Goal: Task Accomplishment & Management: Use online tool/utility

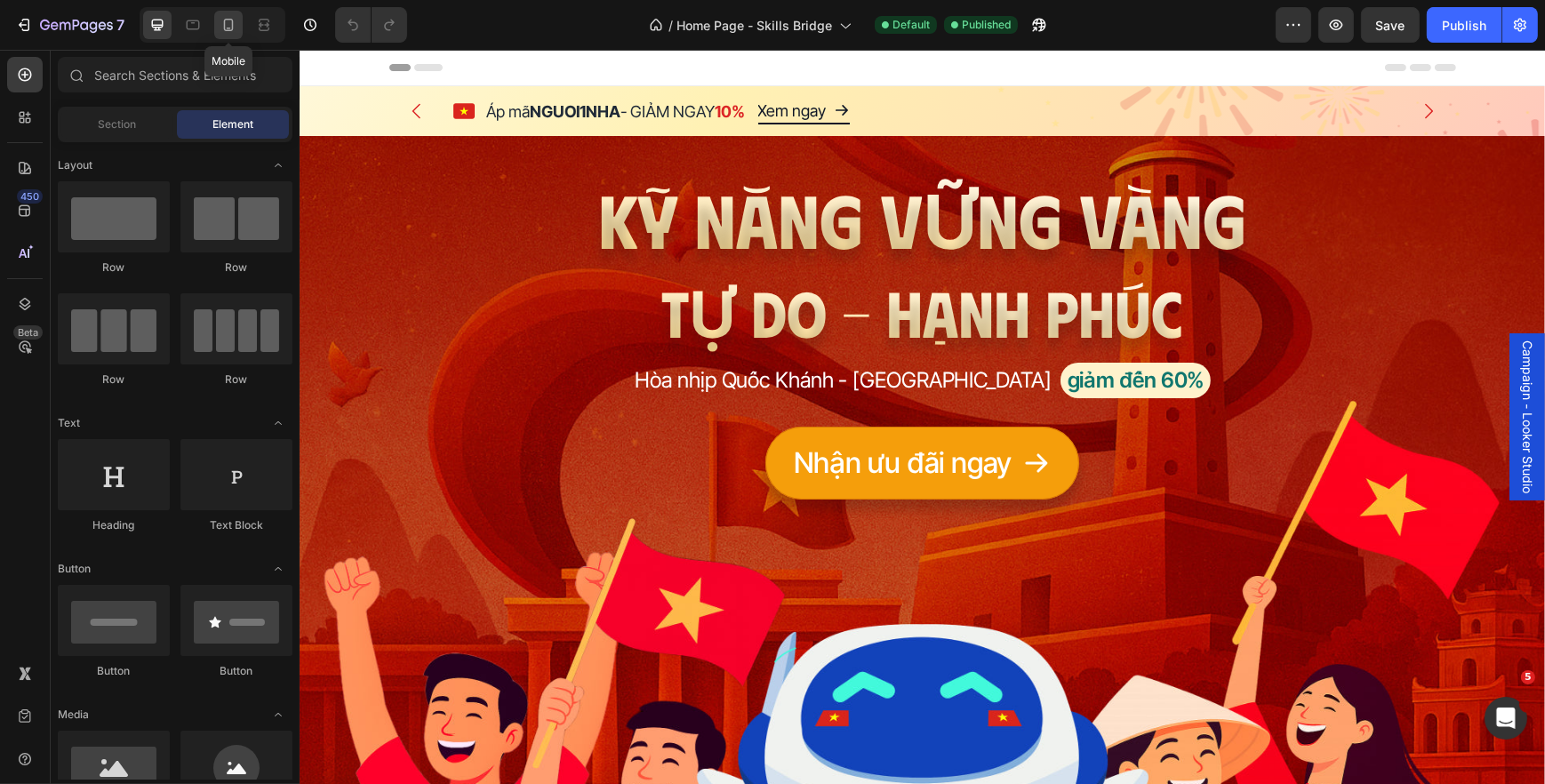
click at [214, 18] on div at bounding box center [228, 25] width 29 height 29
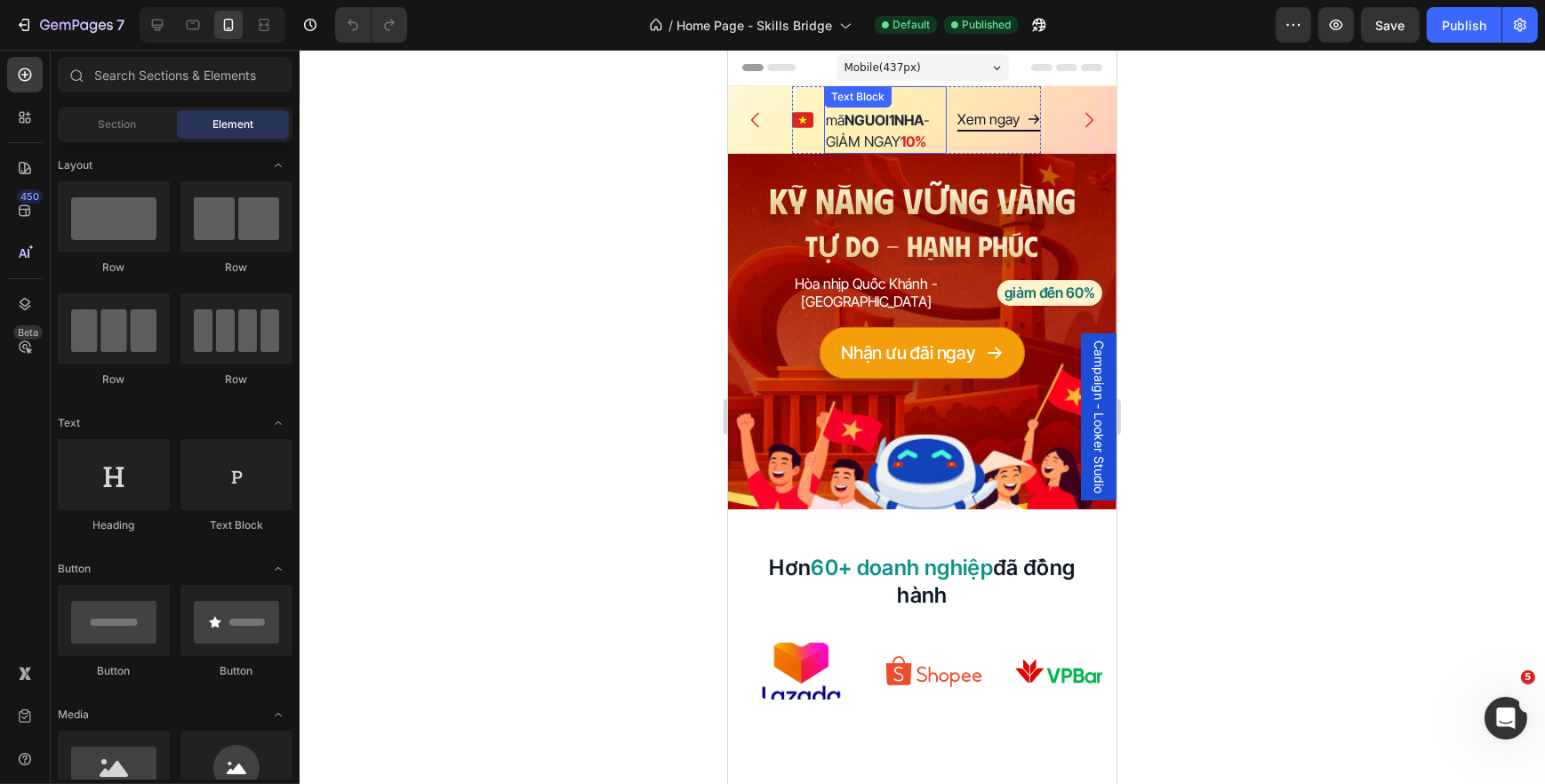
click at [855, 118] on strong "NGUOI1NHA" at bounding box center [883, 119] width 79 height 18
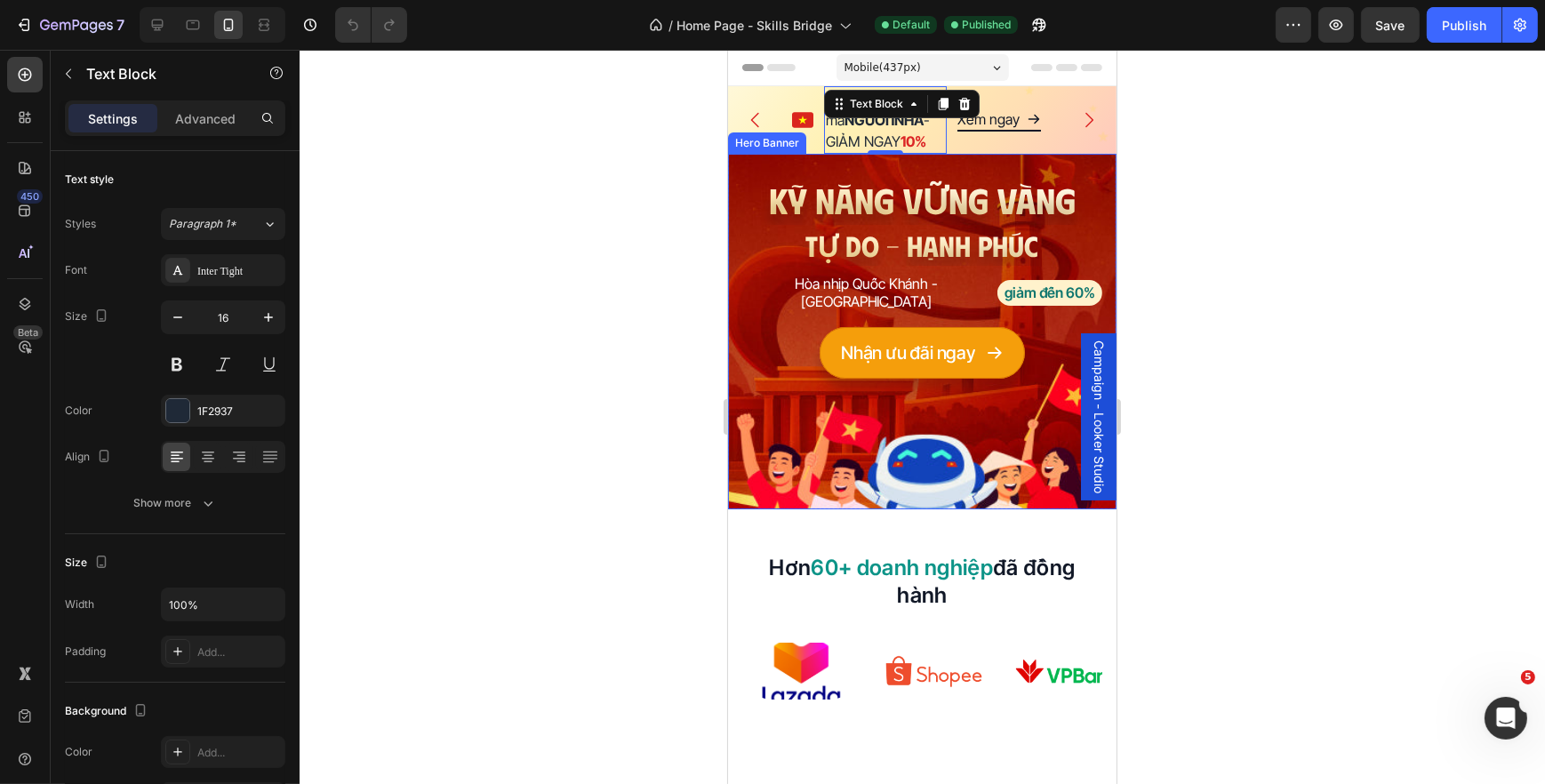
click at [759, 125] on icon "Carousel Back Arrow" at bounding box center [755, 120] width 22 height 22
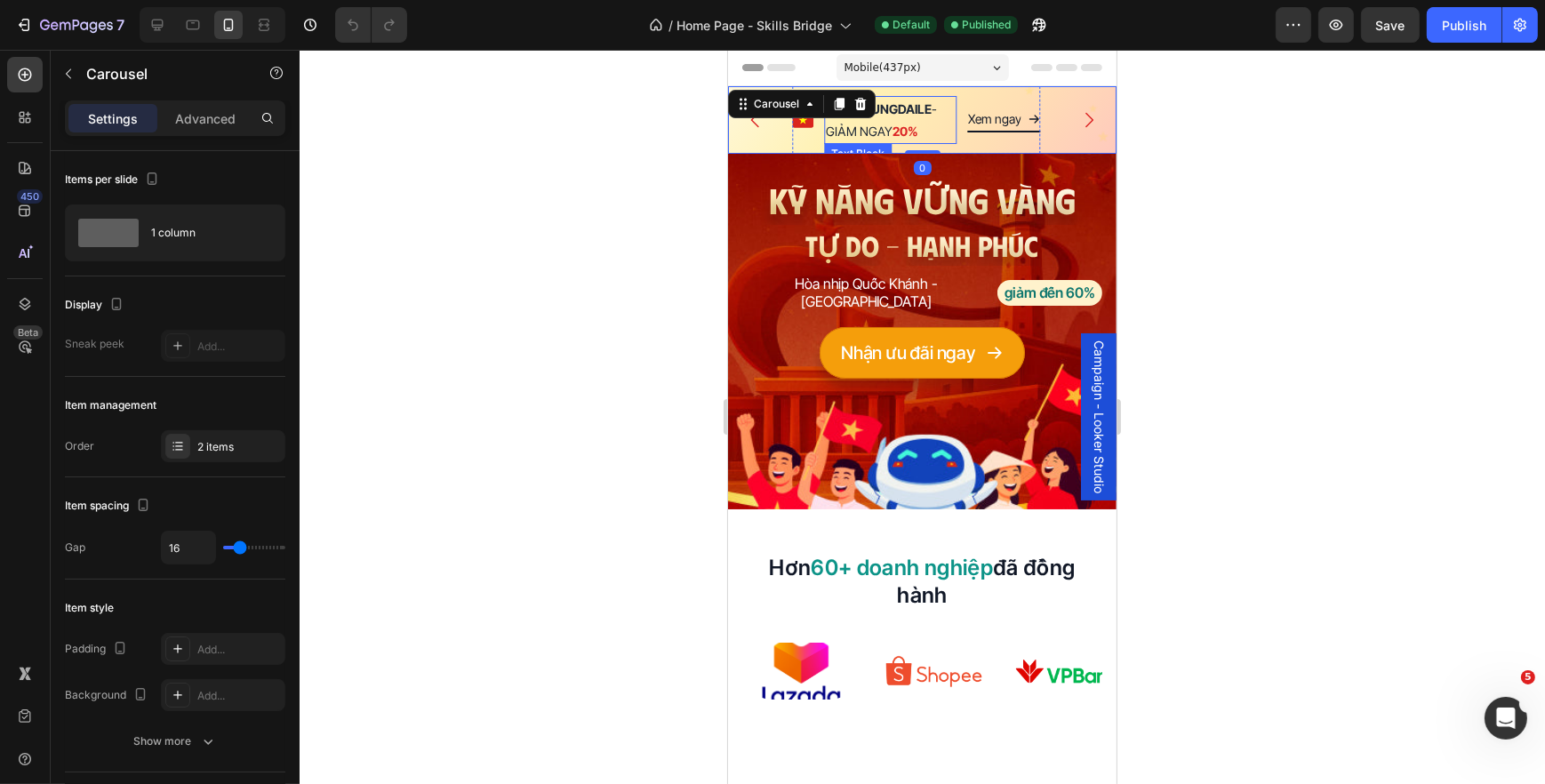
click at [915, 125] on strong "20%" at bounding box center [905, 130] width 26 height 15
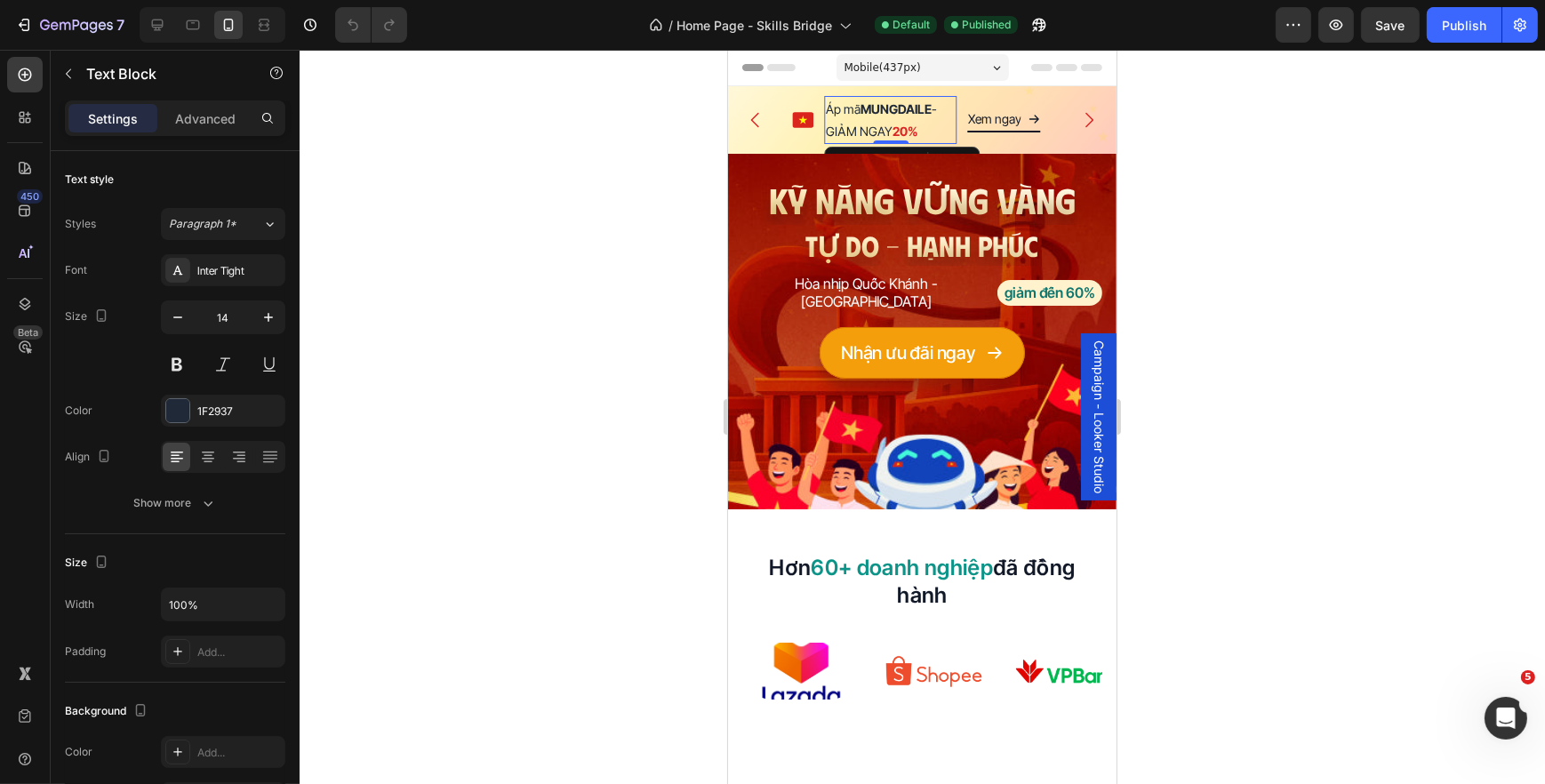
click at [573, 267] on div at bounding box center [922, 416] width 1246 height 734
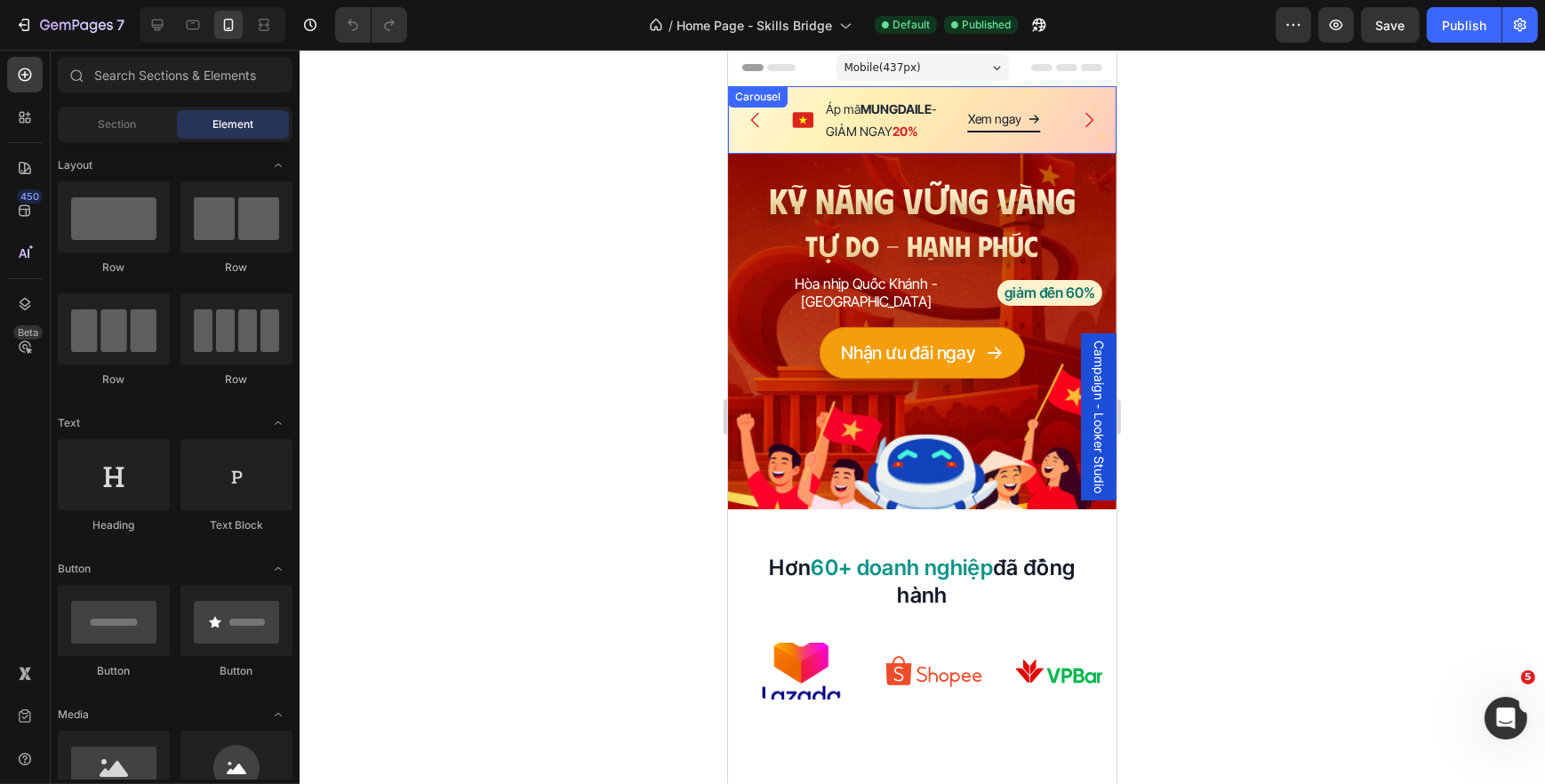
click at [1078, 120] on icon "Carousel Next Arrow" at bounding box center [1089, 120] width 22 height 22
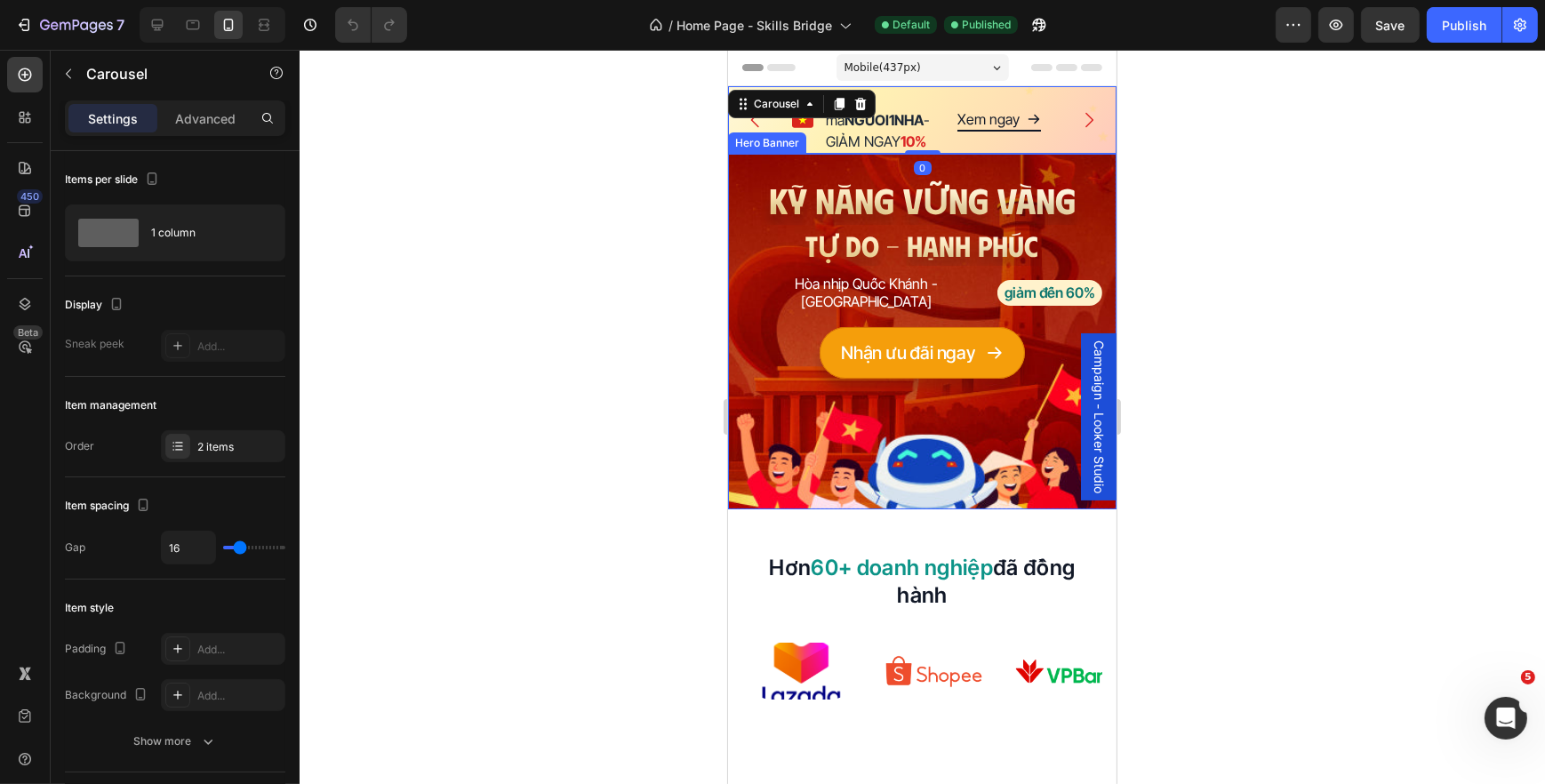
click at [880, 123] on strong "NGUOI1NHA" at bounding box center [883, 119] width 79 height 18
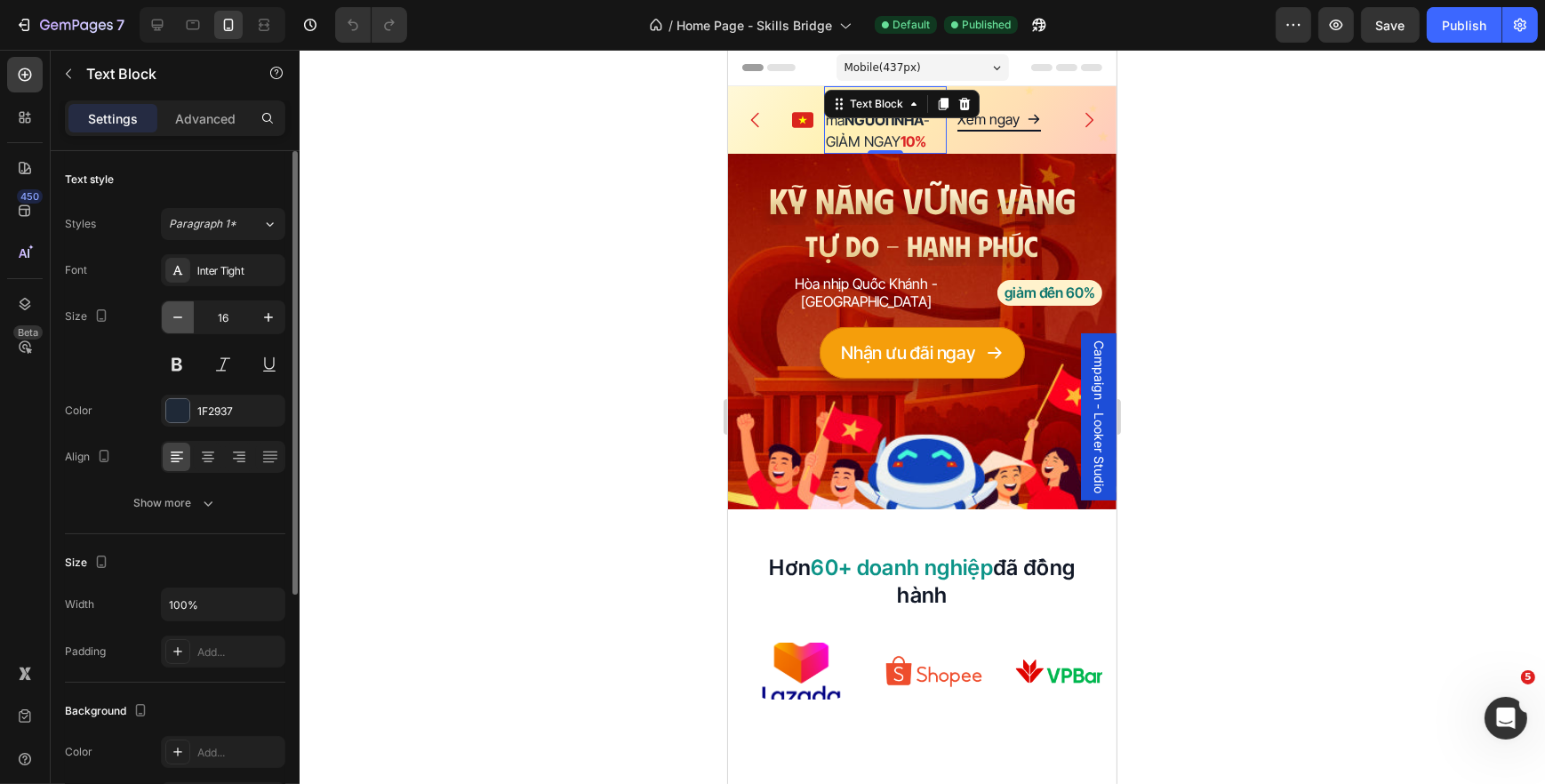
click at [182, 327] on button "button" at bounding box center [178, 317] width 32 height 32
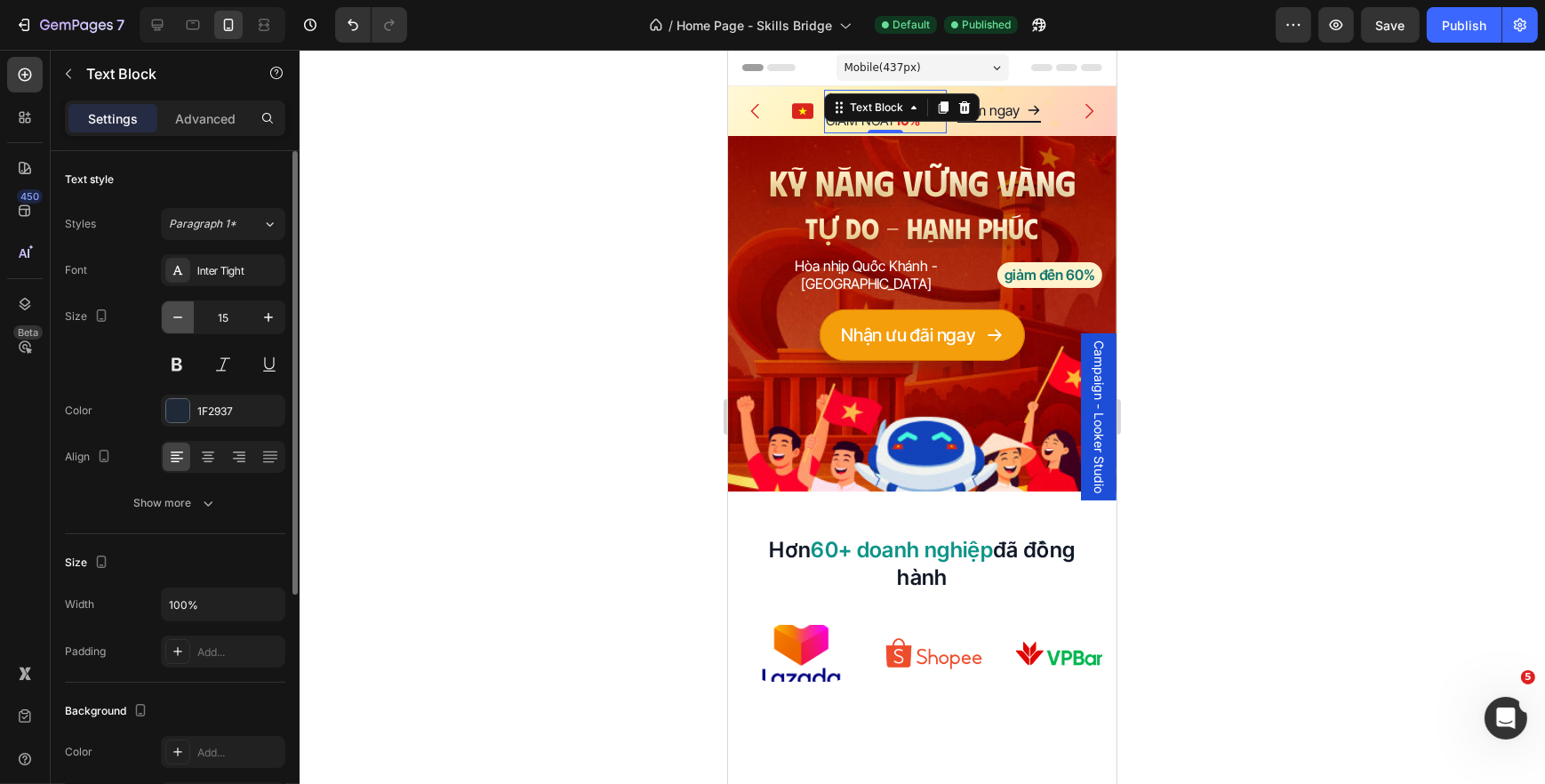
type input "14"
click at [597, 281] on div at bounding box center [922, 416] width 1246 height 734
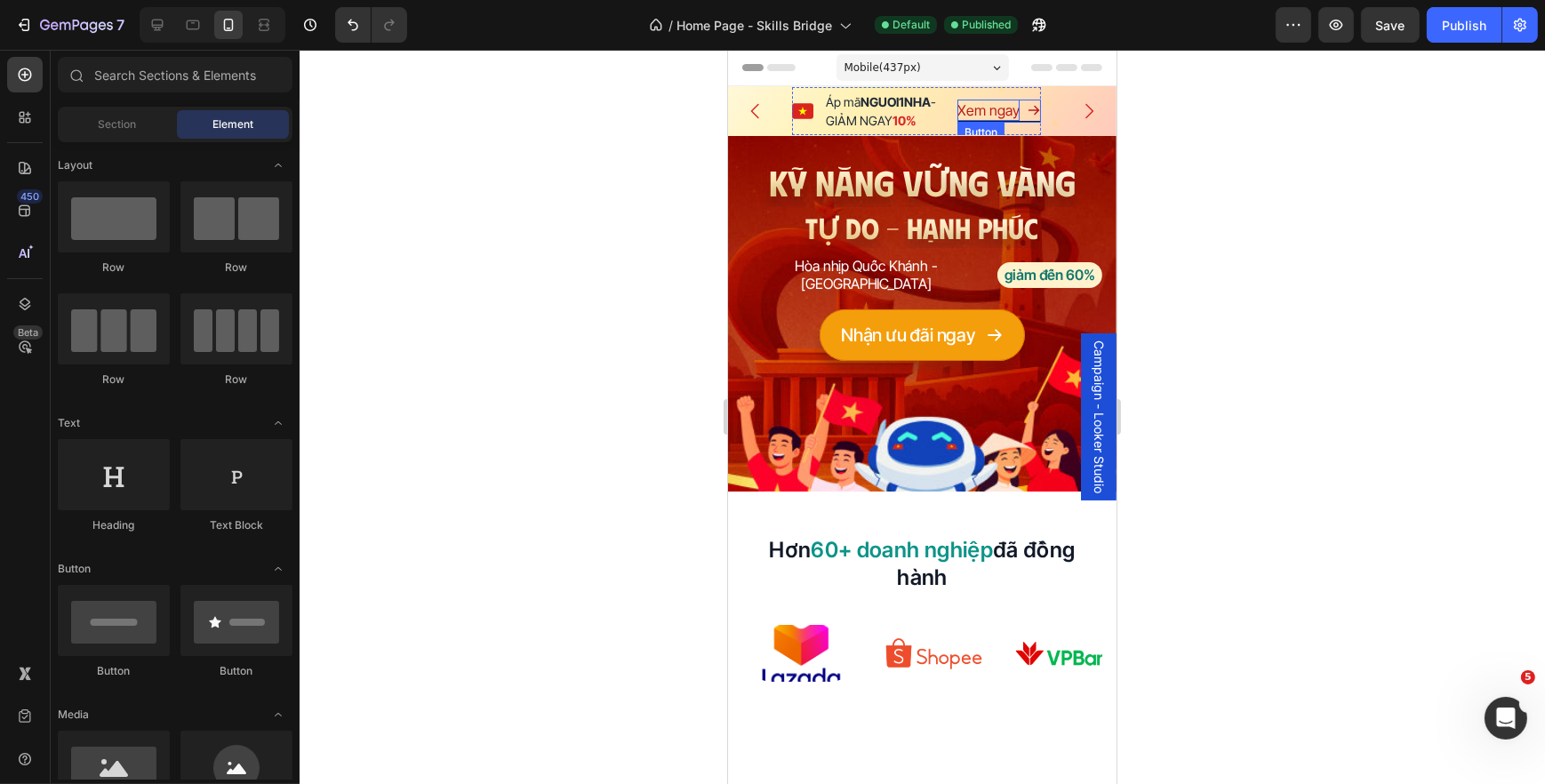
click at [963, 116] on p "Xem ngay" at bounding box center [987, 111] width 62 height 22
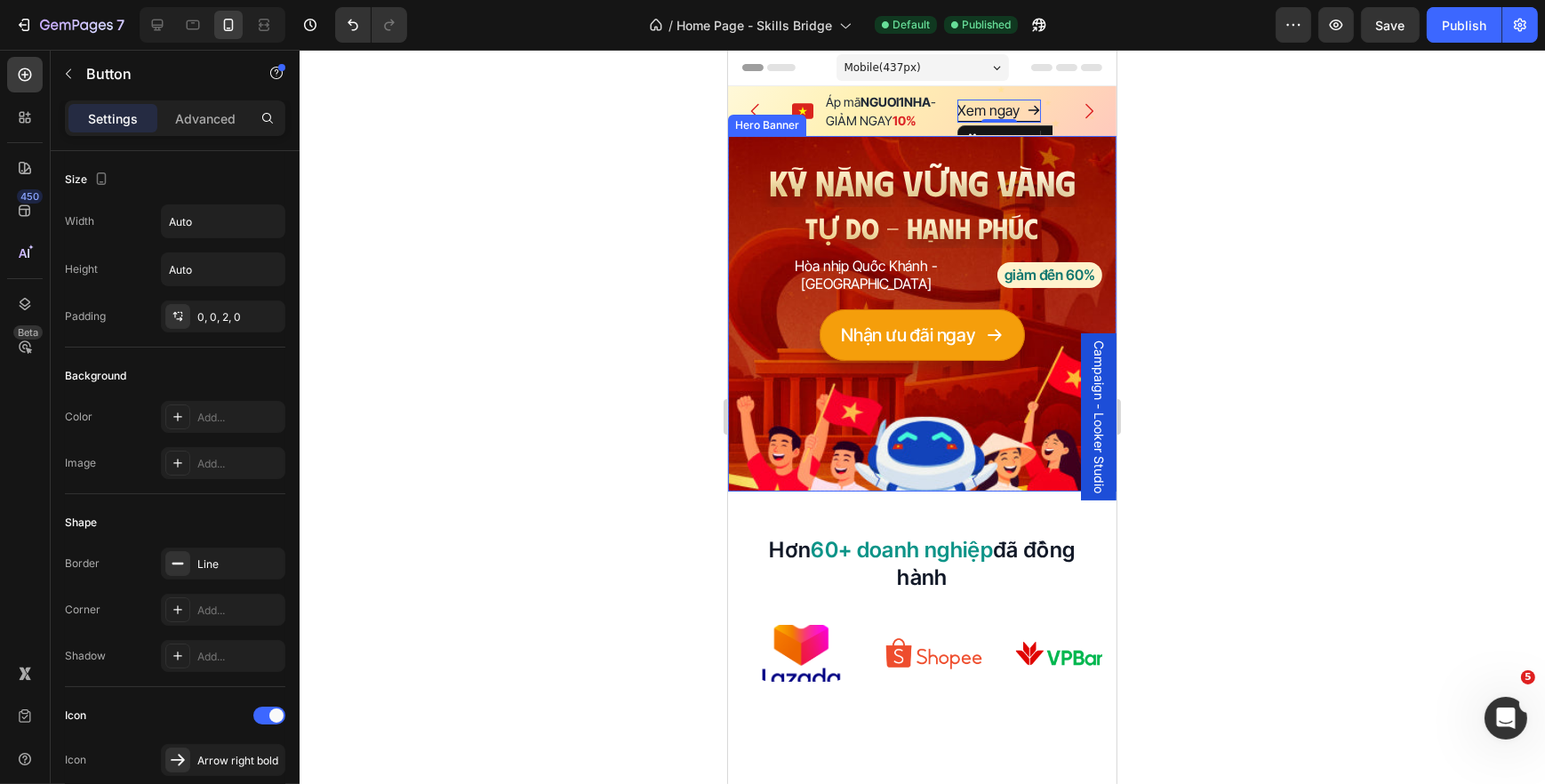
click at [771, 107] on button "Carousel Back Arrow" at bounding box center [755, 111] width 49 height 49
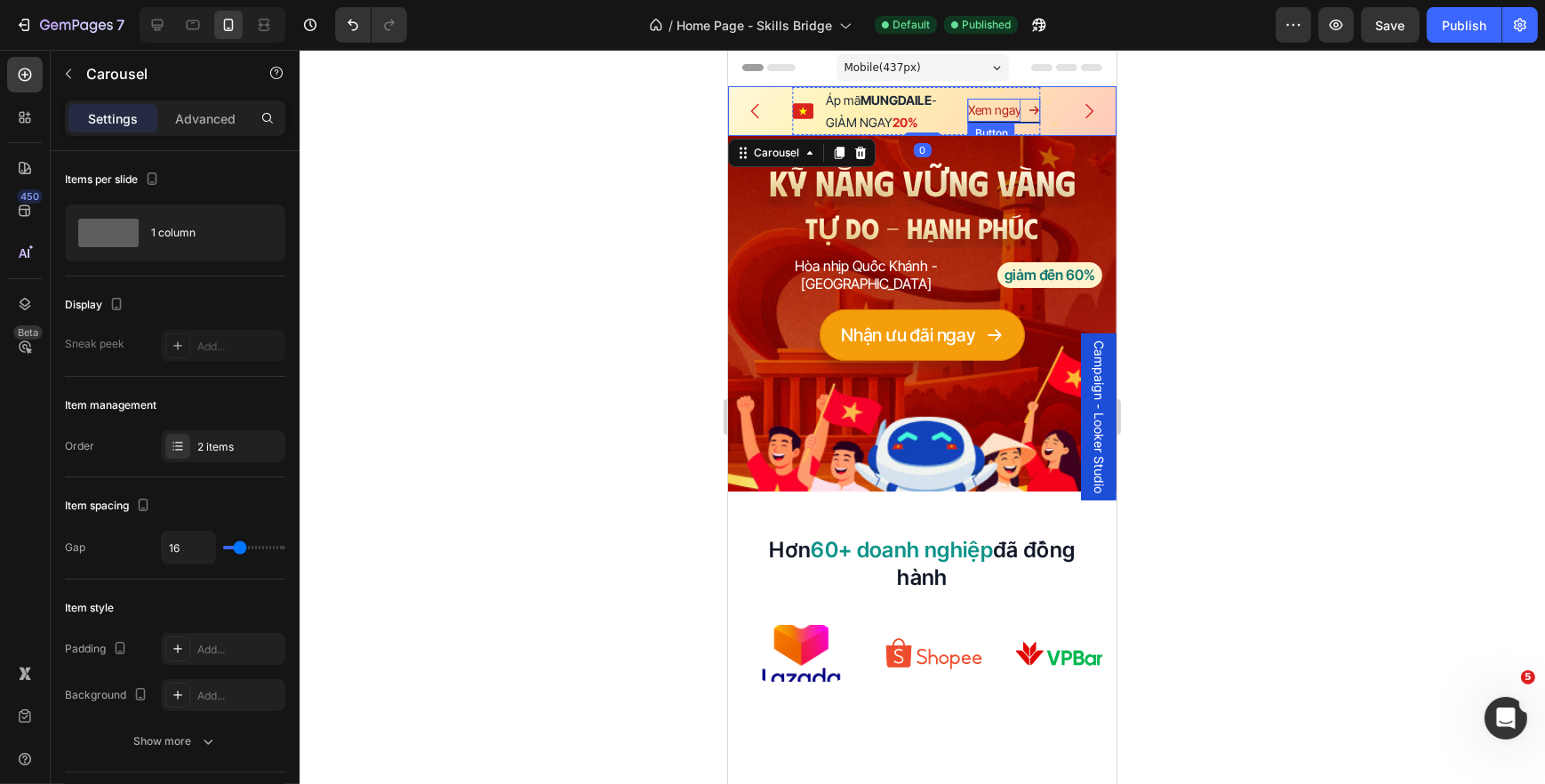
click at [998, 118] on p "Xem ngay" at bounding box center [994, 110] width 53 height 22
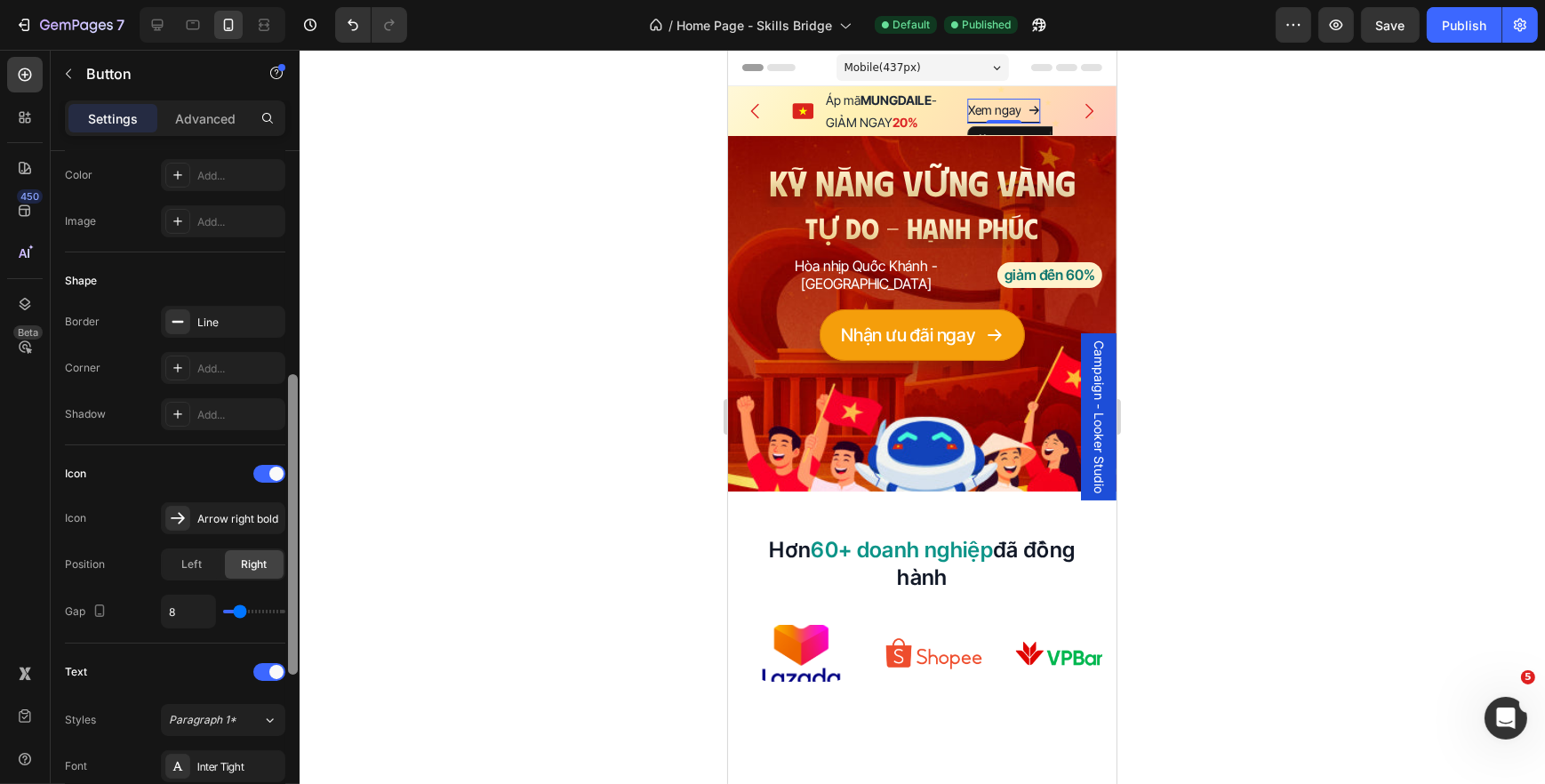
scroll to position [484, 0]
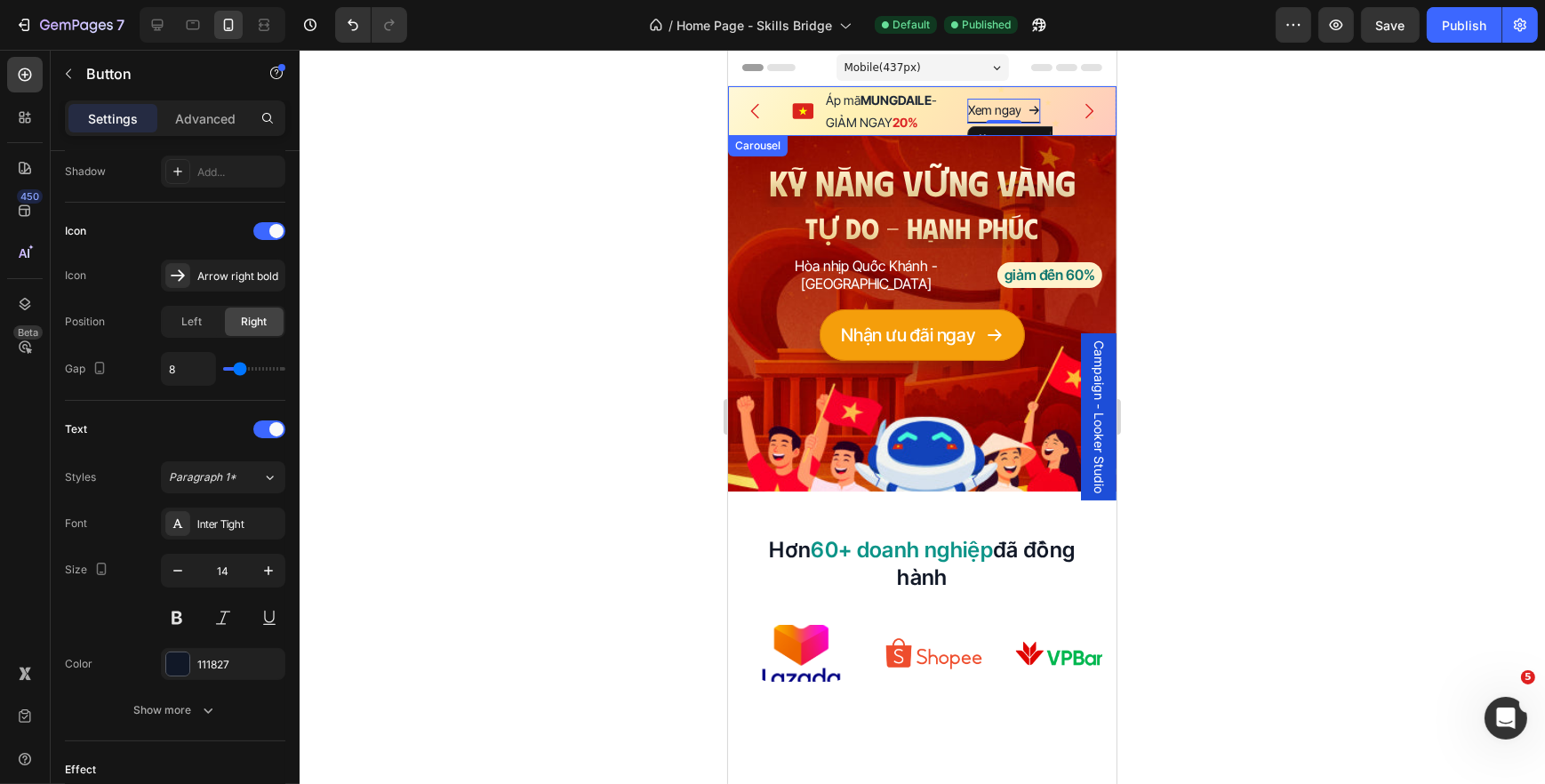
click at [1081, 116] on icon "Carousel Next Arrow" at bounding box center [1089, 112] width 22 height 22
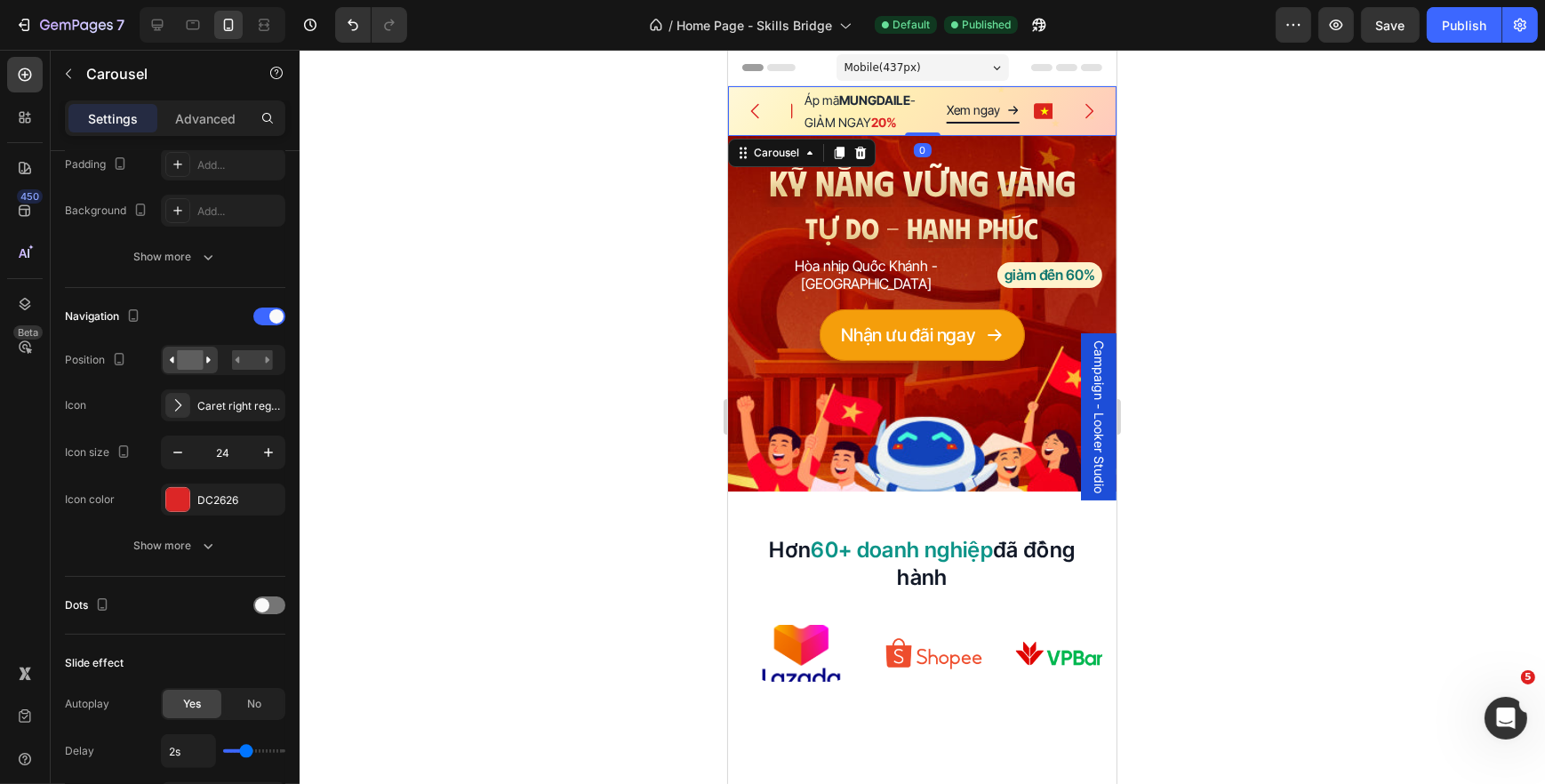
scroll to position [0, 0]
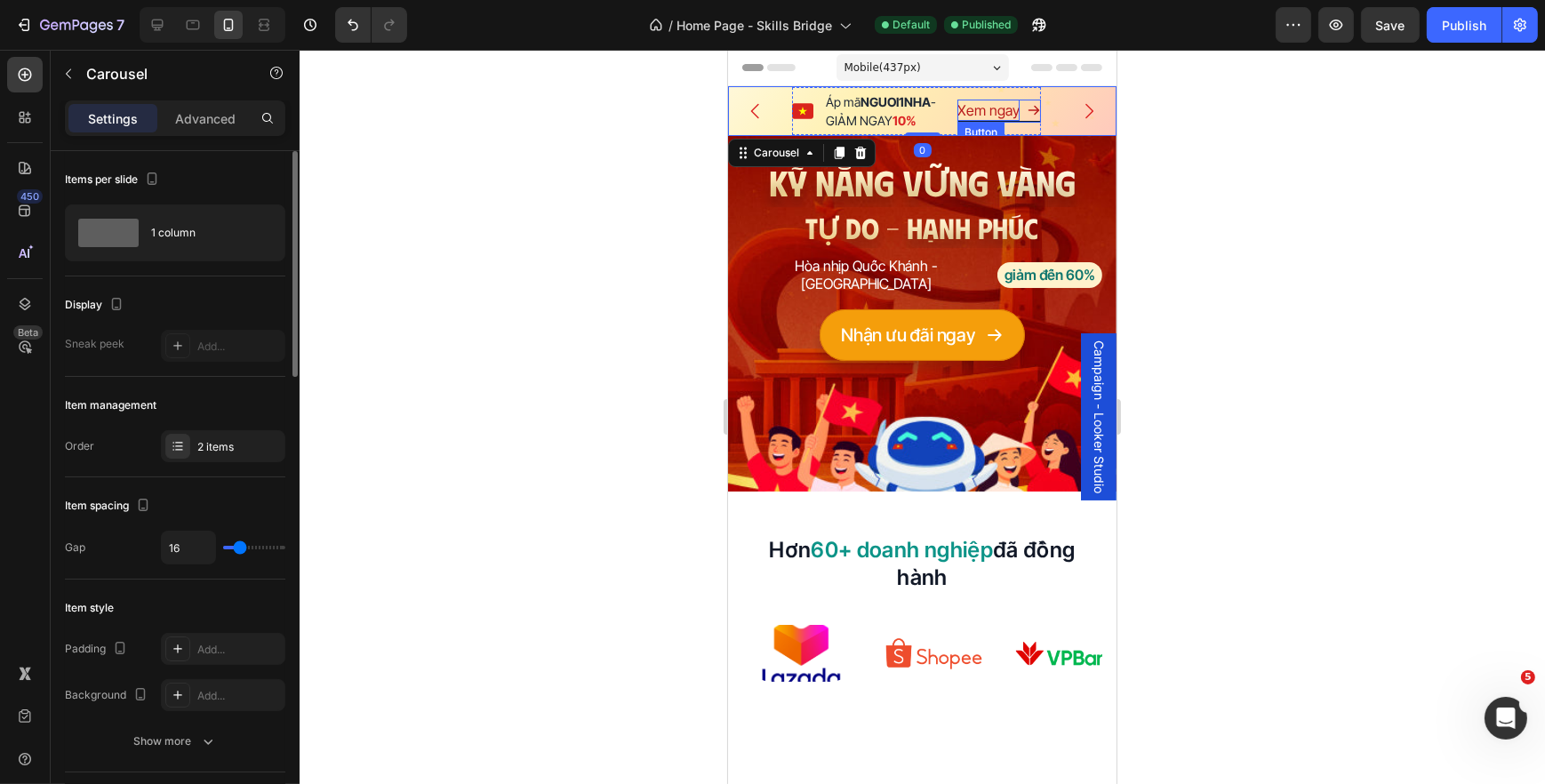
click at [996, 116] on p "Xem ngay" at bounding box center [987, 111] width 62 height 22
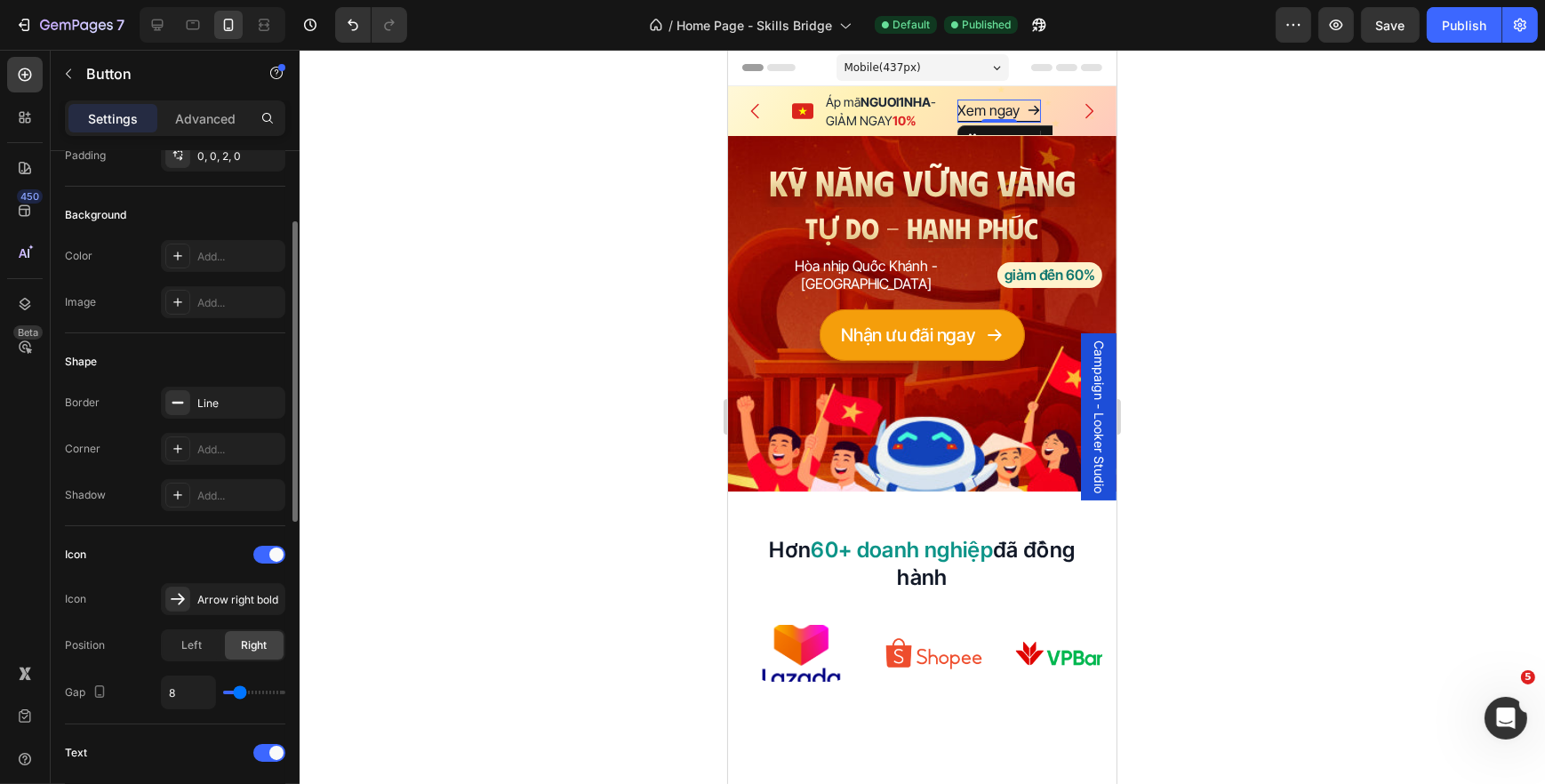
scroll to position [484, 0]
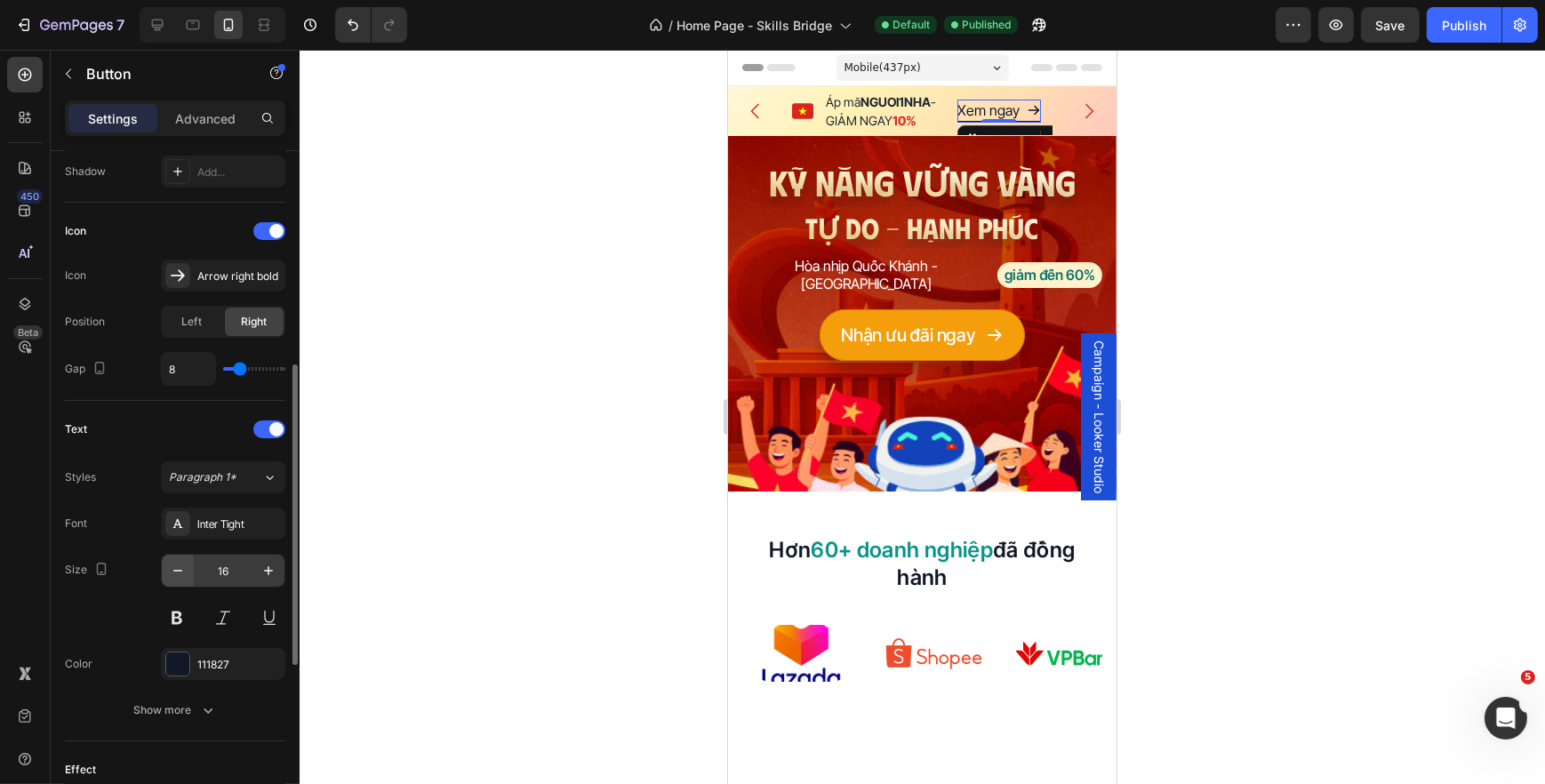
click at [188, 567] on button "button" at bounding box center [178, 571] width 32 height 32
type input "14"
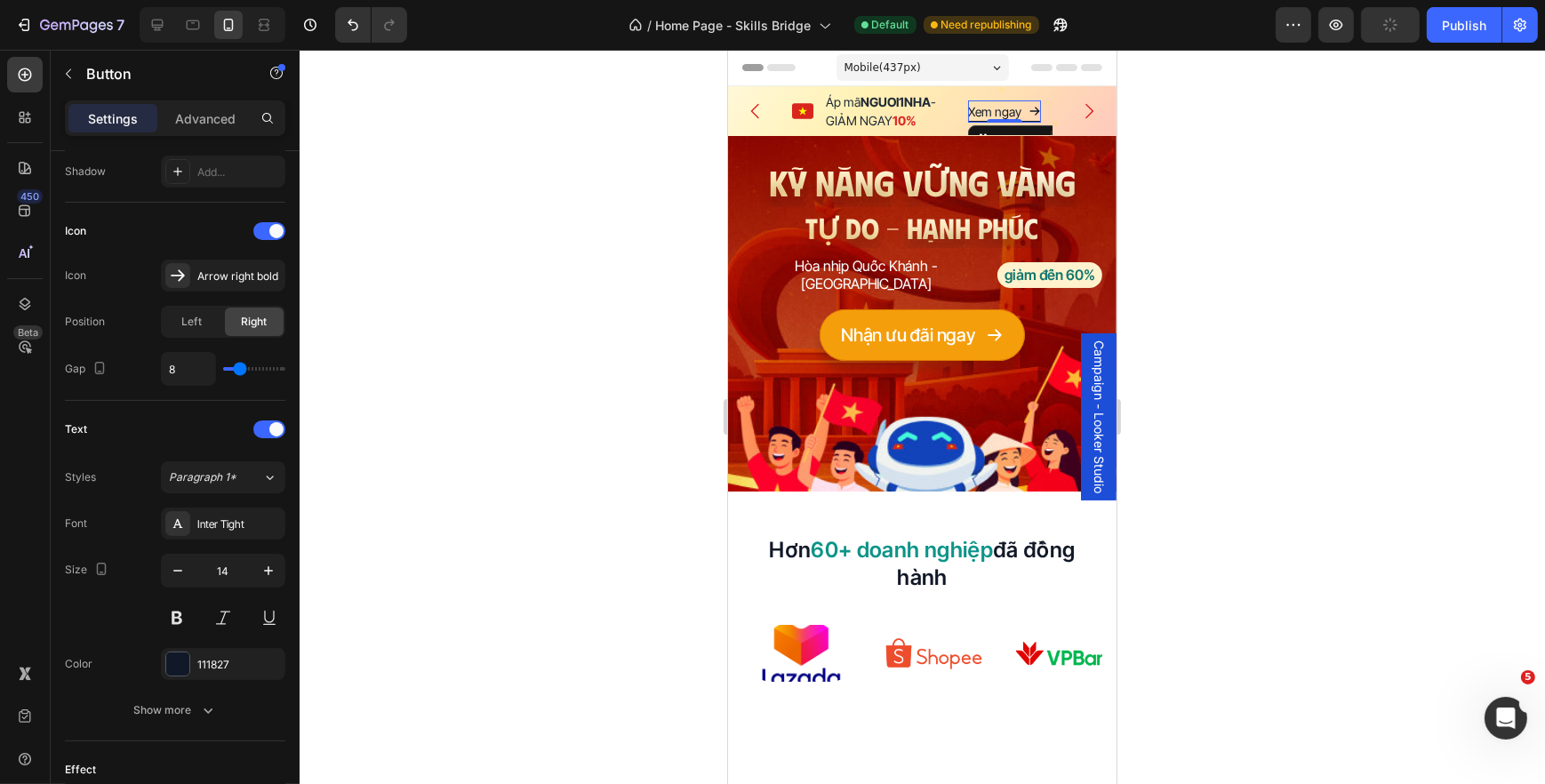
click at [573, 401] on div at bounding box center [922, 416] width 1246 height 734
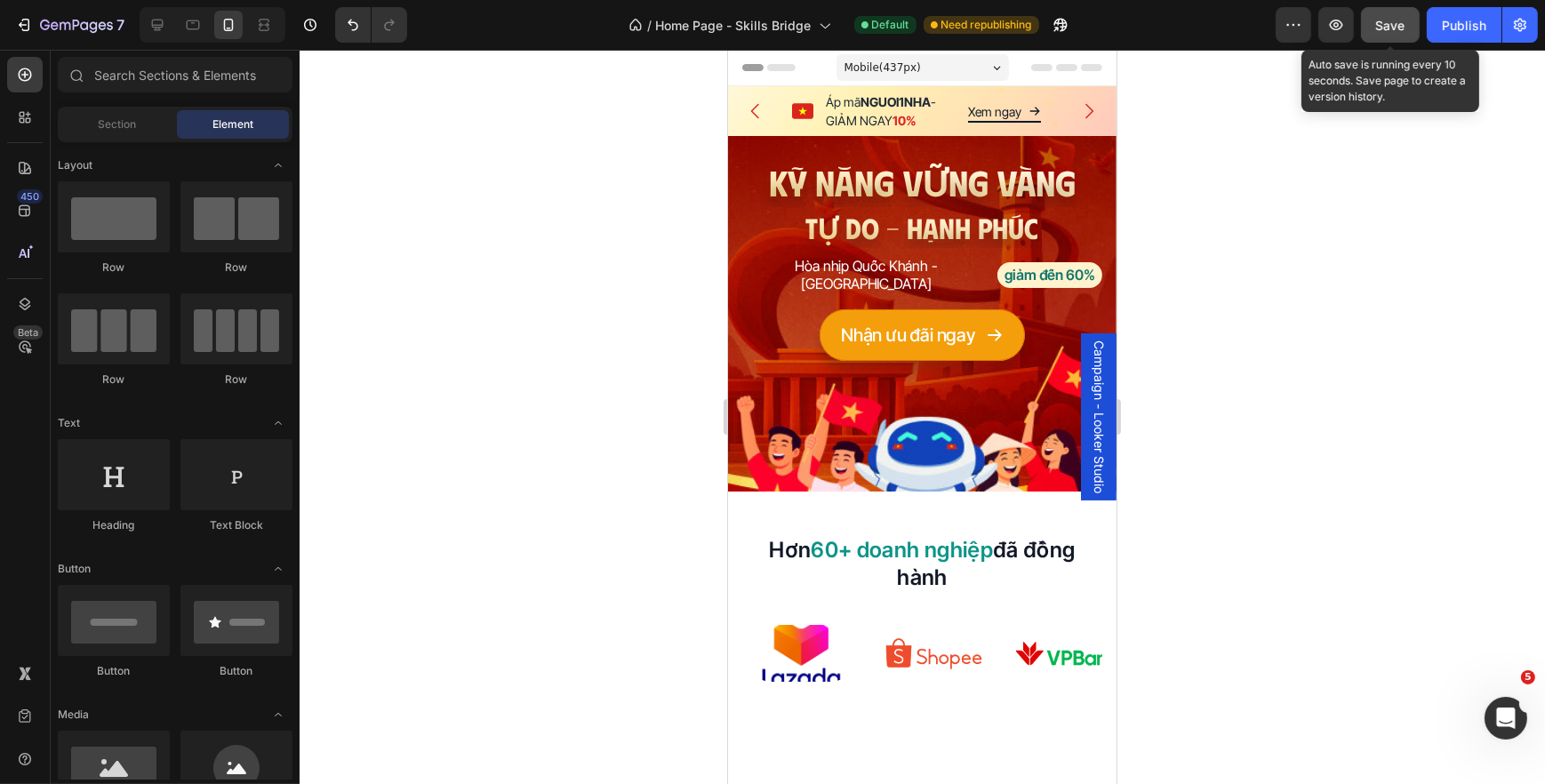
click at [1362, 30] on button "Save" at bounding box center [1390, 25] width 58 height 36
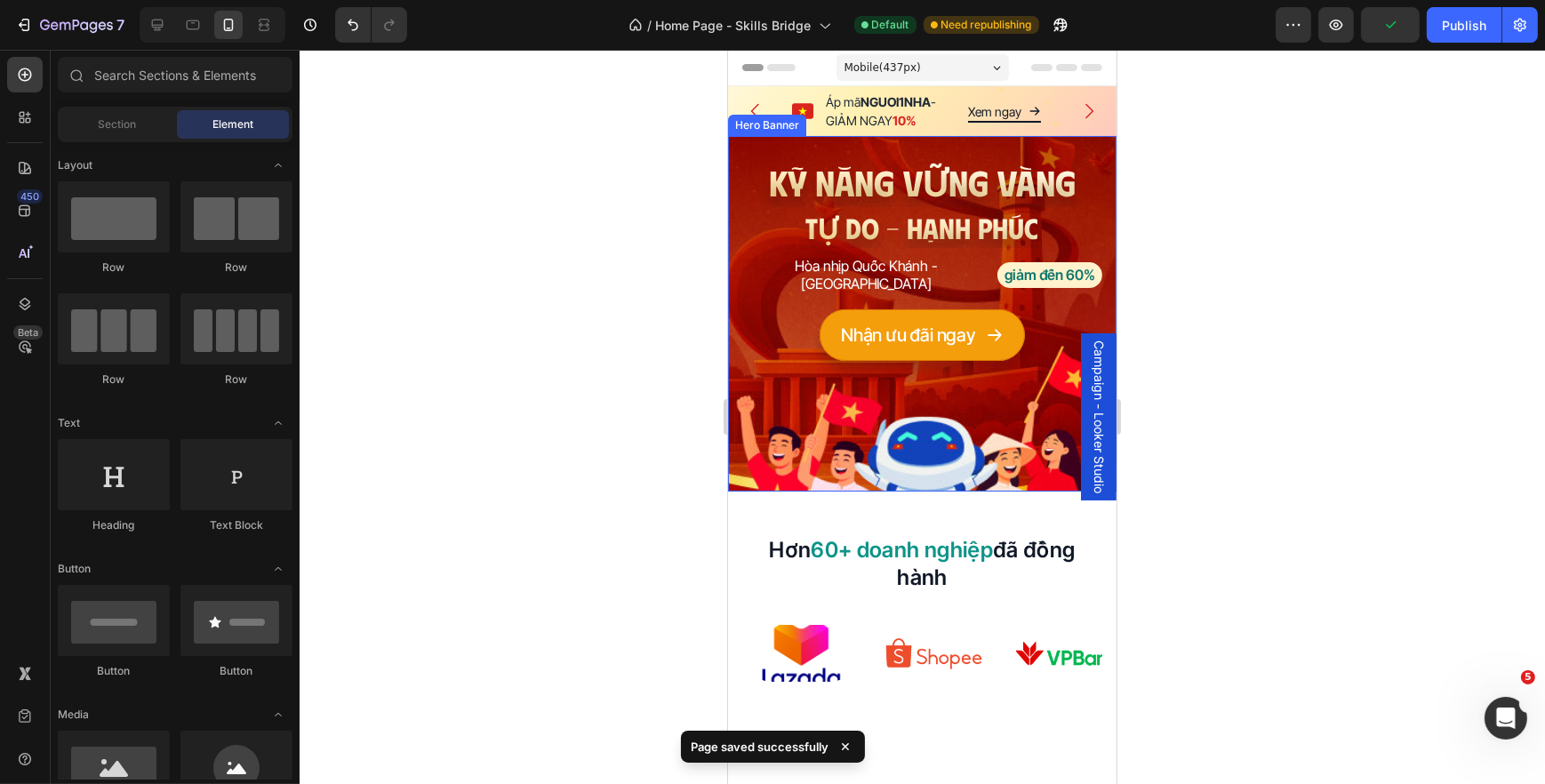
click at [736, 239] on div "KỸ NĂNG VỮNG VÀNG Heading TỰ DO - HẠNH PHÚC Heading Hòa nhịp Quốc Khánh - Skill…" at bounding box center [921, 249] width 388 height 225
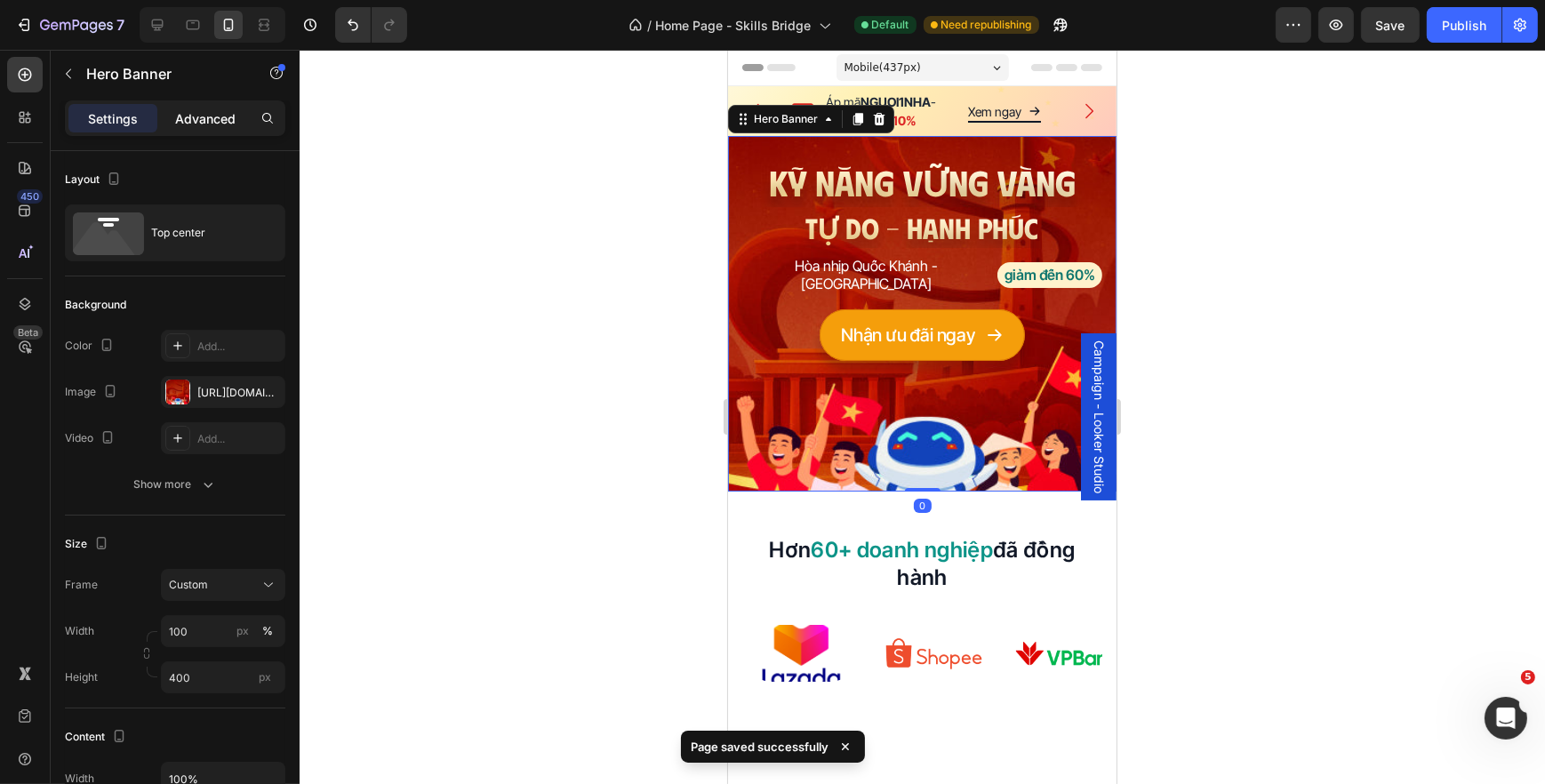
click at [195, 110] on p "Advanced" at bounding box center [204, 118] width 60 height 19
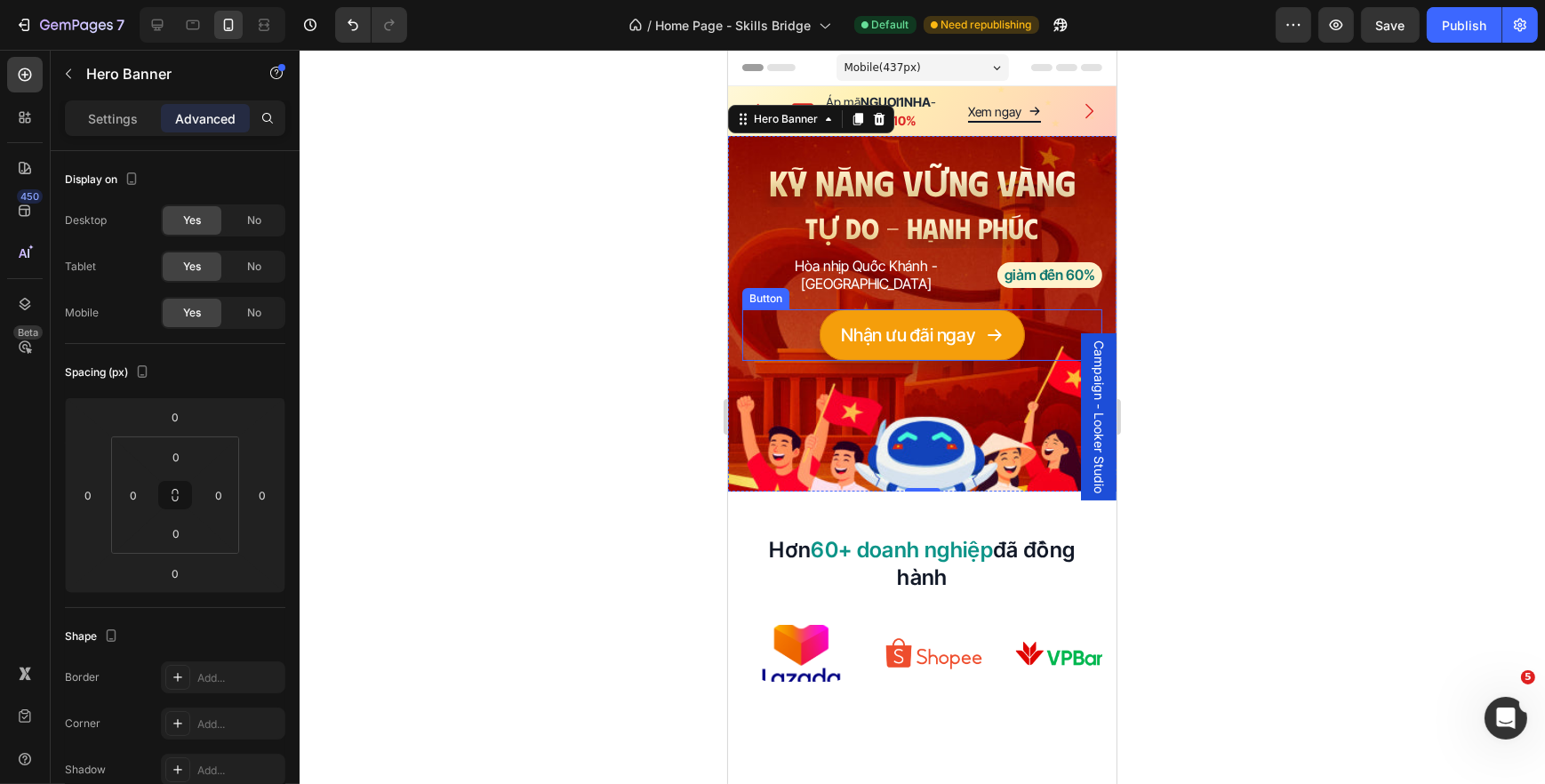
click at [802, 288] on div "KỸ NĂNG VỮNG VÀNG Heading TỰ DO - HẠNH PHÚC Heading Hòa nhịp Quốc Khánh - Skill…" at bounding box center [921, 249] width 360 height 225
click at [33, 306] on icon at bounding box center [25, 304] width 18 height 18
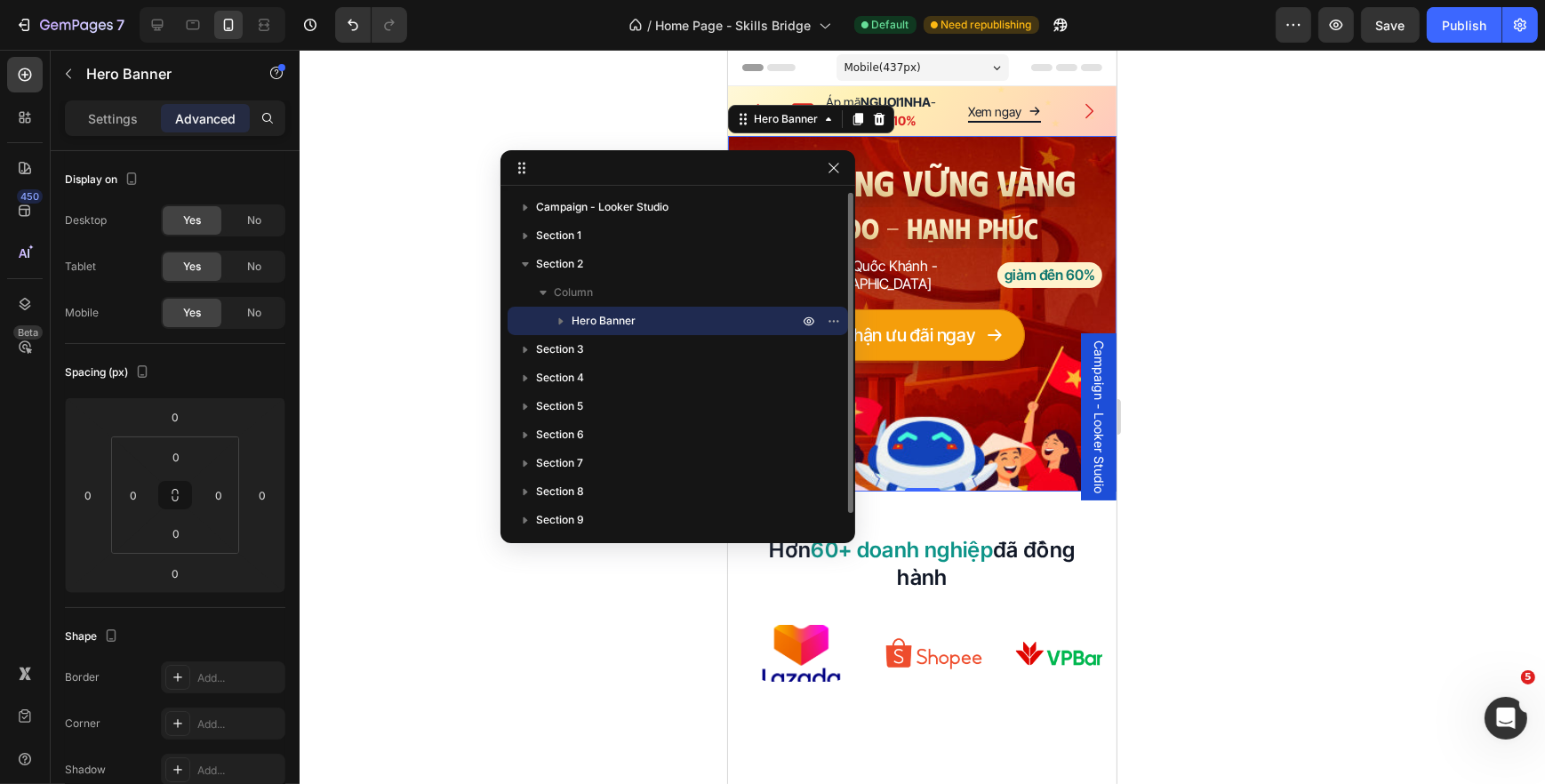
click at [561, 319] on icon "button" at bounding box center [561, 321] width 18 height 18
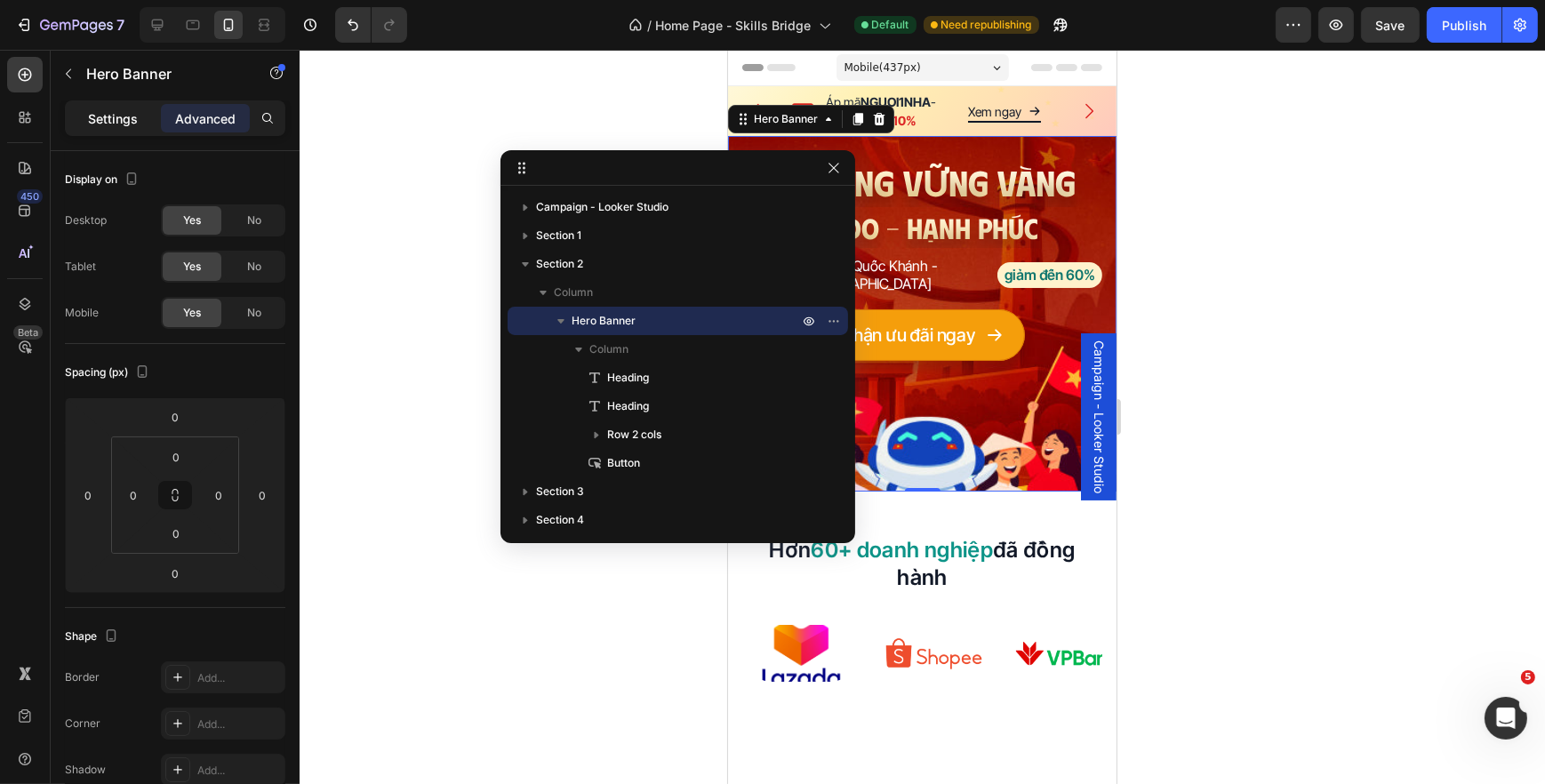
click at [129, 130] on div "Settings" at bounding box center [113, 118] width 89 height 29
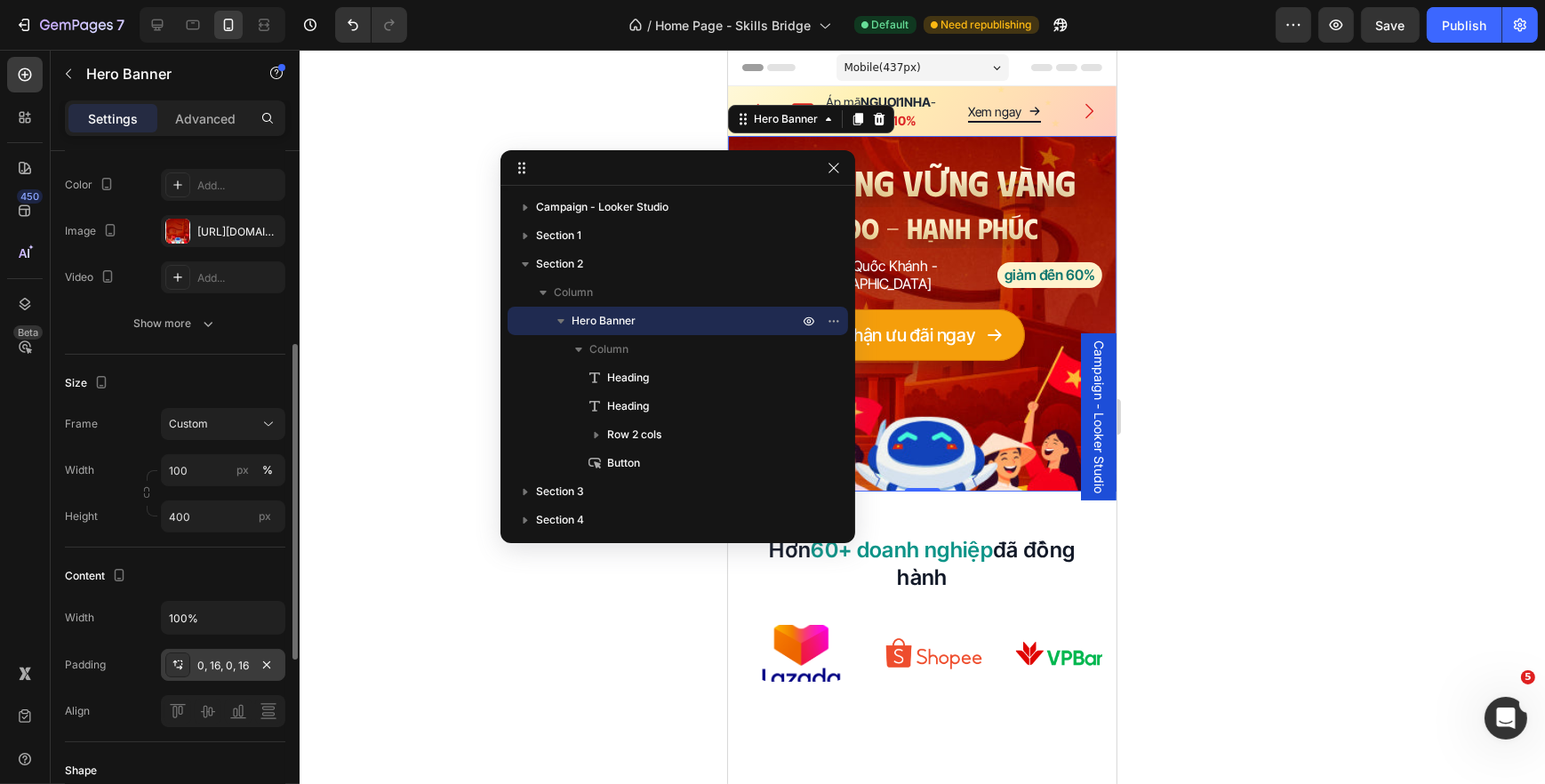
scroll to position [242, 0]
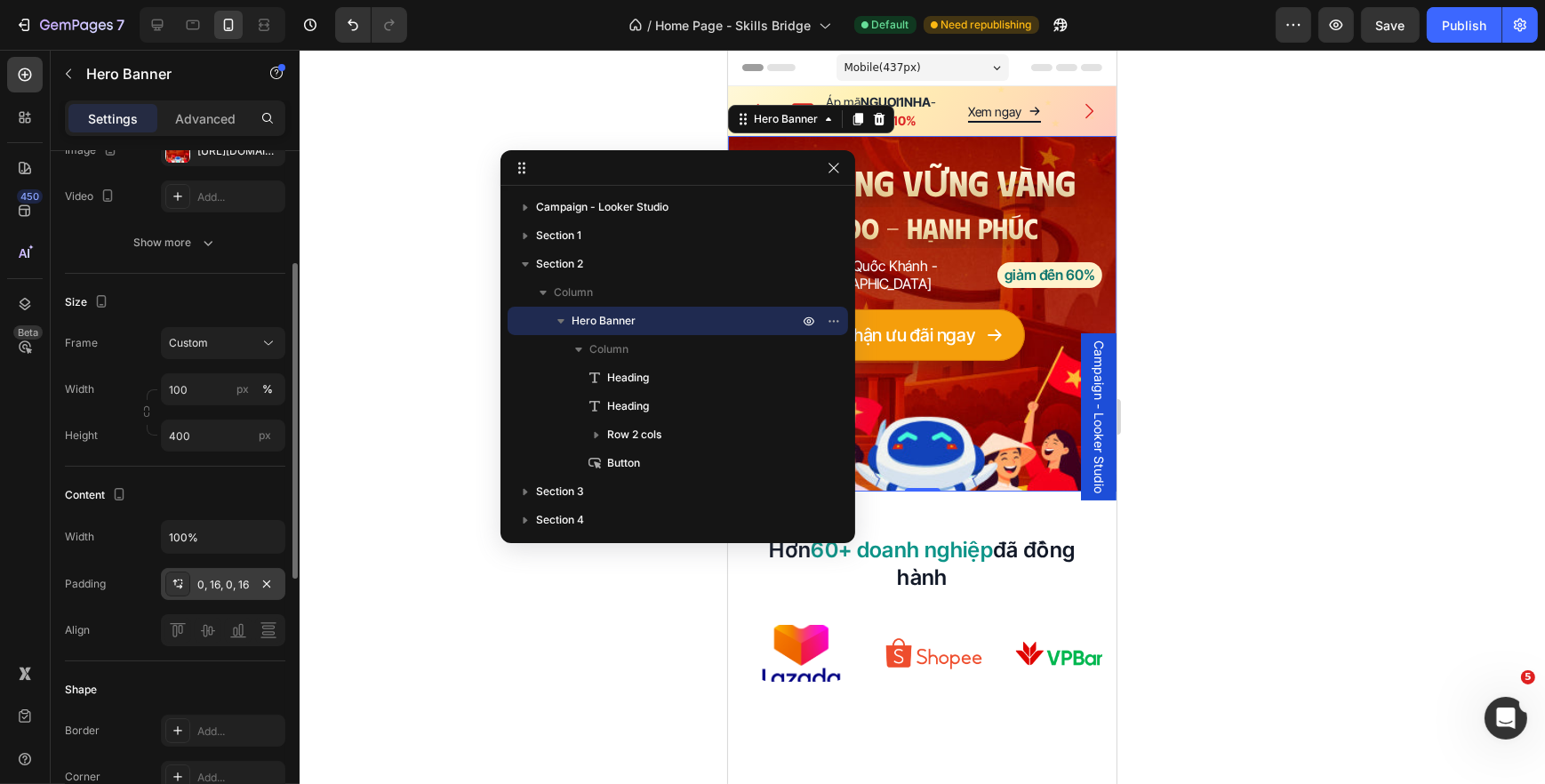
click at [234, 582] on div "0, 16, 0, 16" at bounding box center [223, 585] width 51 height 16
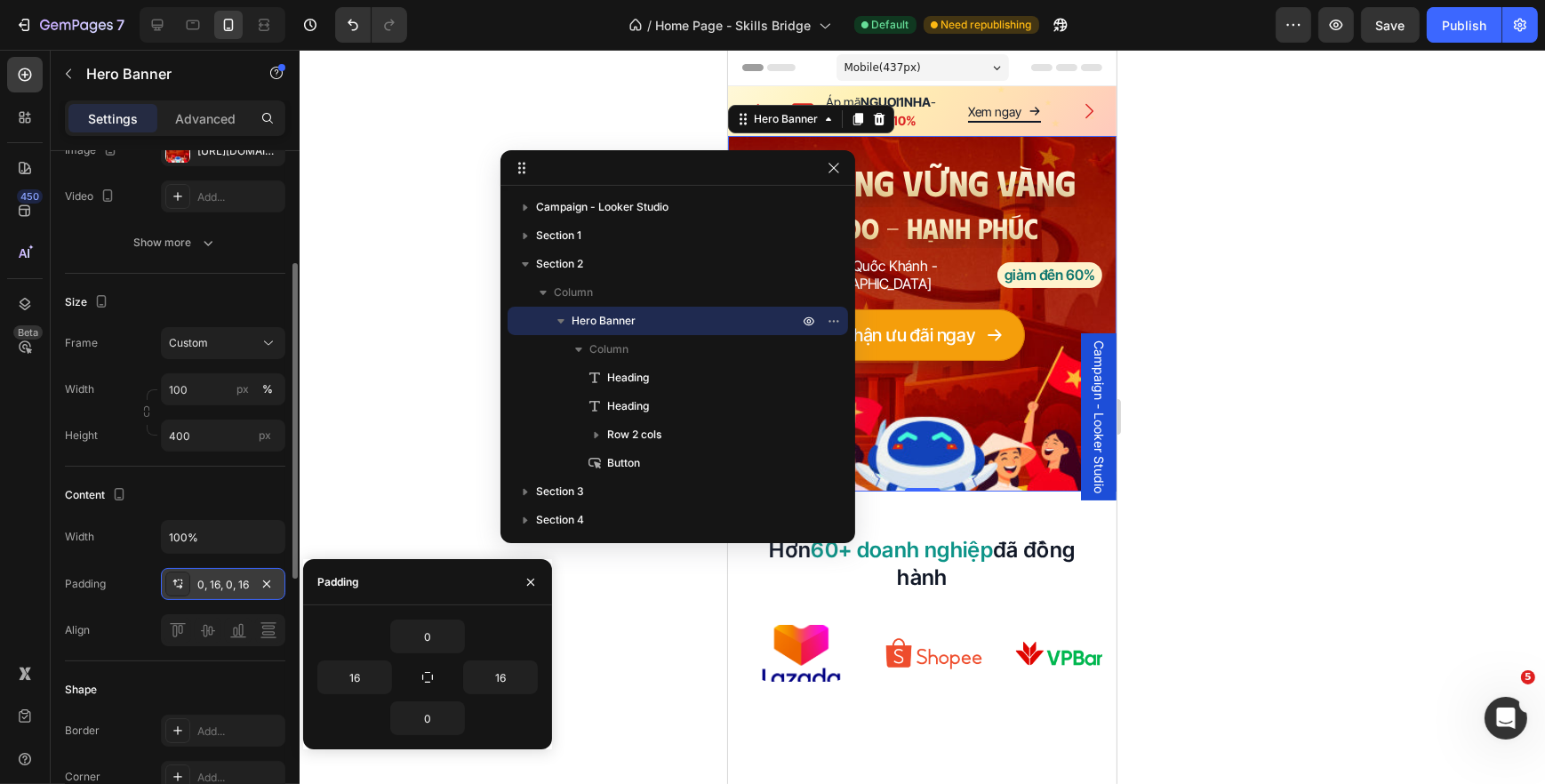
click at [281, 586] on div "0, 16, 0, 16" at bounding box center [223, 584] width 124 height 32
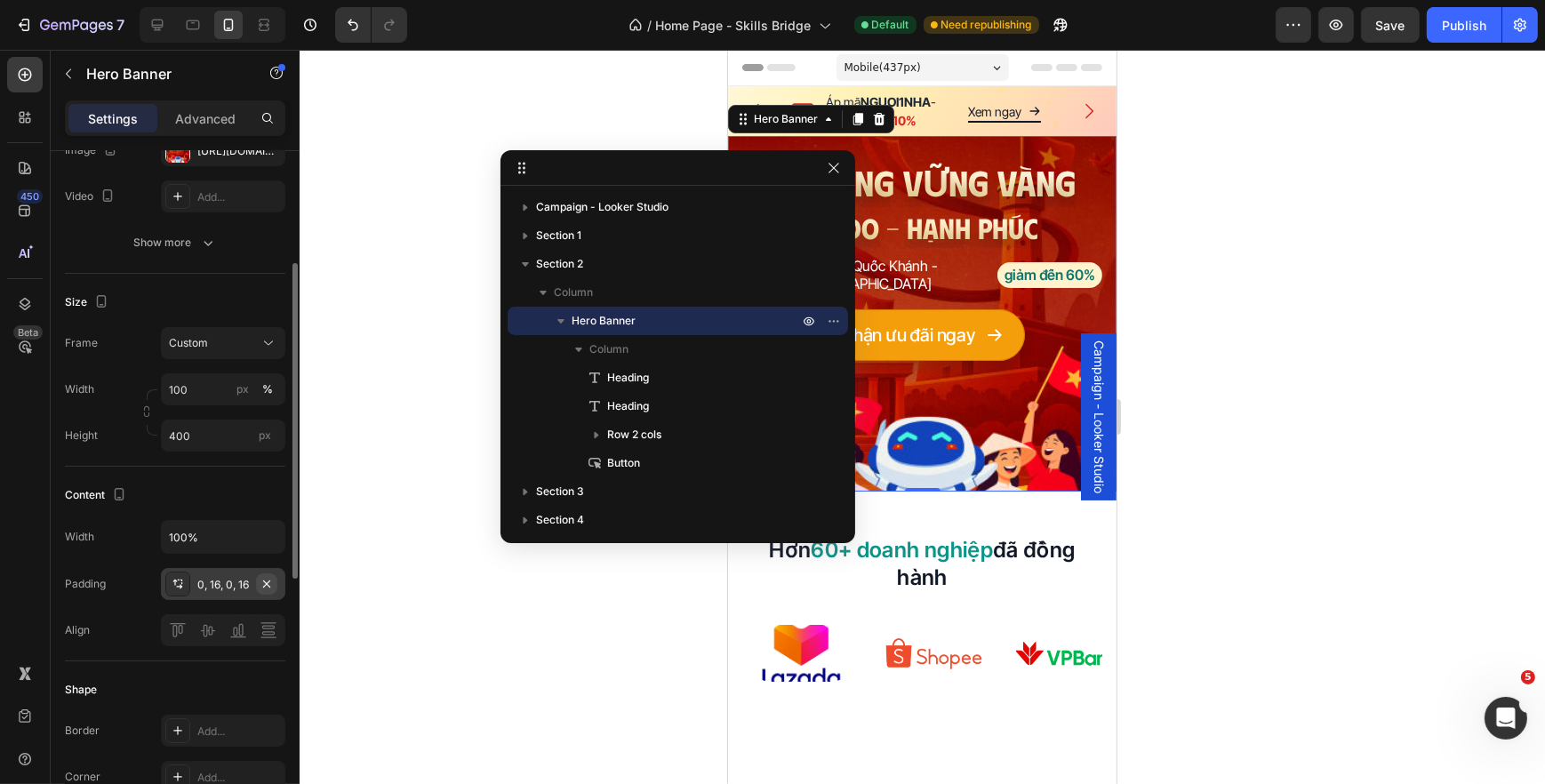
click at [272, 585] on icon "button" at bounding box center [267, 584] width 14 height 14
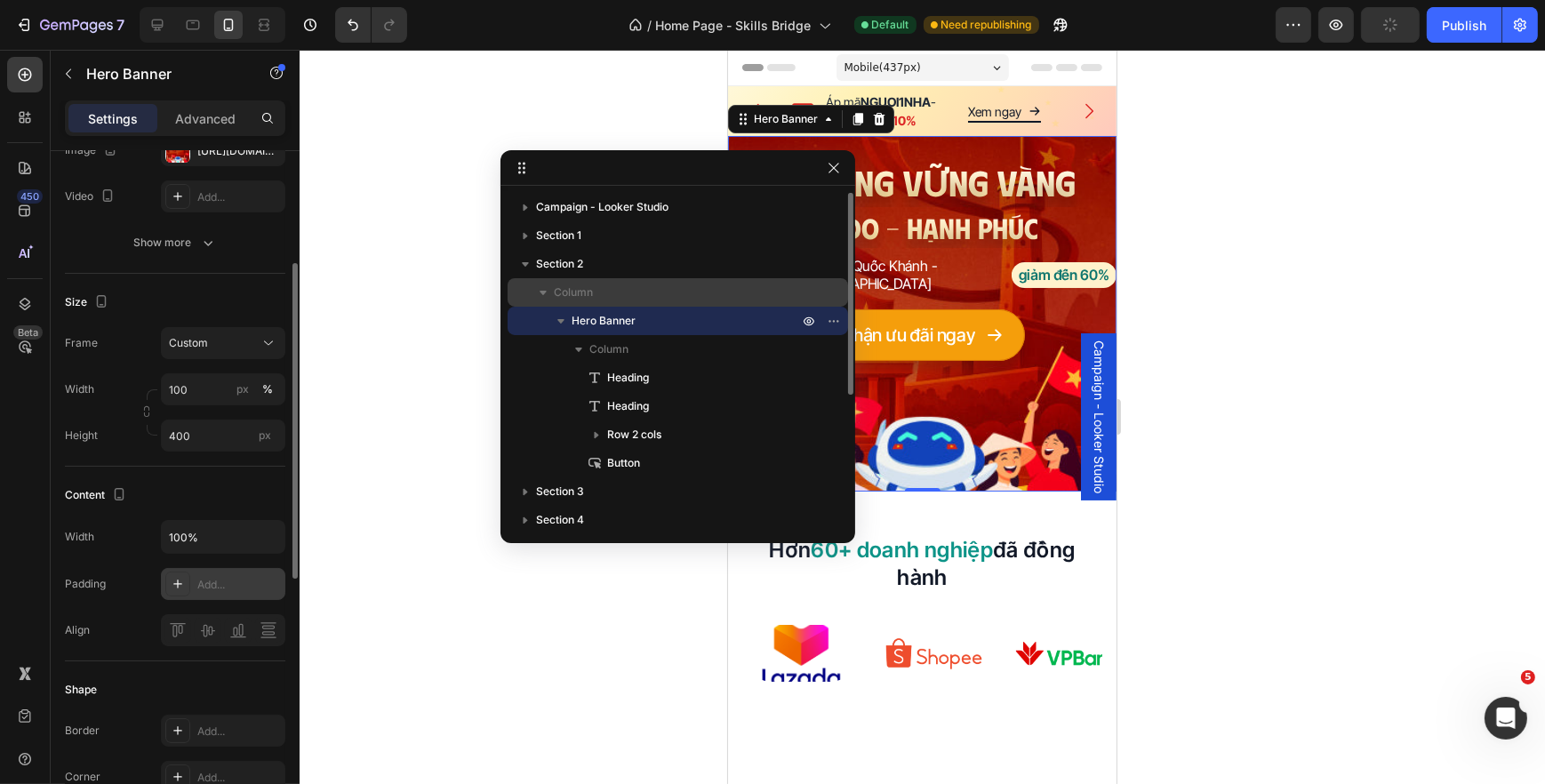
click at [425, 417] on div at bounding box center [922, 416] width 1246 height 734
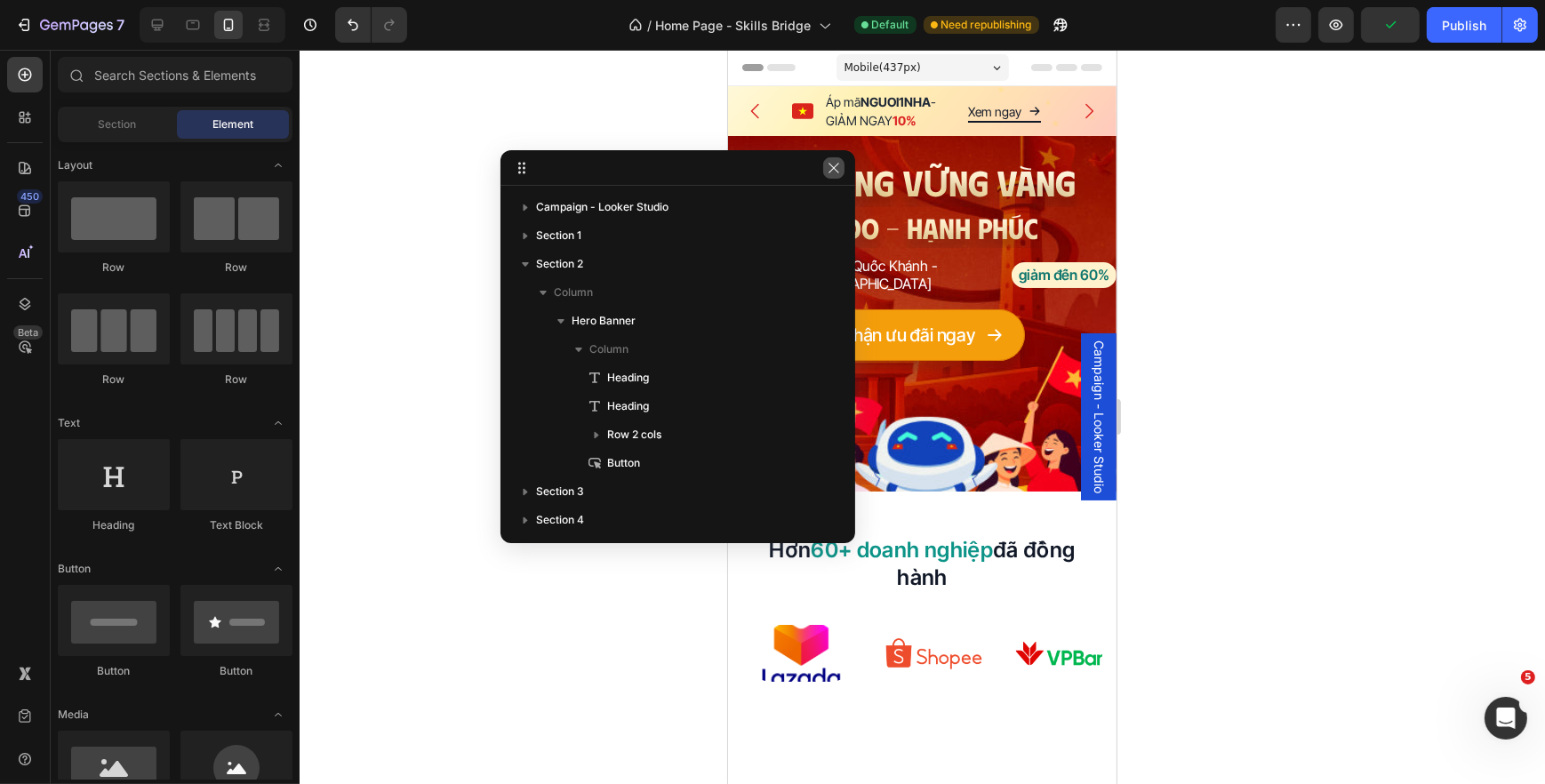
drag, startPoint x: 834, startPoint y: 167, endPoint x: 106, endPoint y: 118, distance: 729.6
click at [834, 167] on icon "button" at bounding box center [834, 168] width 14 height 14
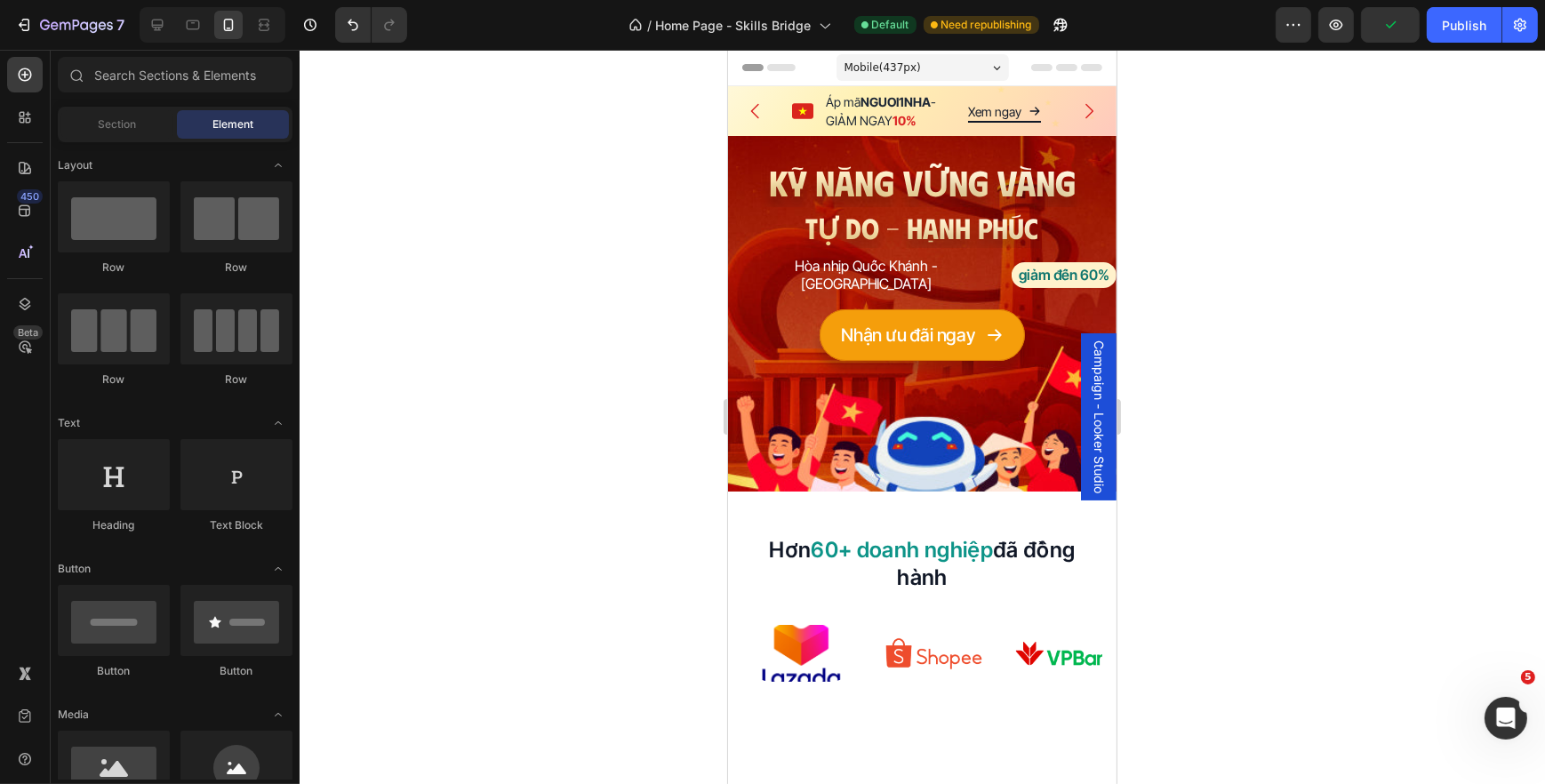
click at [697, 223] on div at bounding box center [922, 416] width 1246 height 734
click at [155, 22] on icon at bounding box center [157, 25] width 18 height 18
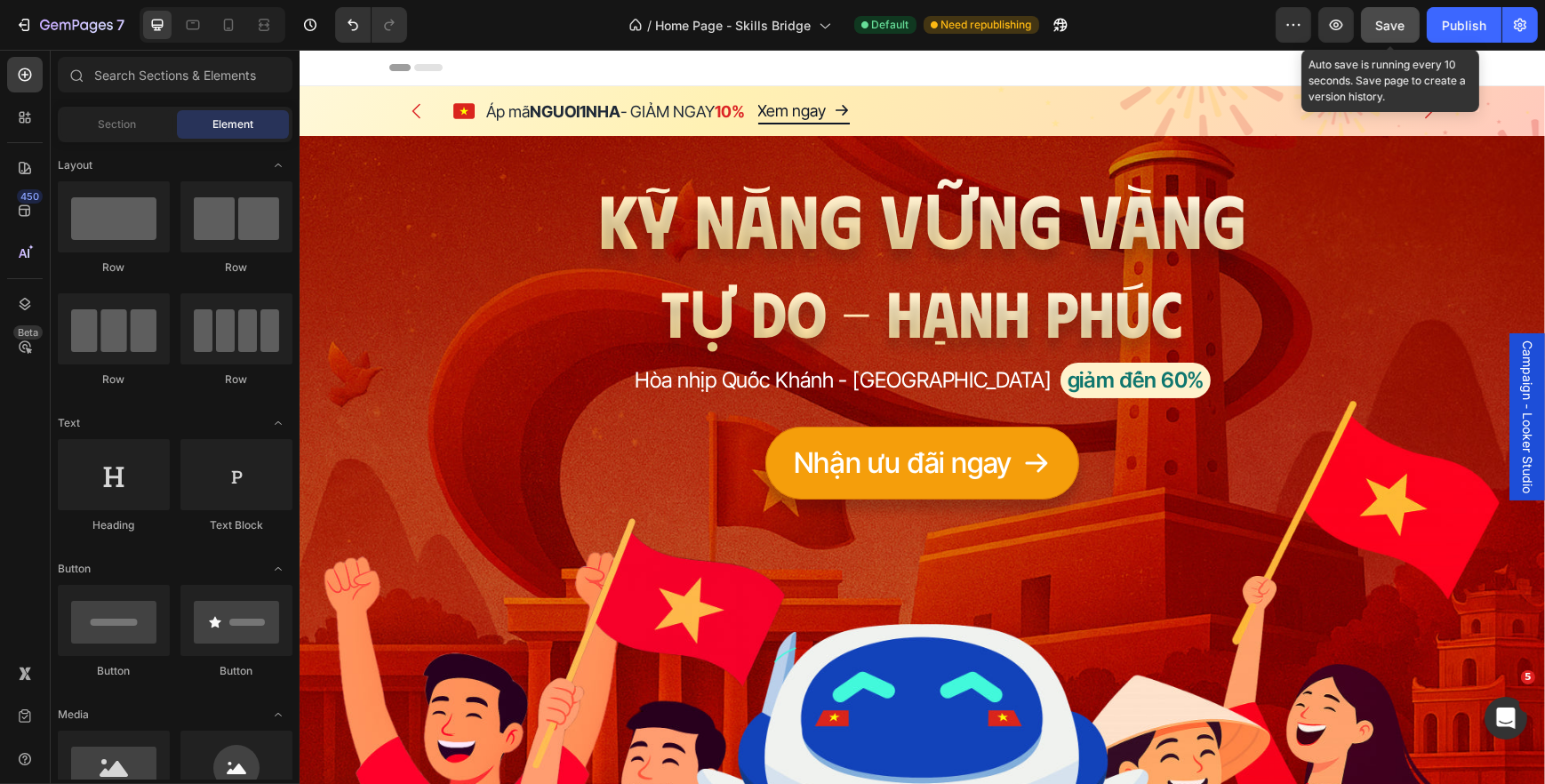
click at [1381, 38] on button "Save" at bounding box center [1390, 25] width 58 height 36
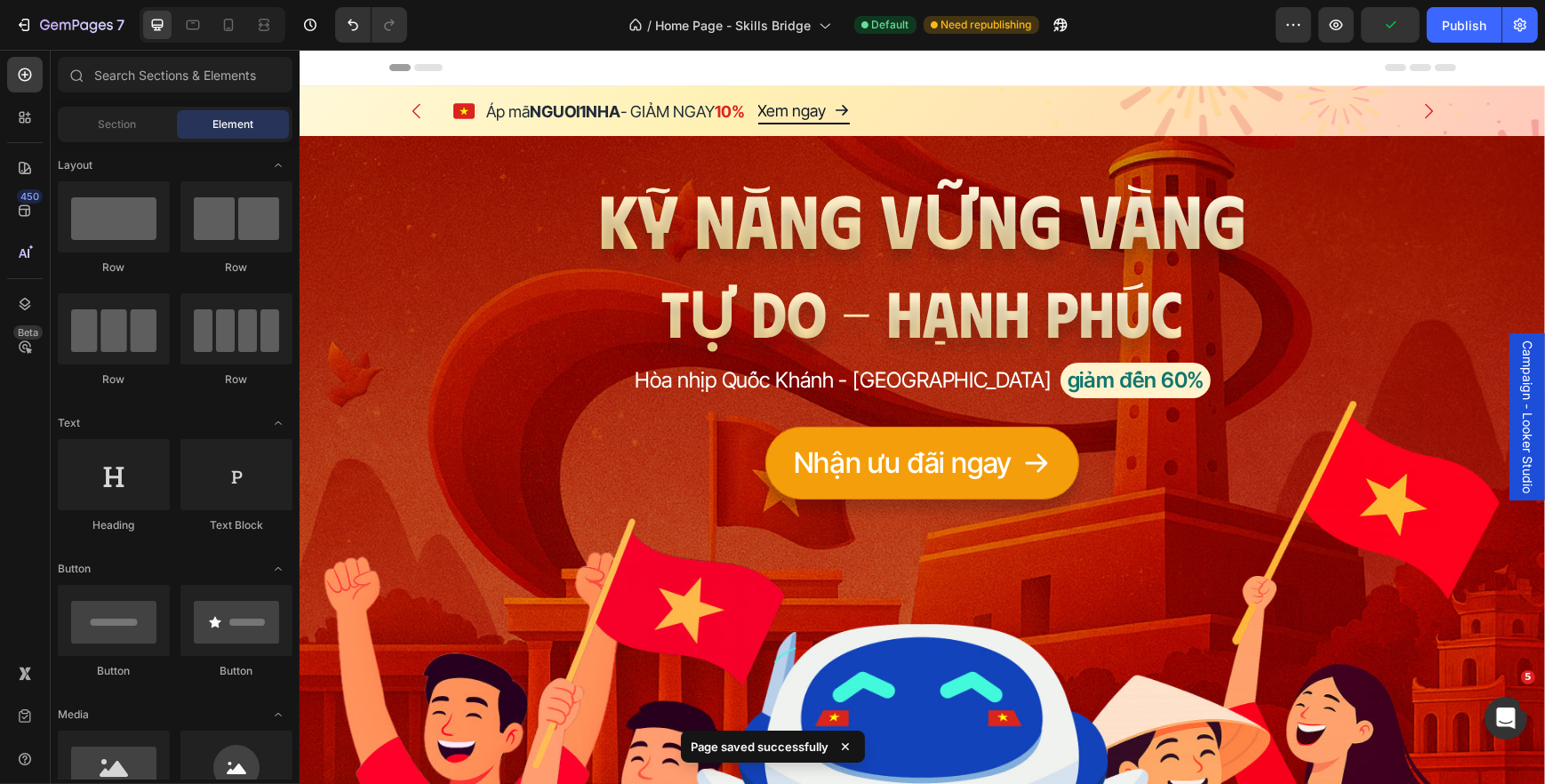
click at [235, 42] on div "7 Version history / Home Page - Skills Bridge Default Need republishing Preview…" at bounding box center [772, 25] width 1545 height 50
drag, startPoint x: 233, startPoint y: 36, endPoint x: 95, endPoint y: 123, distance: 163.1
click at [233, 36] on div at bounding box center [228, 25] width 29 height 29
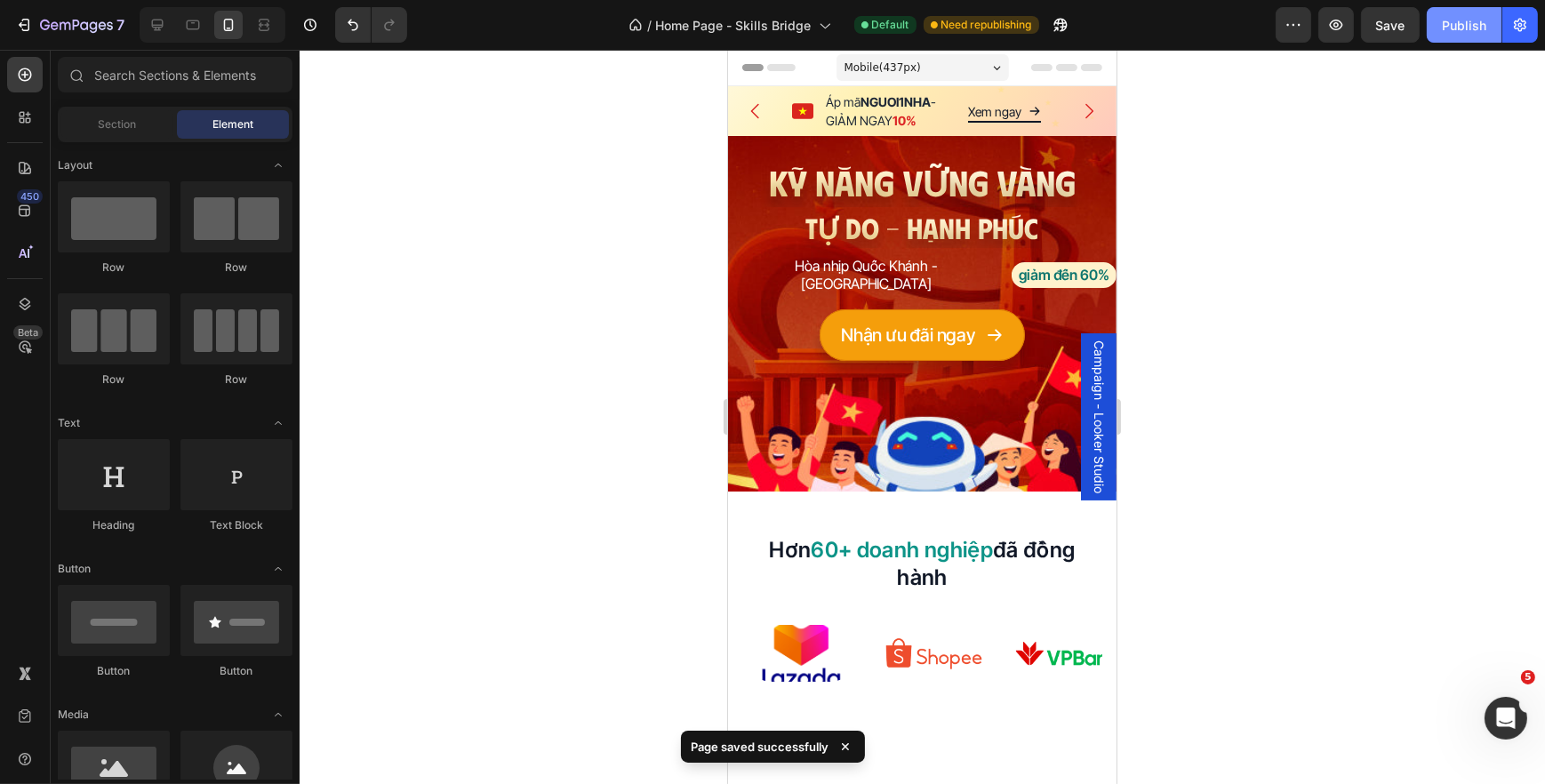
click at [1442, 39] on button "Publish" at bounding box center [1464, 25] width 75 height 36
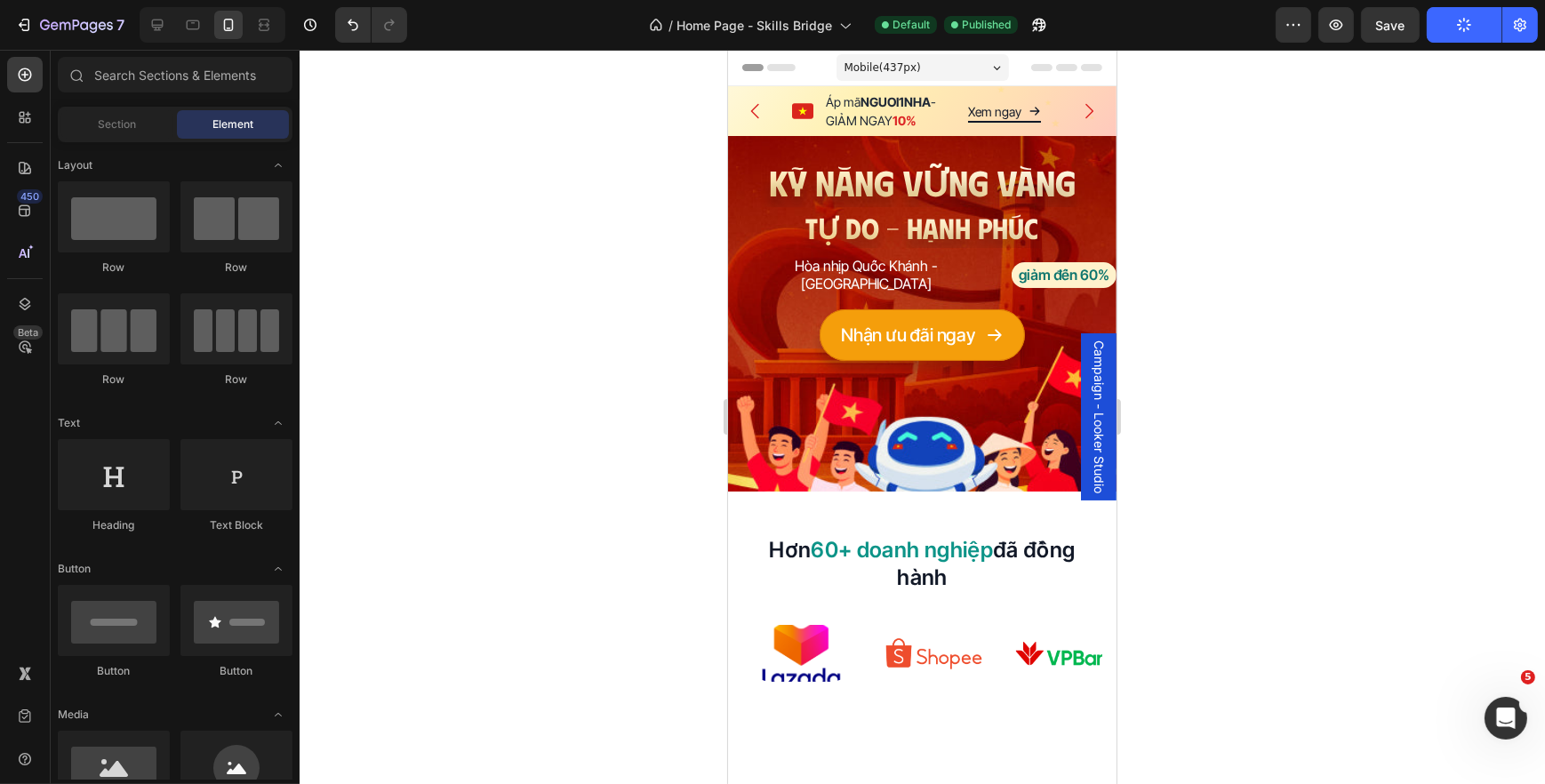
click at [435, 502] on div at bounding box center [922, 416] width 1246 height 734
click at [808, 110] on icon at bounding box center [802, 110] width 22 height 15
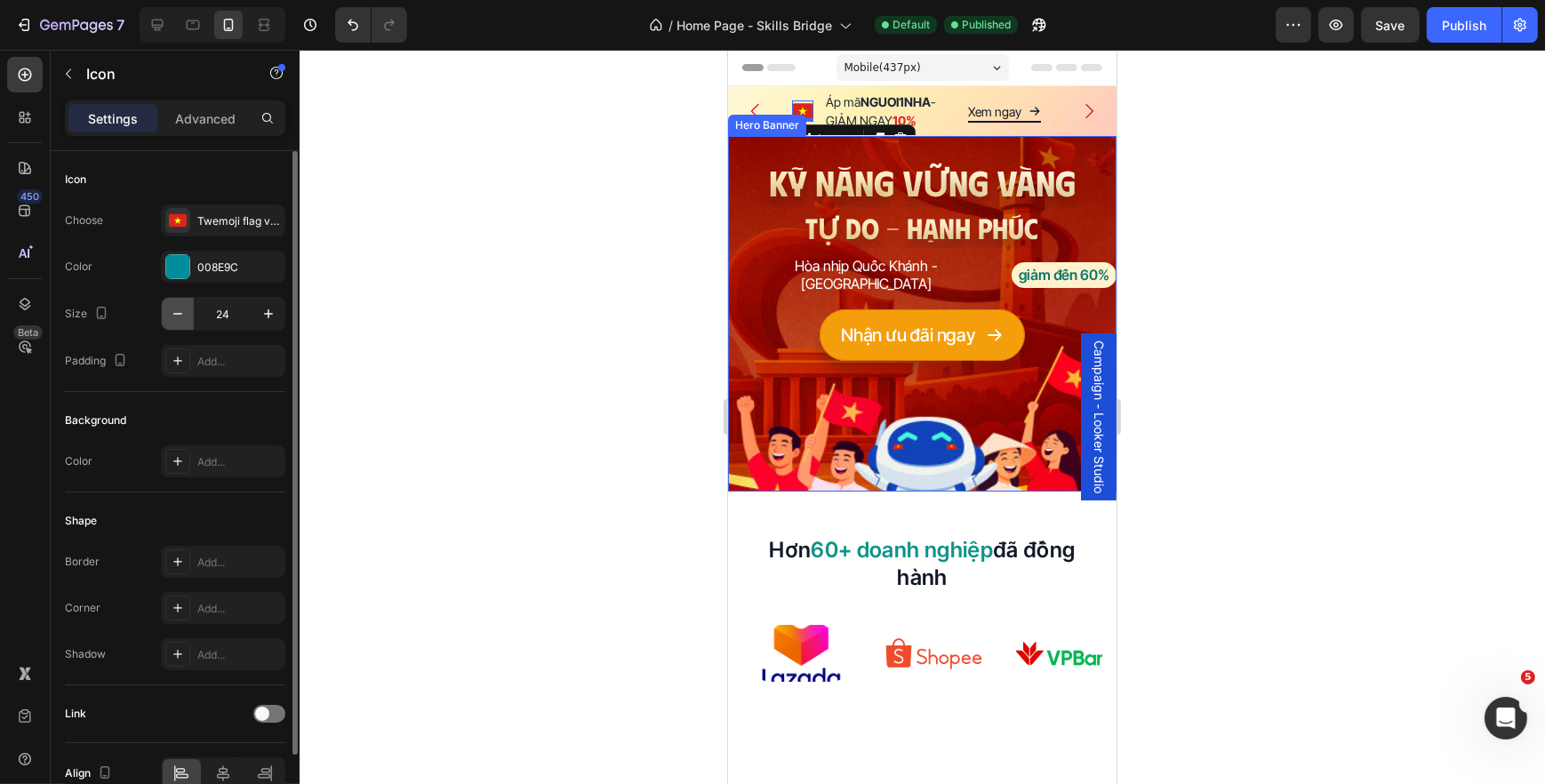
click at [166, 302] on button "button" at bounding box center [178, 313] width 32 height 32
type input "20"
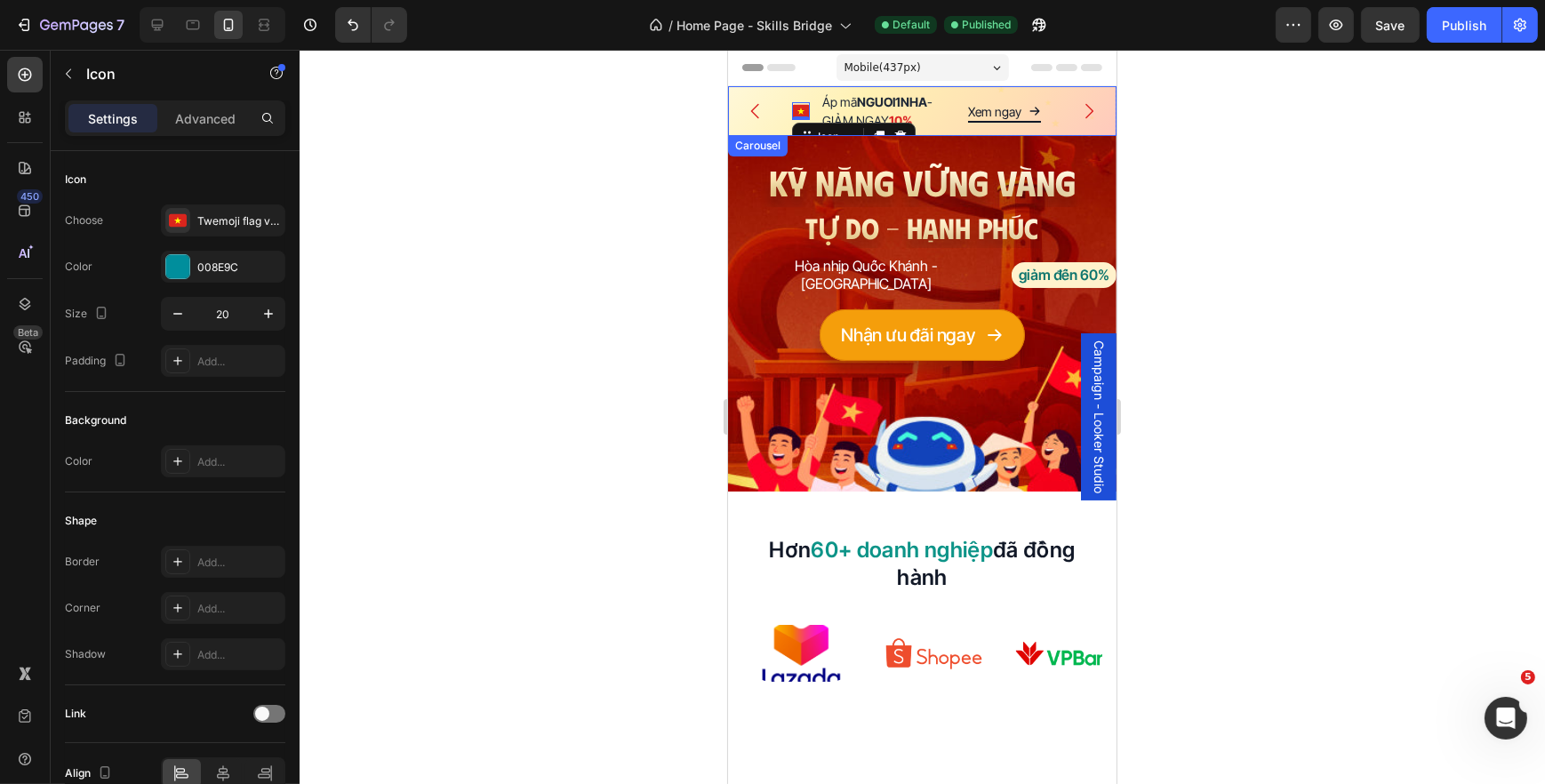
click at [1079, 109] on icon "Carousel Next Arrow" at bounding box center [1089, 112] width 22 height 22
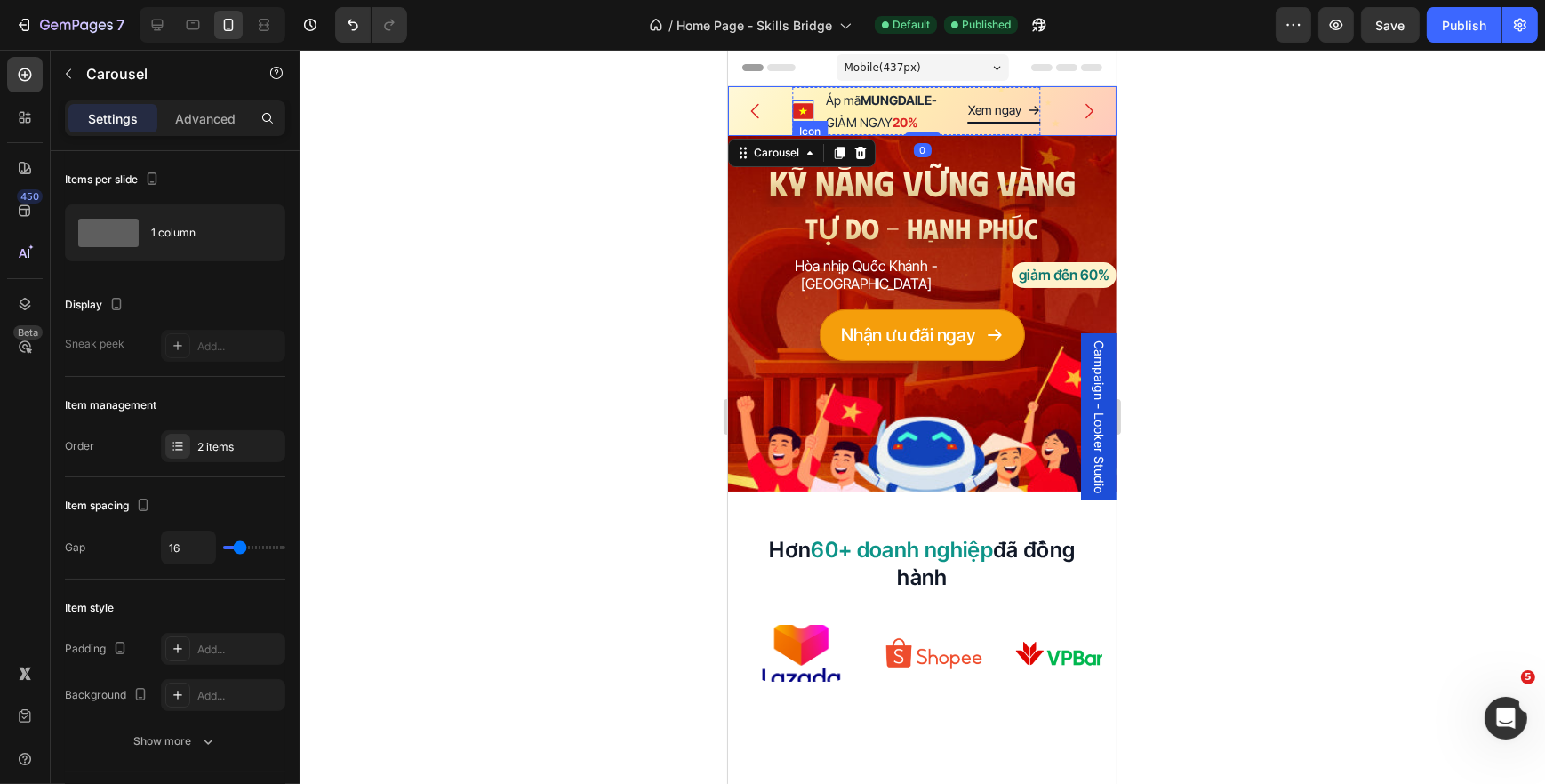
click at [802, 109] on icon at bounding box center [801, 111] width 9 height 8
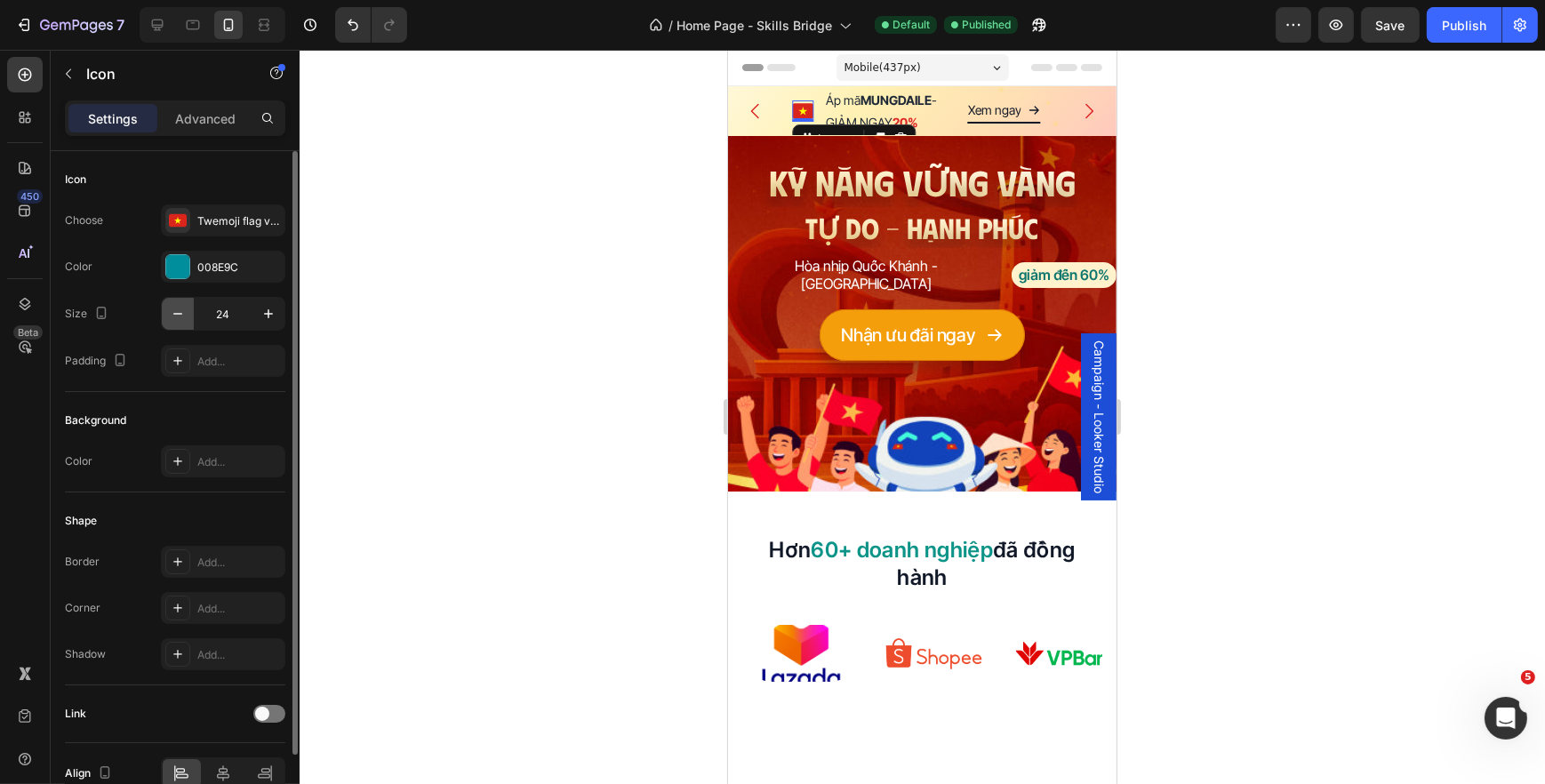
click at [173, 313] on icon "button" at bounding box center [177, 314] width 9 height 2
type input "20"
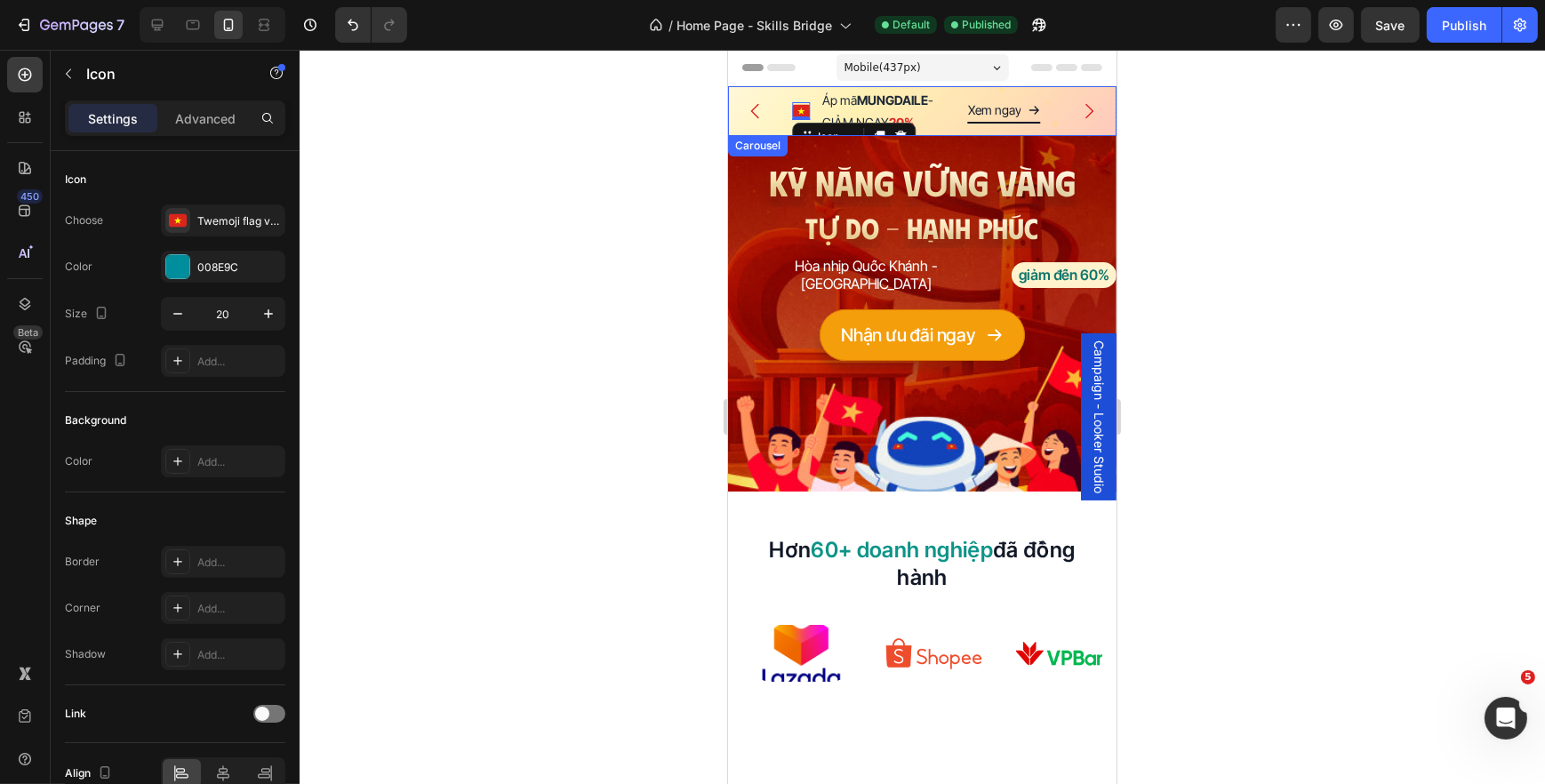
click at [778, 108] on button "Carousel Back Arrow" at bounding box center [755, 111] width 49 height 49
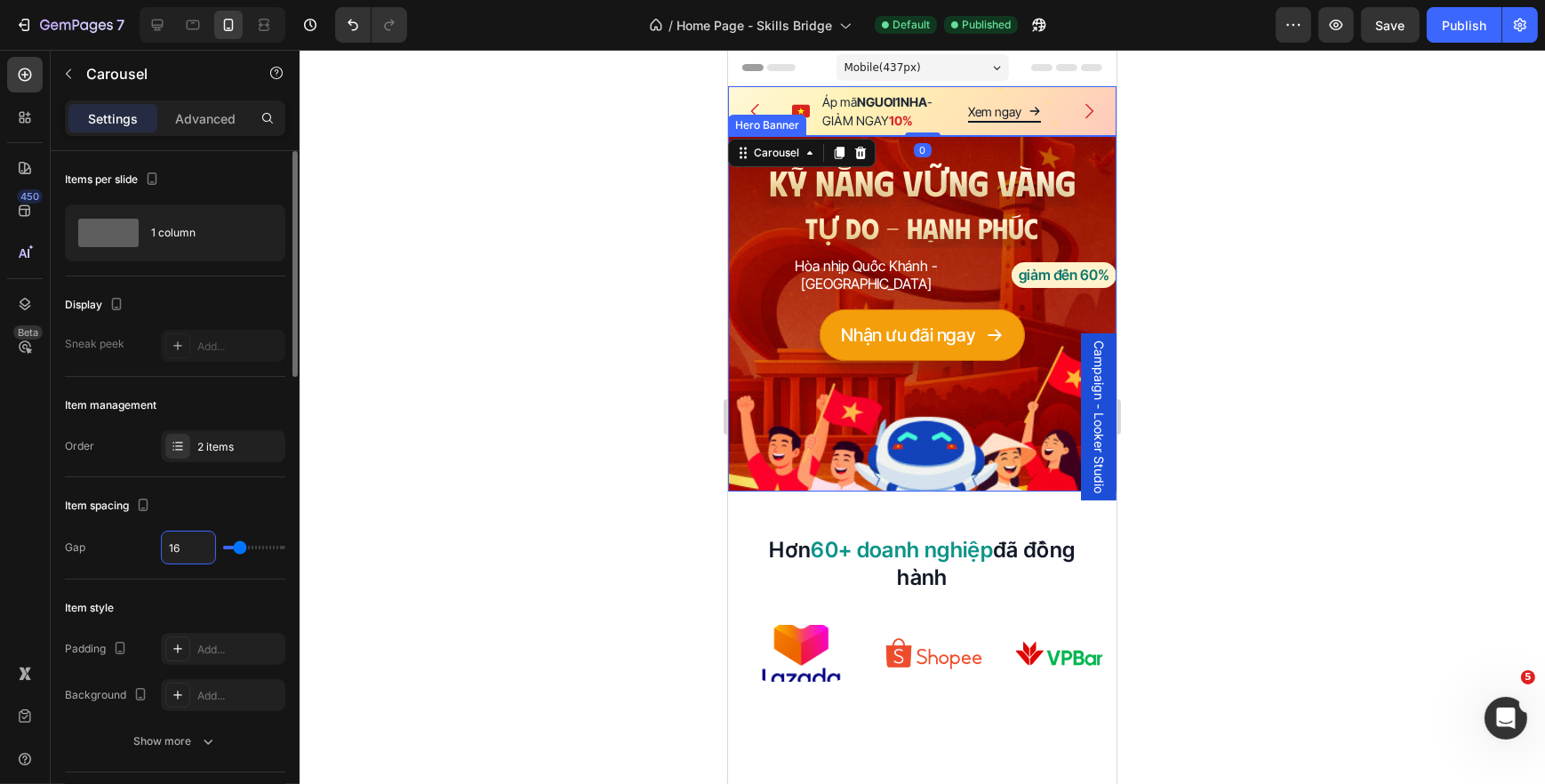
click at [196, 550] on input "16" at bounding box center [189, 547] width 53 height 32
type input "1"
type input "12"
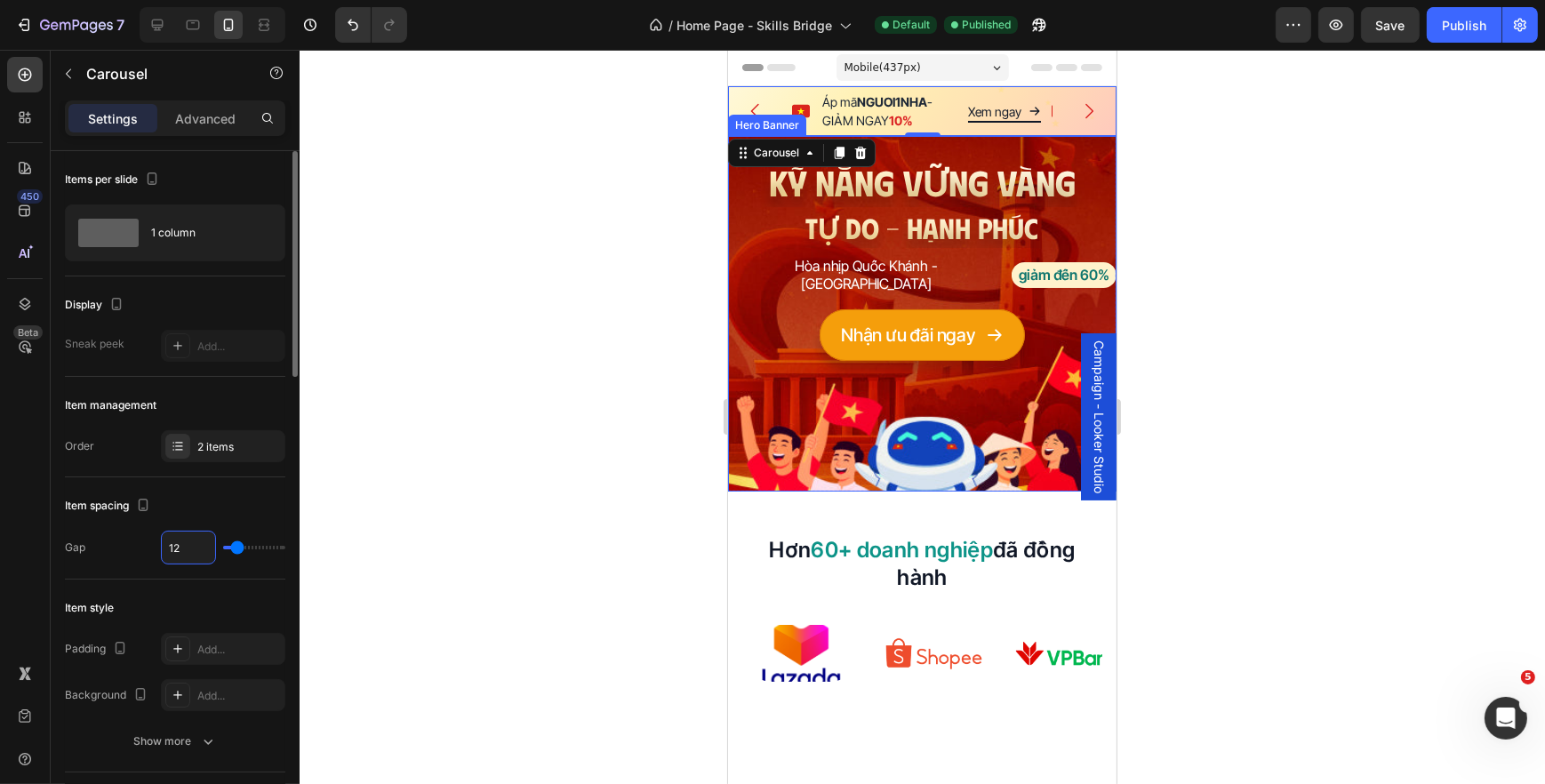
click at [198, 549] on input "12" at bounding box center [189, 547] width 53 height 32
type input "12"
click at [220, 507] on div "Item spacing" at bounding box center [175, 506] width 220 height 29
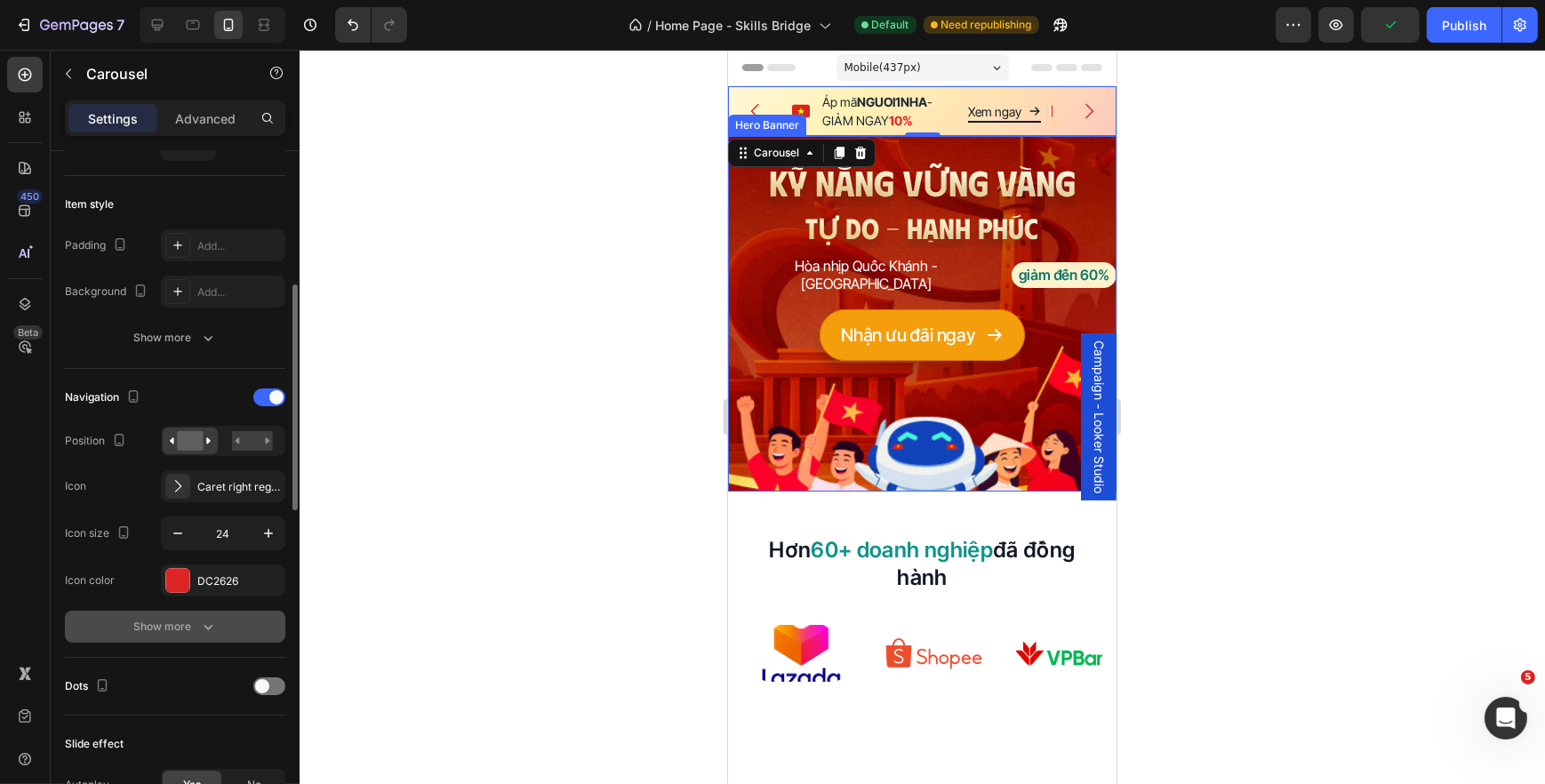
click at [231, 626] on button "Show more" at bounding box center [175, 626] width 220 height 32
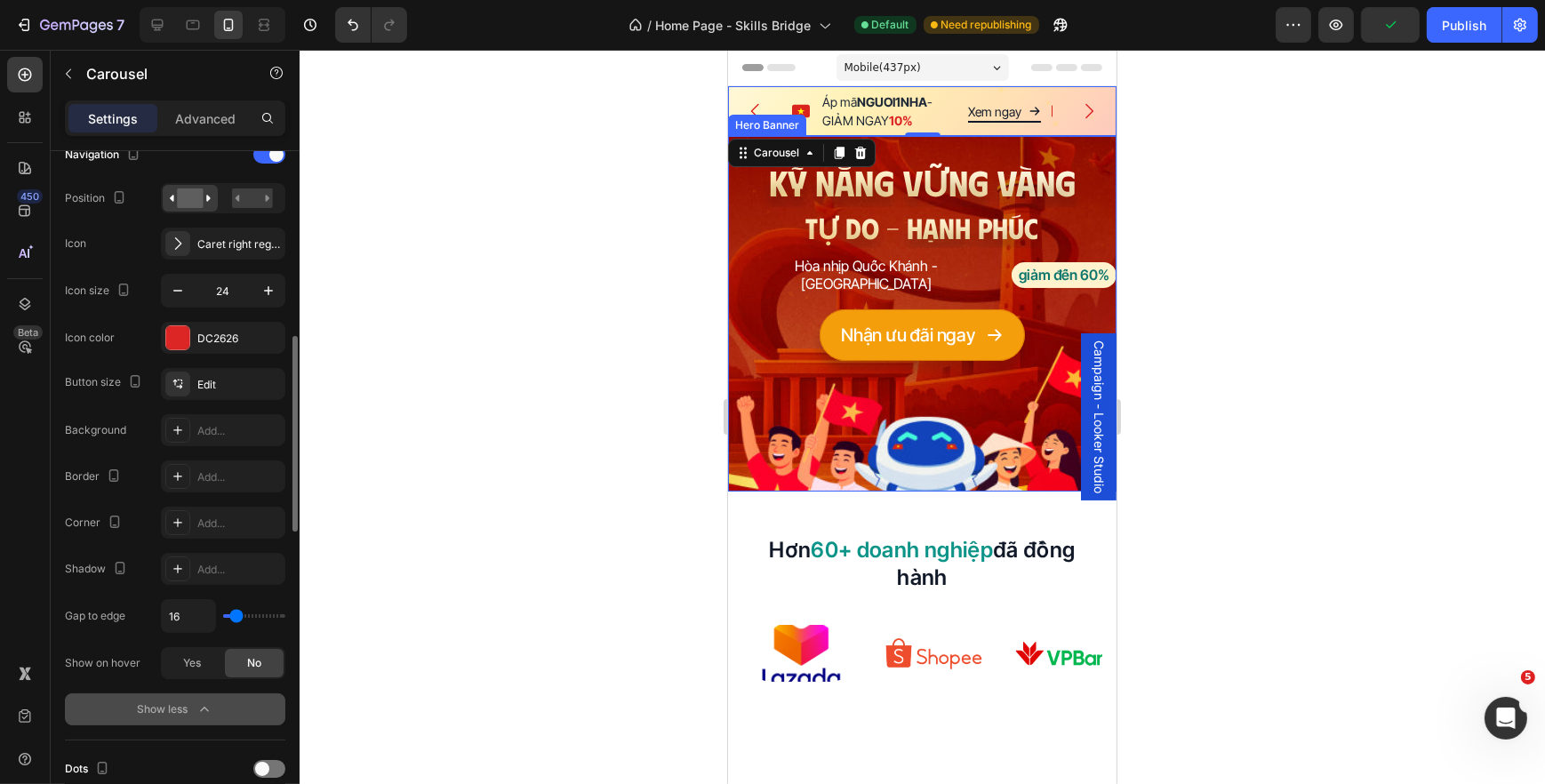
scroll to position [727, 0]
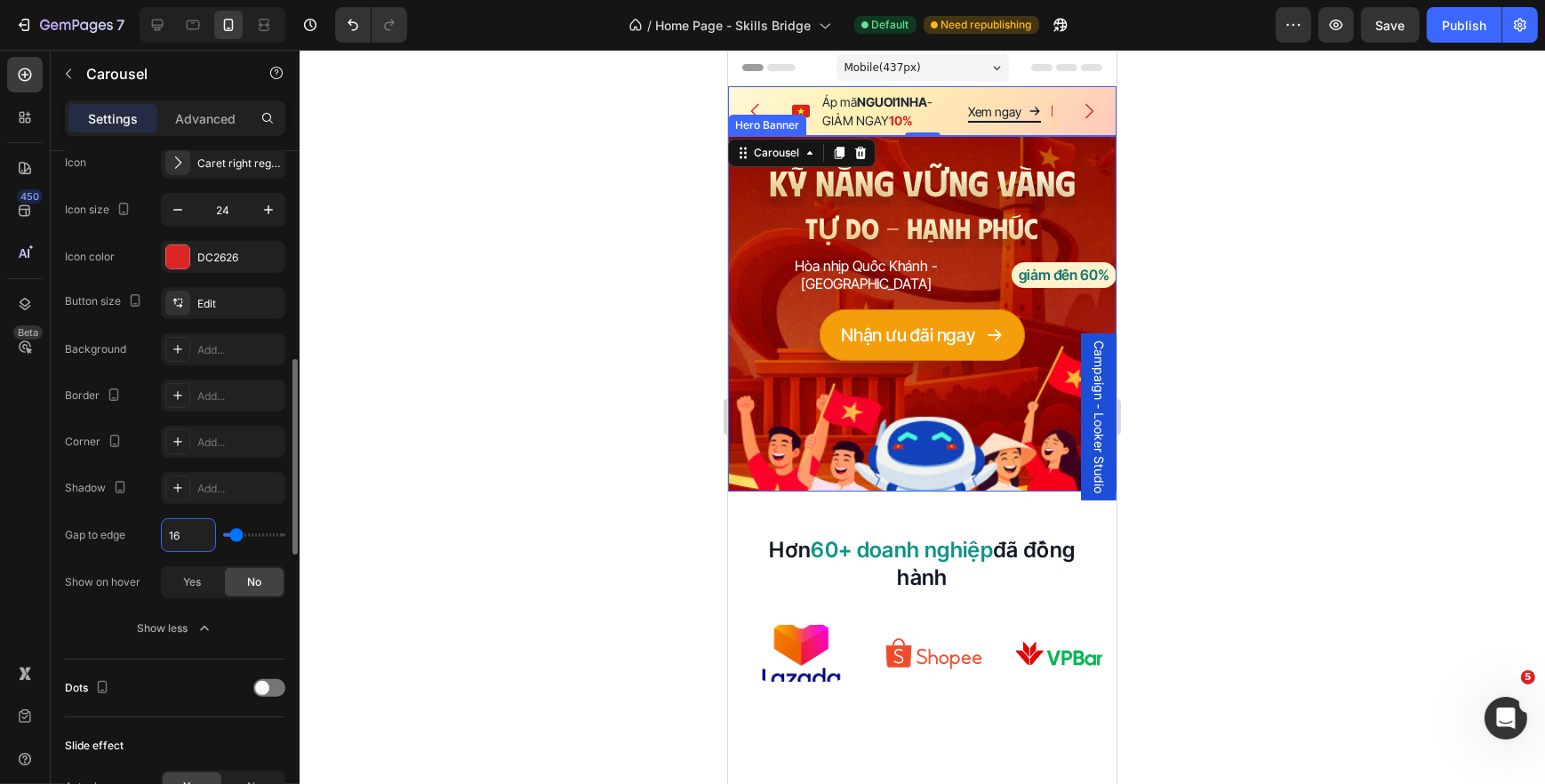
click at [190, 528] on input "16" at bounding box center [189, 535] width 53 height 32
type input "1"
type input "12"
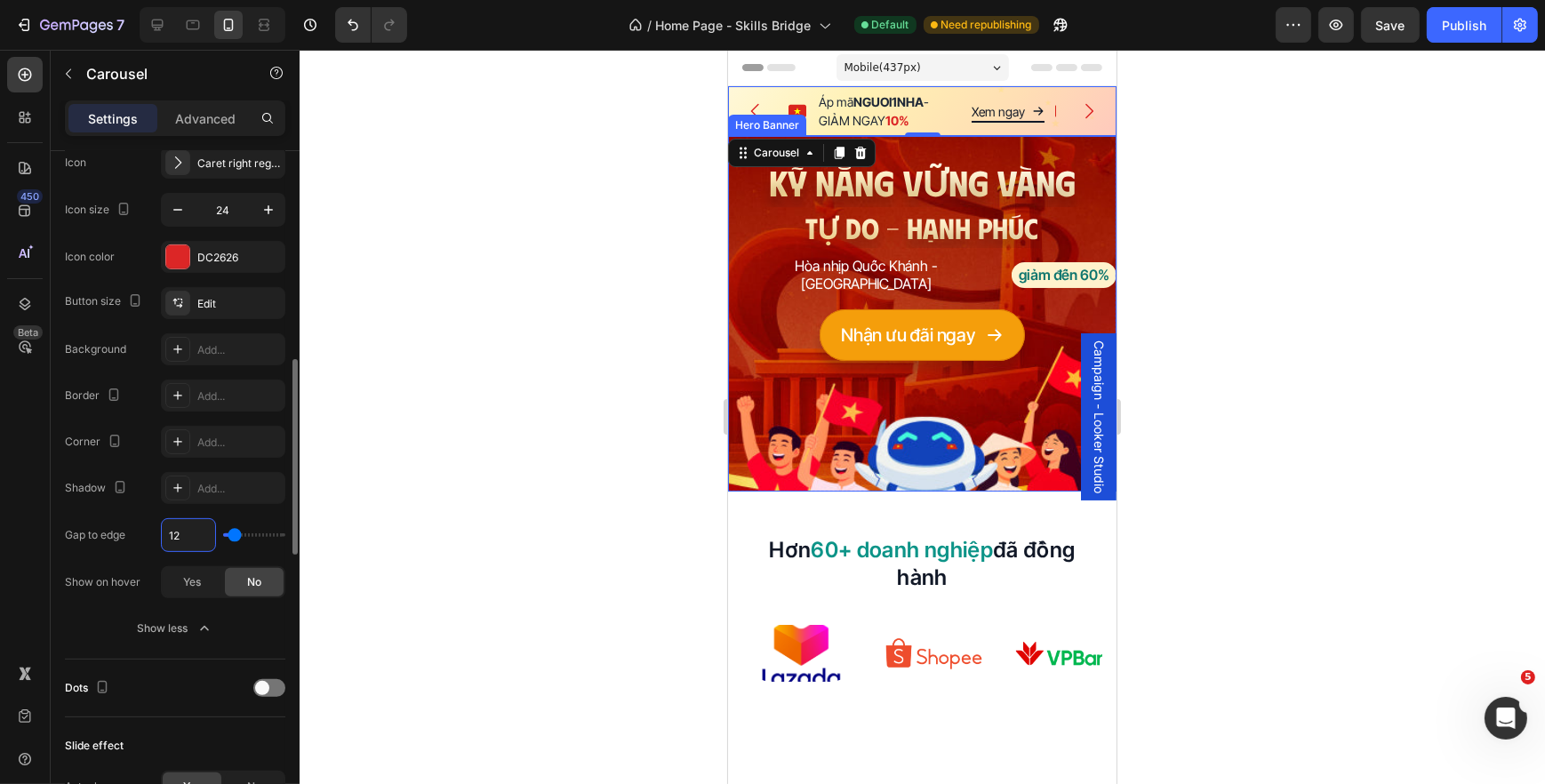
click at [190, 528] on input "12" at bounding box center [189, 535] width 53 height 32
type input "8"
click at [194, 524] on input "8" at bounding box center [189, 535] width 53 height 32
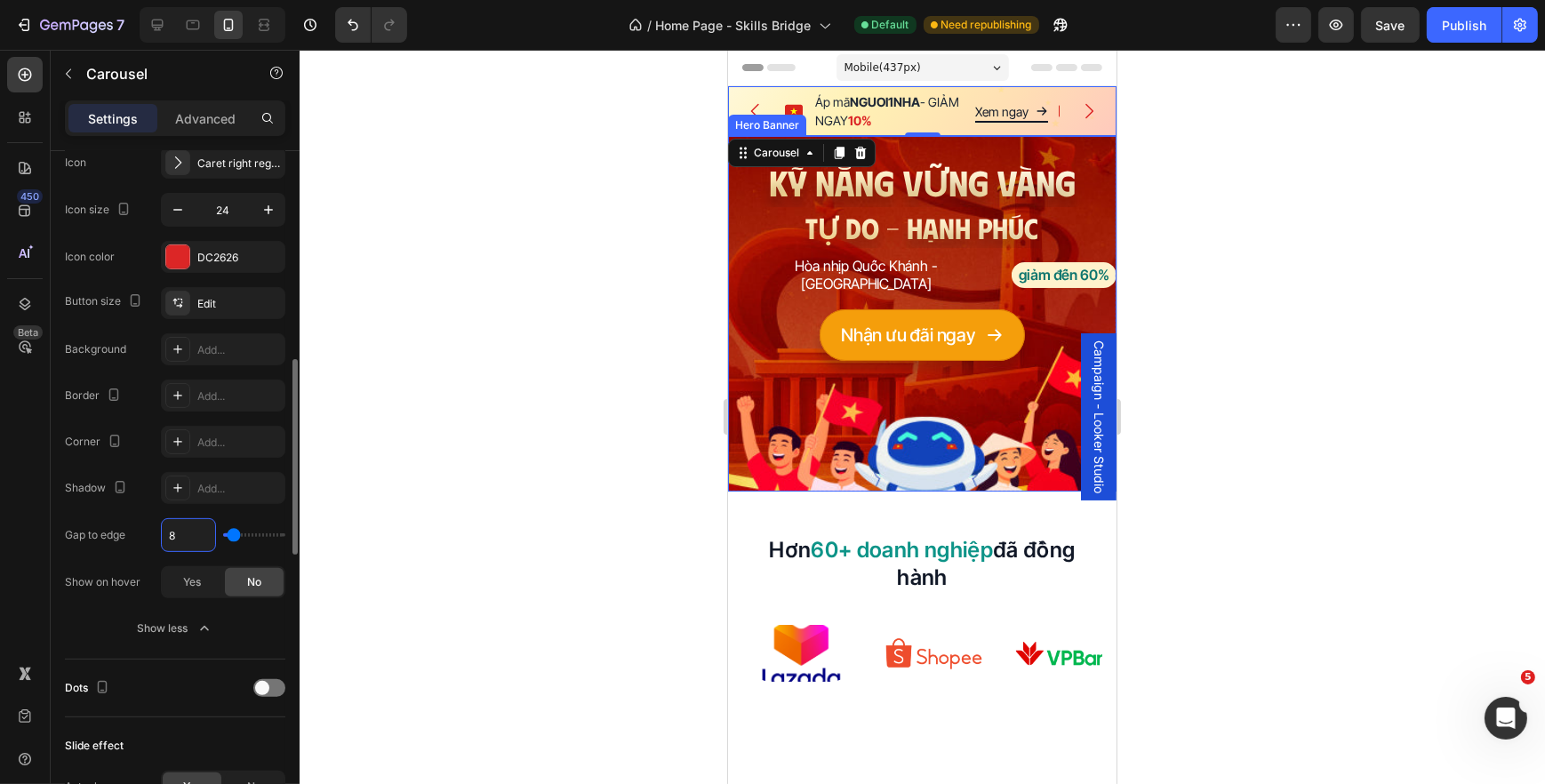
click at [194, 524] on input "8" at bounding box center [189, 535] width 53 height 32
type input "4"
click at [637, 290] on div at bounding box center [922, 416] width 1246 height 734
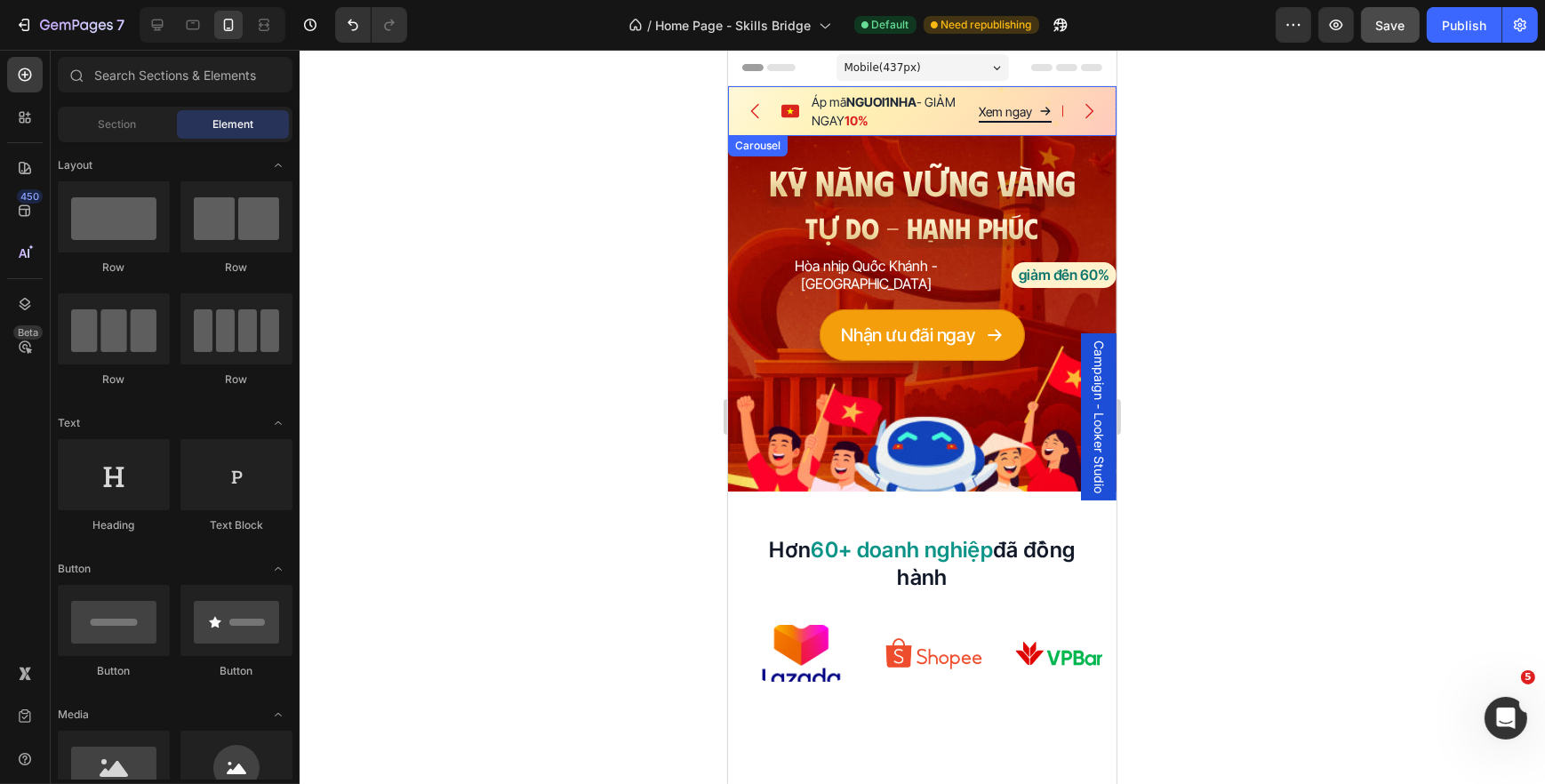
click at [1383, 30] on span "Save" at bounding box center [1391, 25] width 30 height 15
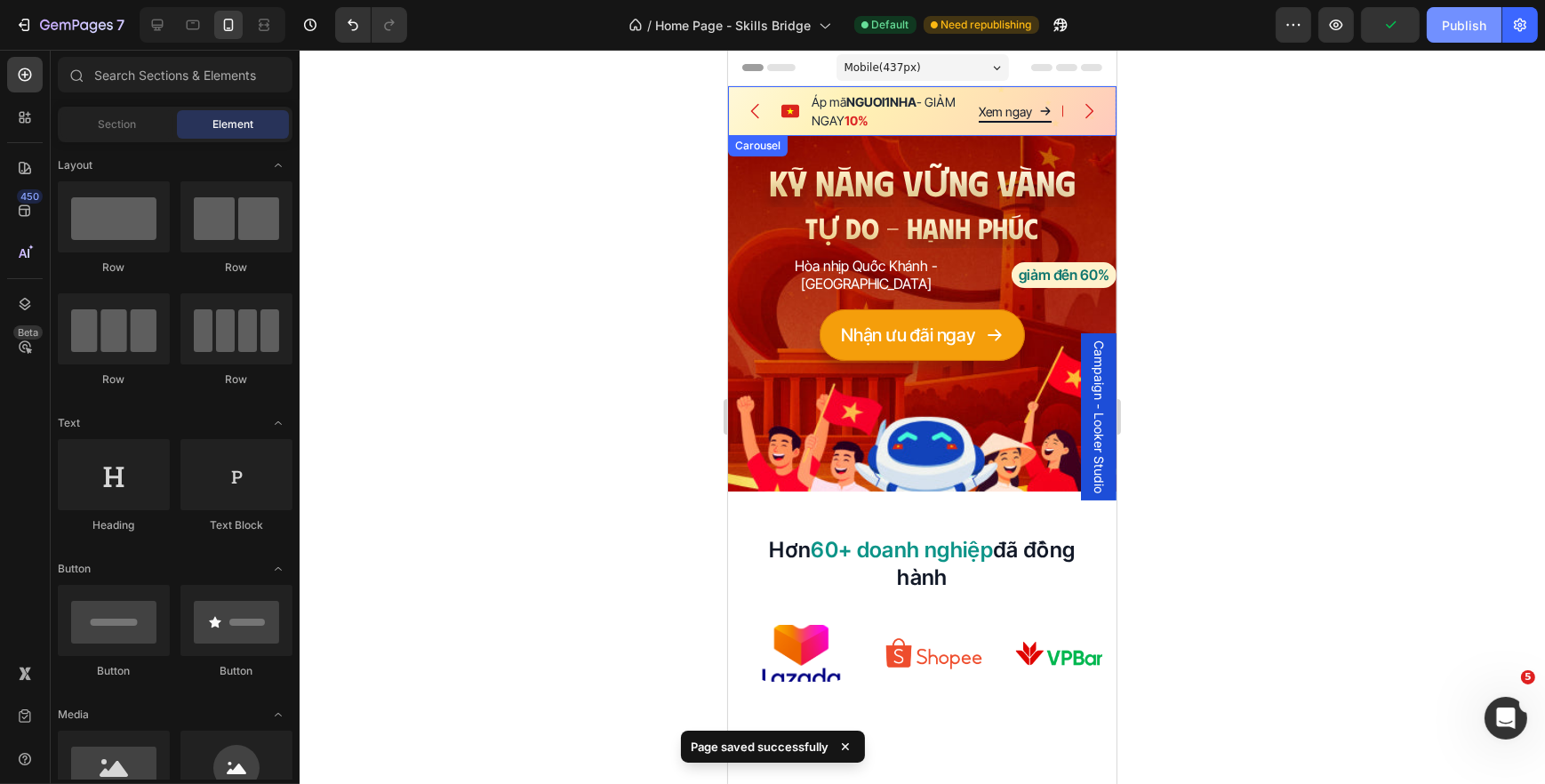
click at [1446, 28] on div "Publish" at bounding box center [1464, 25] width 44 height 19
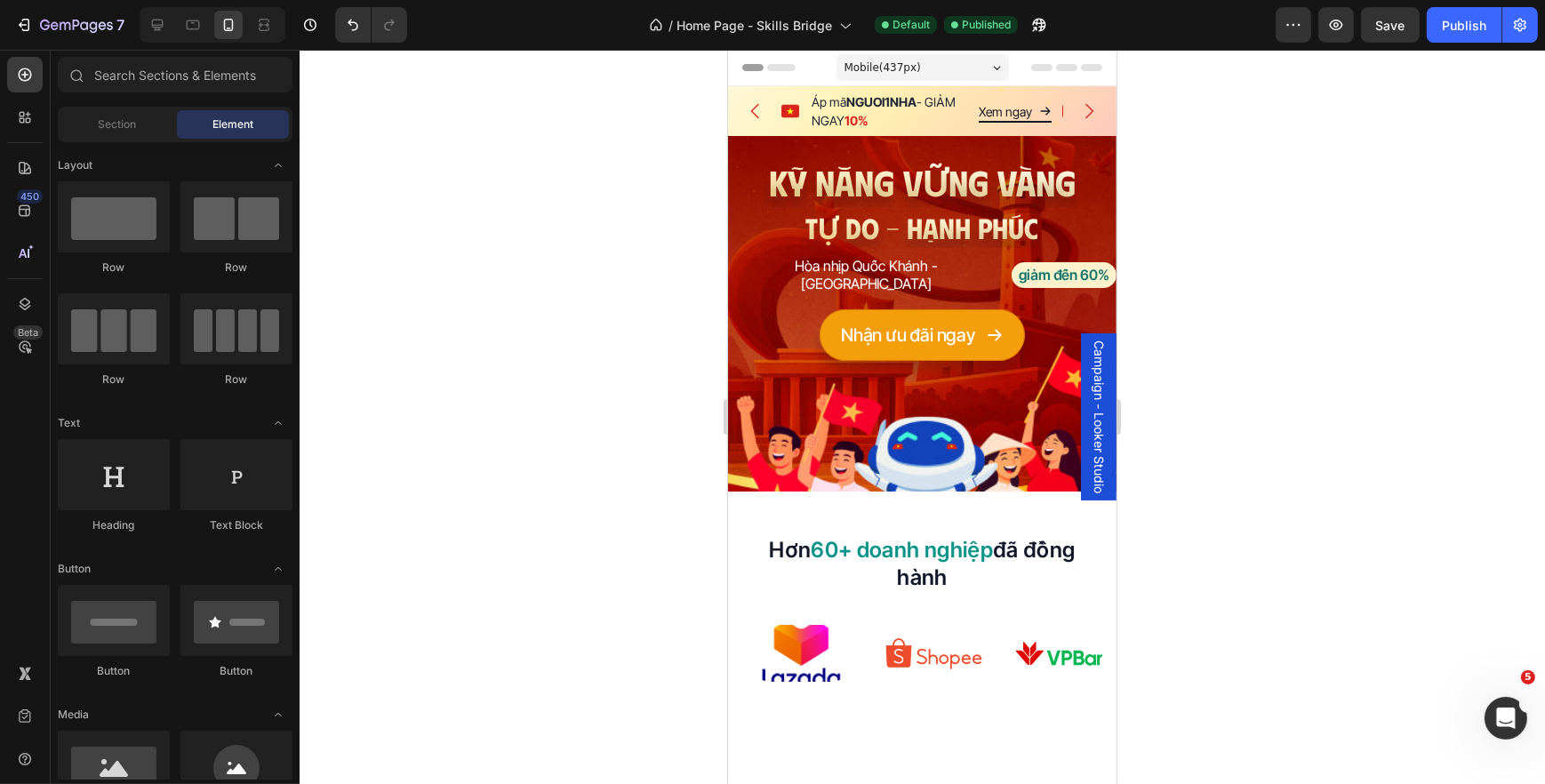
click at [445, 253] on div at bounding box center [922, 416] width 1246 height 734
click at [1202, 649] on div at bounding box center [922, 416] width 1246 height 734
click at [440, 458] on div at bounding box center [922, 416] width 1246 height 734
click at [441, 511] on div at bounding box center [922, 416] width 1246 height 734
drag, startPoint x: 839, startPoint y: 111, endPoint x: 817, endPoint y: 118, distance: 23.1
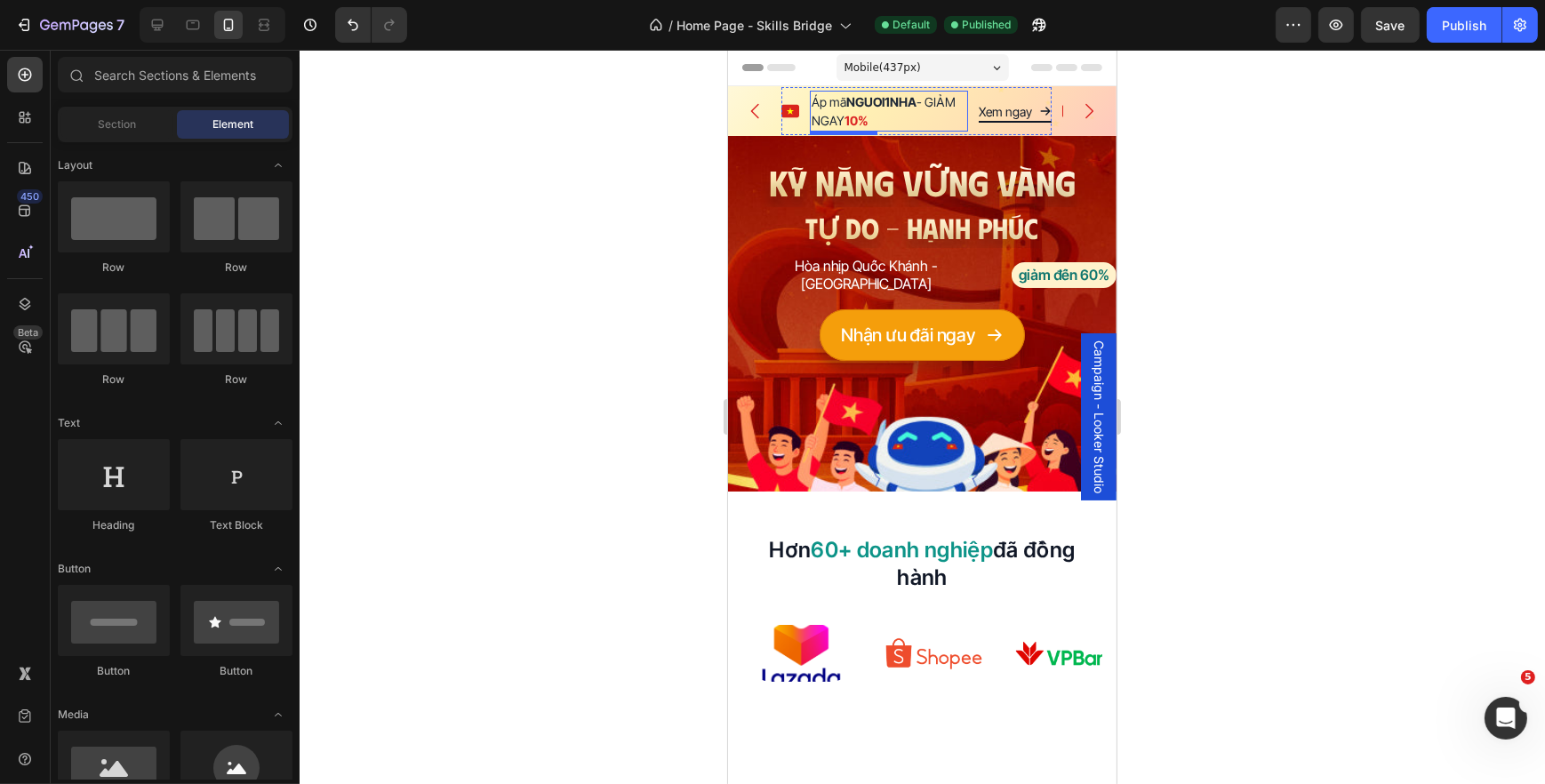
click at [839, 110] on p "Áp mã NGUOI1NHA - GIẢM NGAY 10%" at bounding box center [888, 112] width 155 height 38
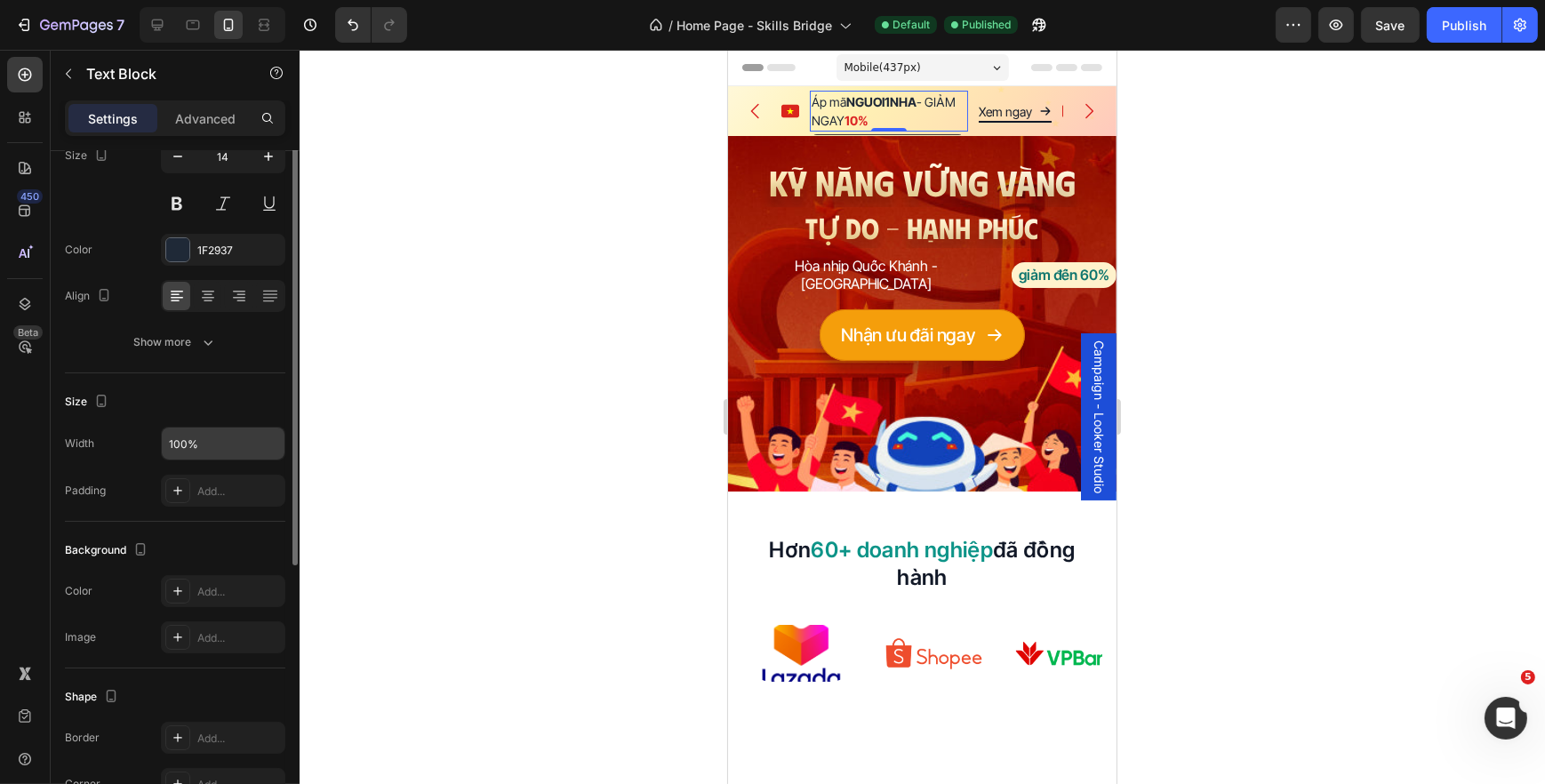
scroll to position [80, 0]
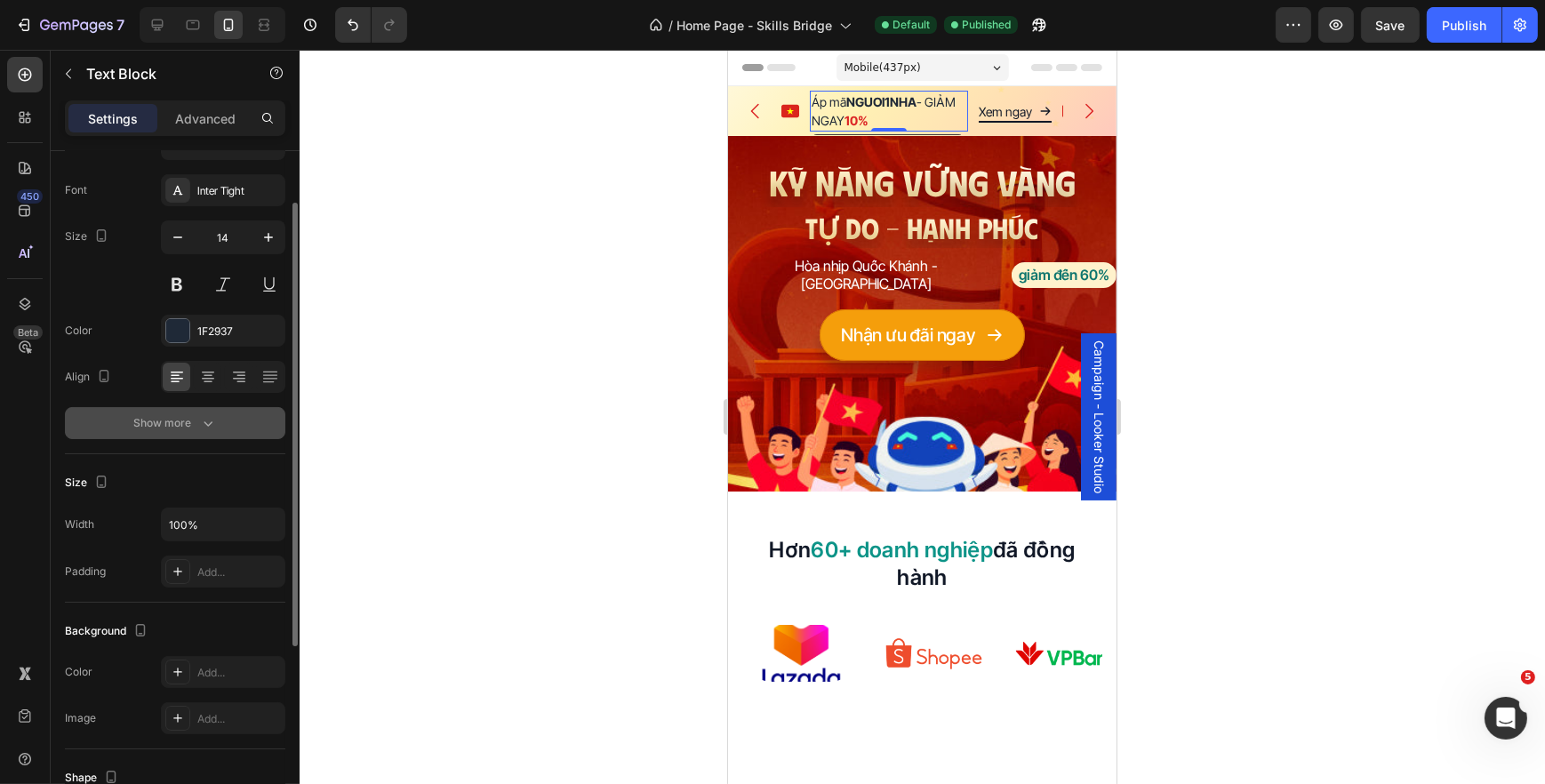
click at [215, 422] on icon "button" at bounding box center [208, 423] width 18 height 18
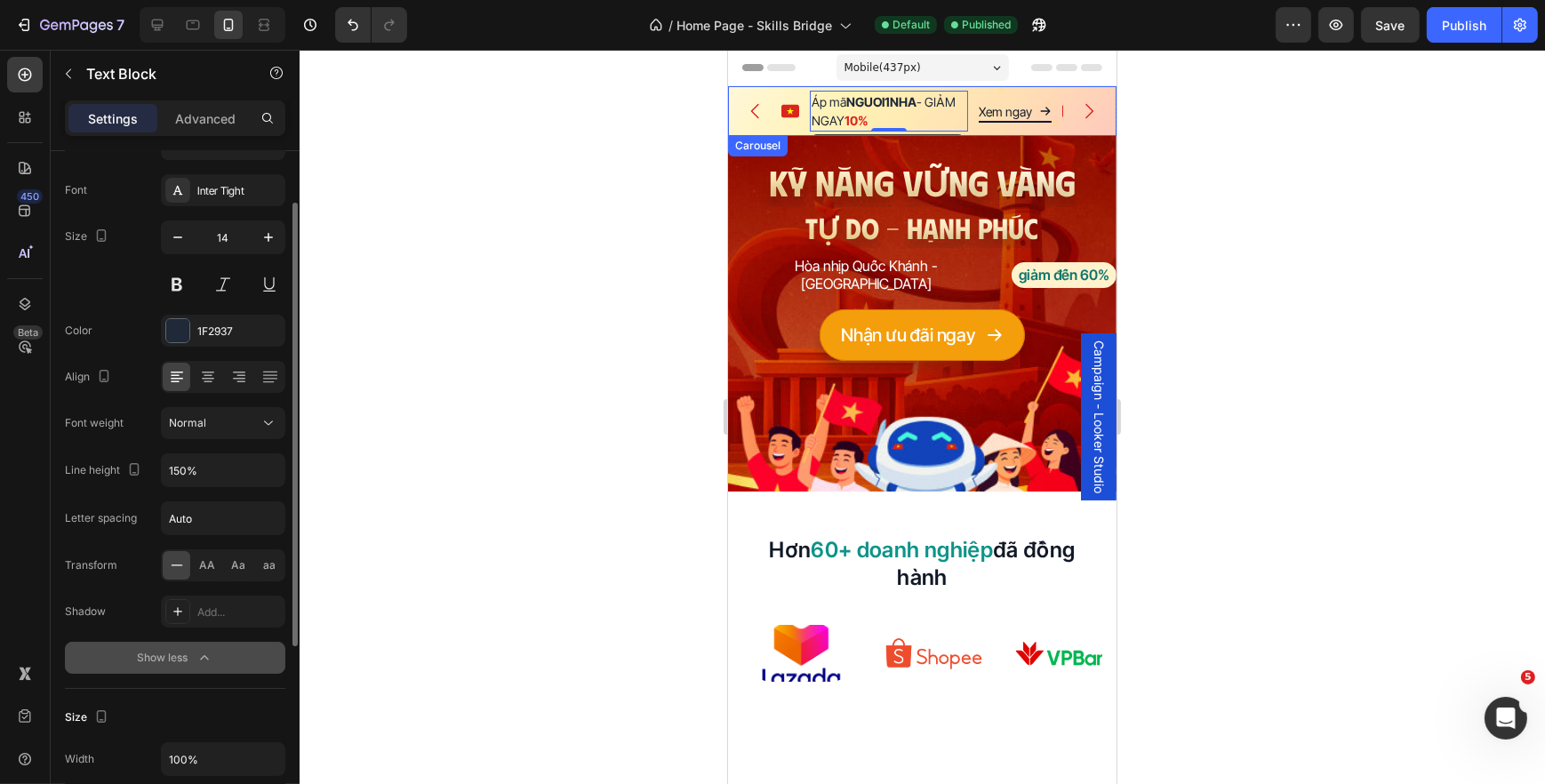
click at [760, 116] on icon "Carousel Back Arrow" at bounding box center [755, 112] width 22 height 22
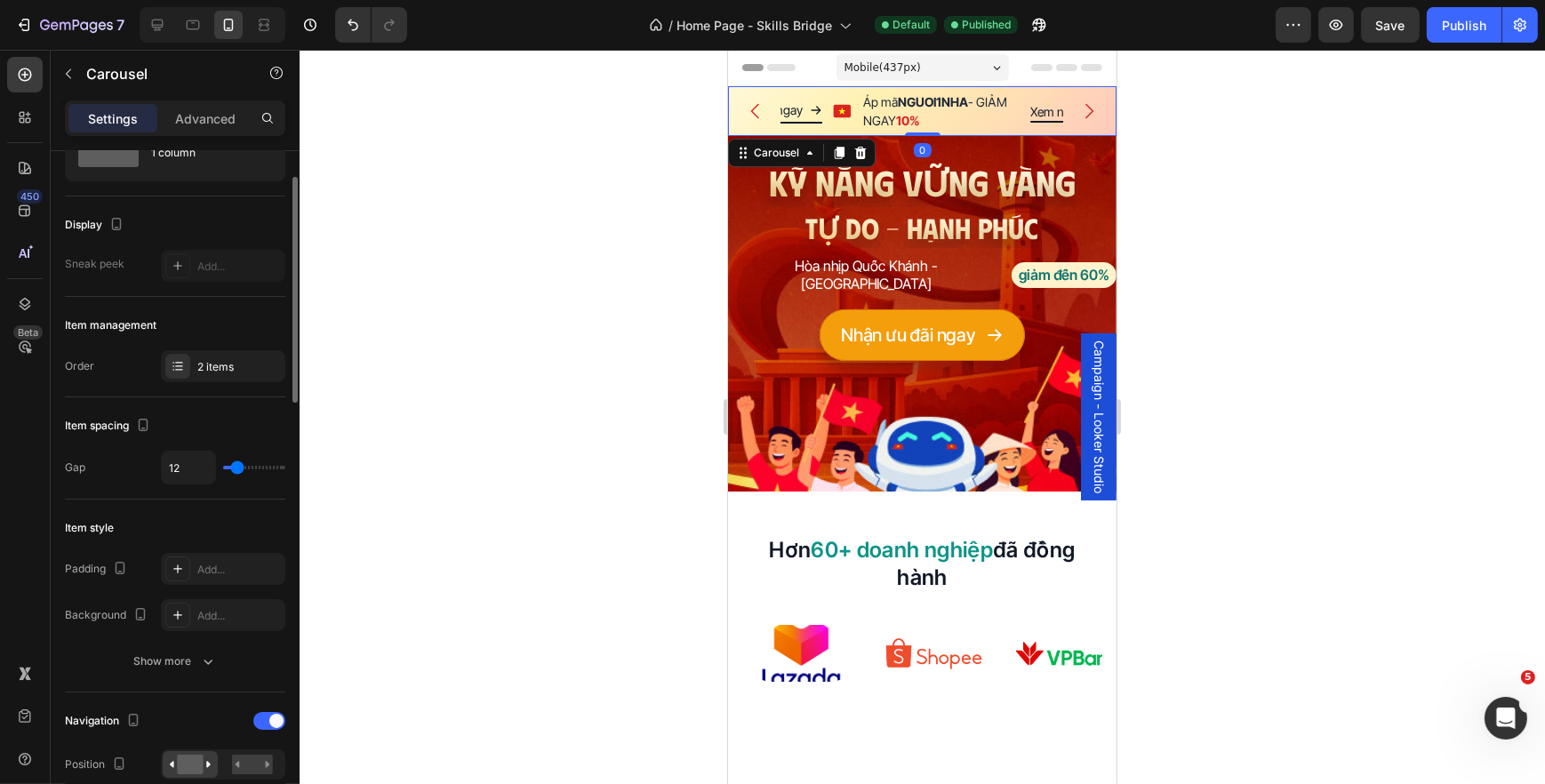
scroll to position [0, 0]
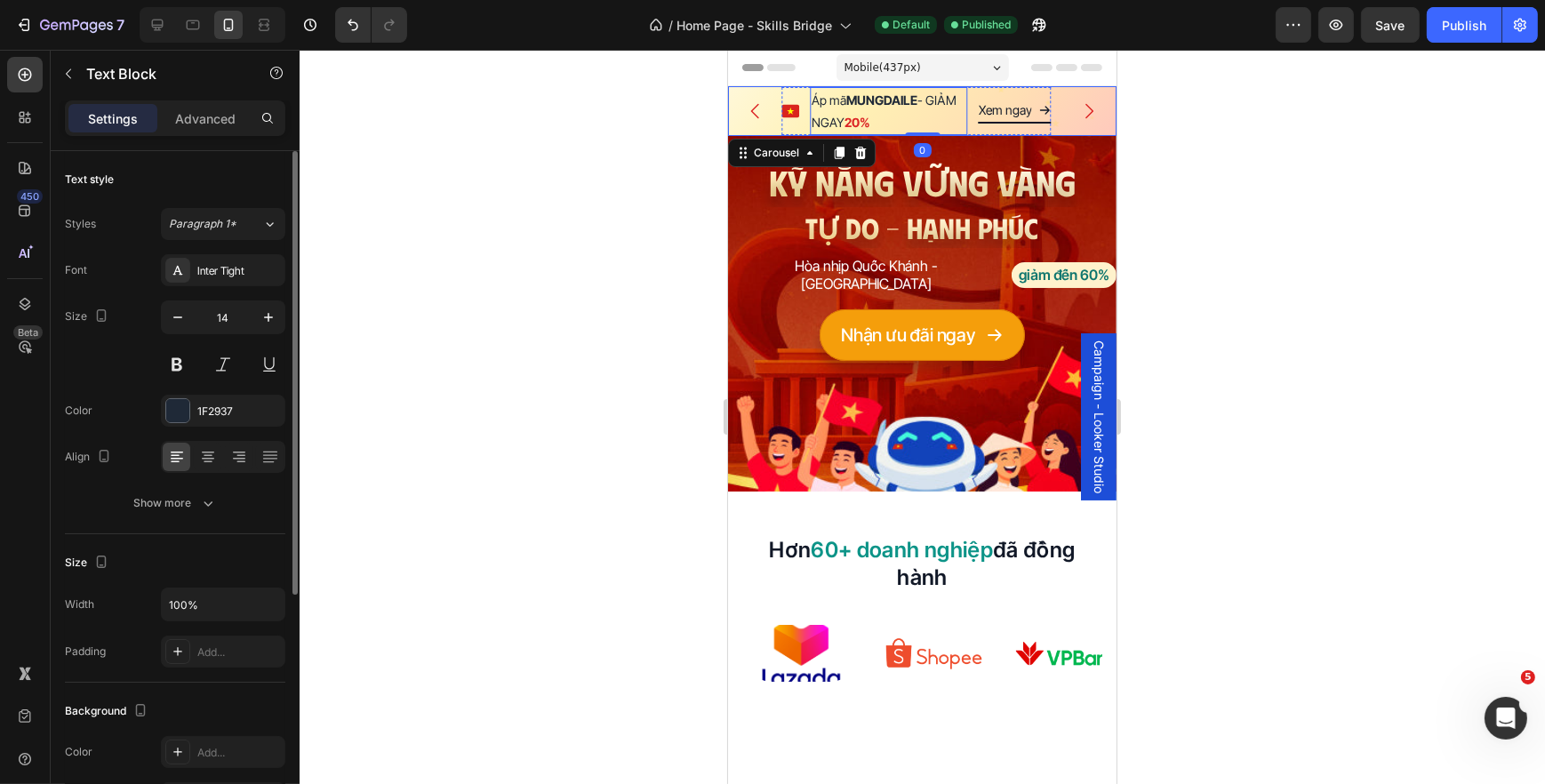
click at [852, 109] on p "Áp mã MUNGDAILE - GIẢM NGAY 20%" at bounding box center [888, 111] width 155 height 44
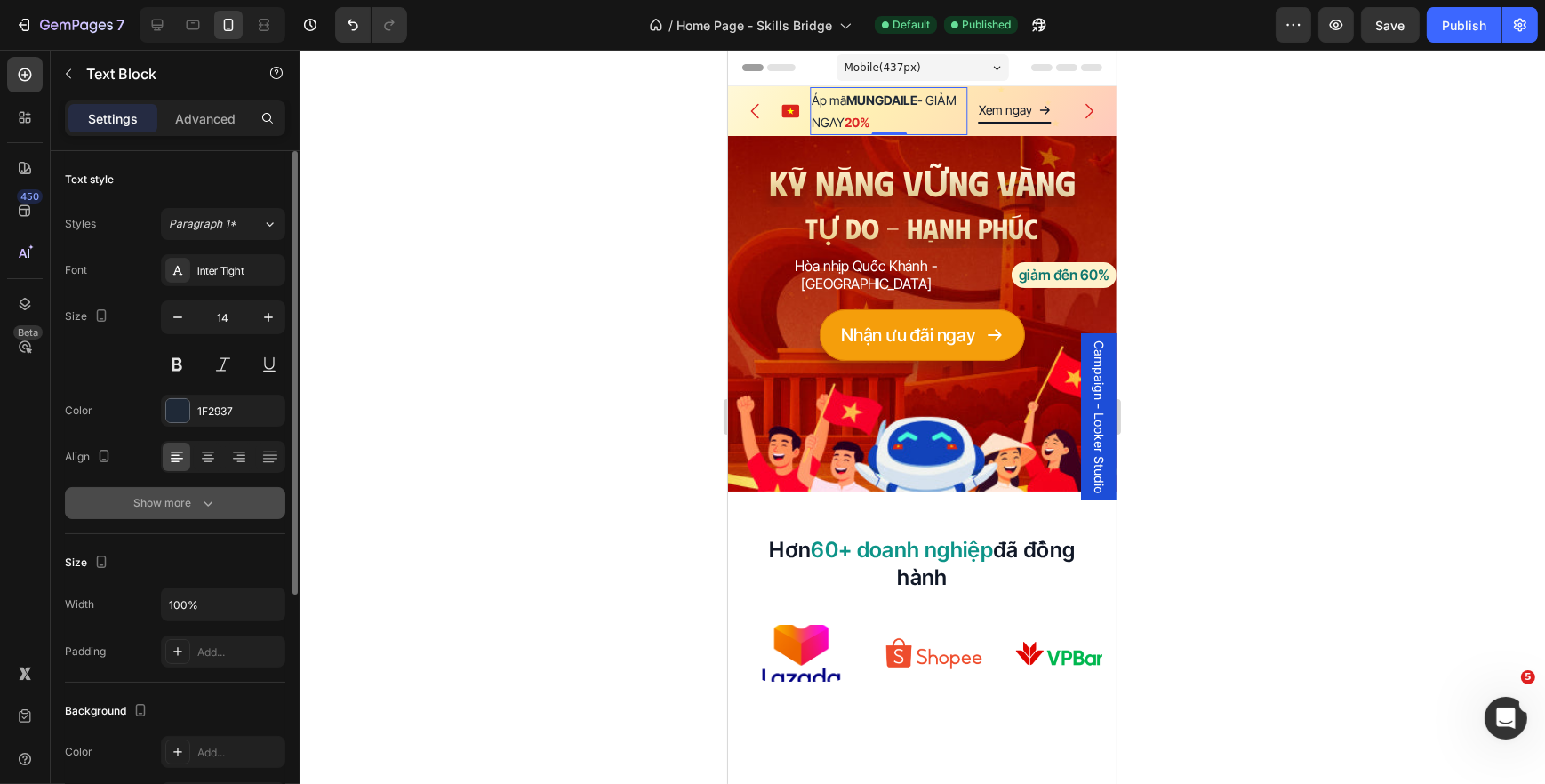
click at [185, 507] on div "Show more" at bounding box center [176, 503] width 83 height 18
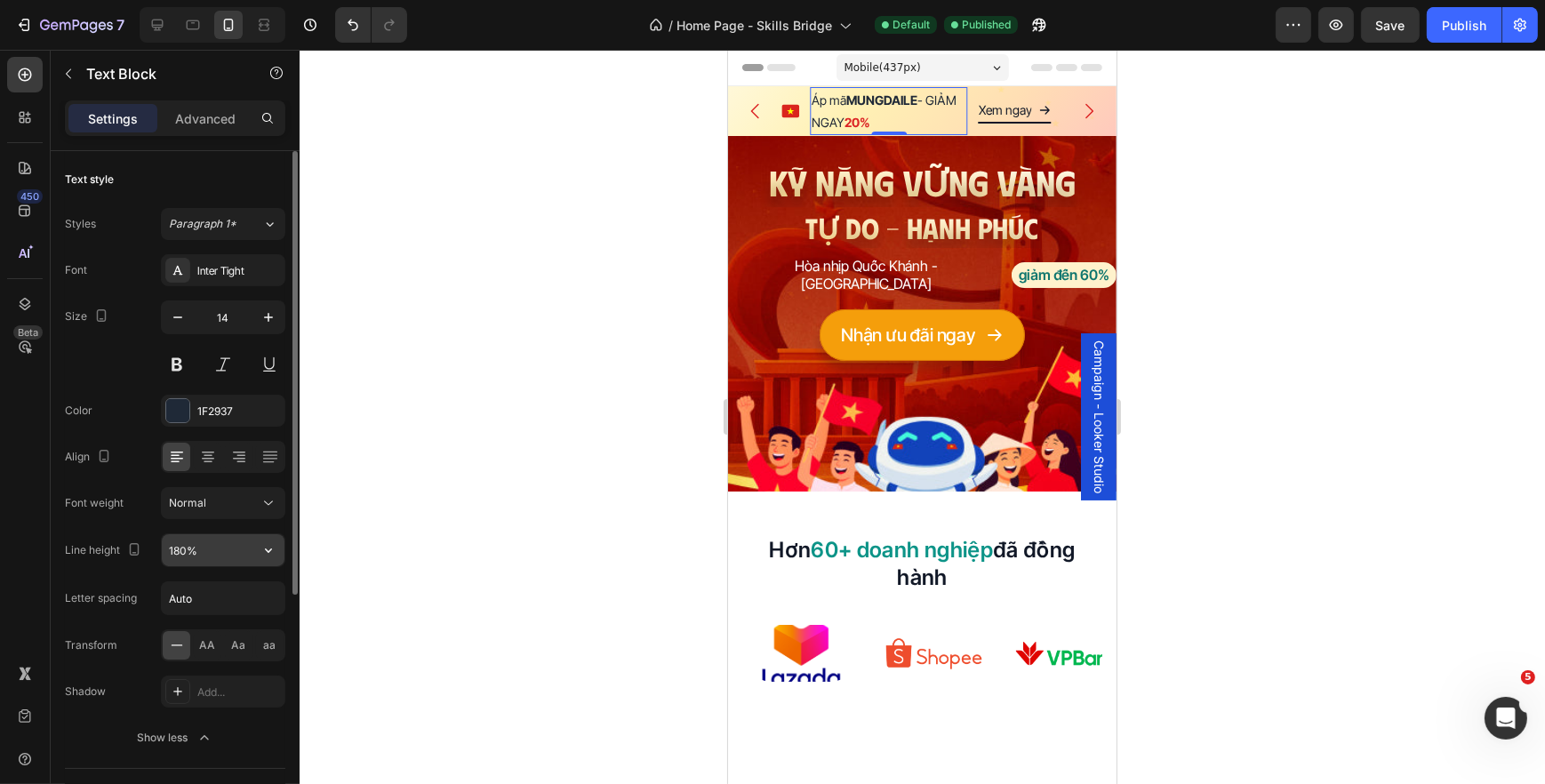
click at [191, 553] on input "180%" at bounding box center [223, 550] width 122 height 32
type input "150%"
click at [1254, 211] on div at bounding box center [922, 416] width 1246 height 734
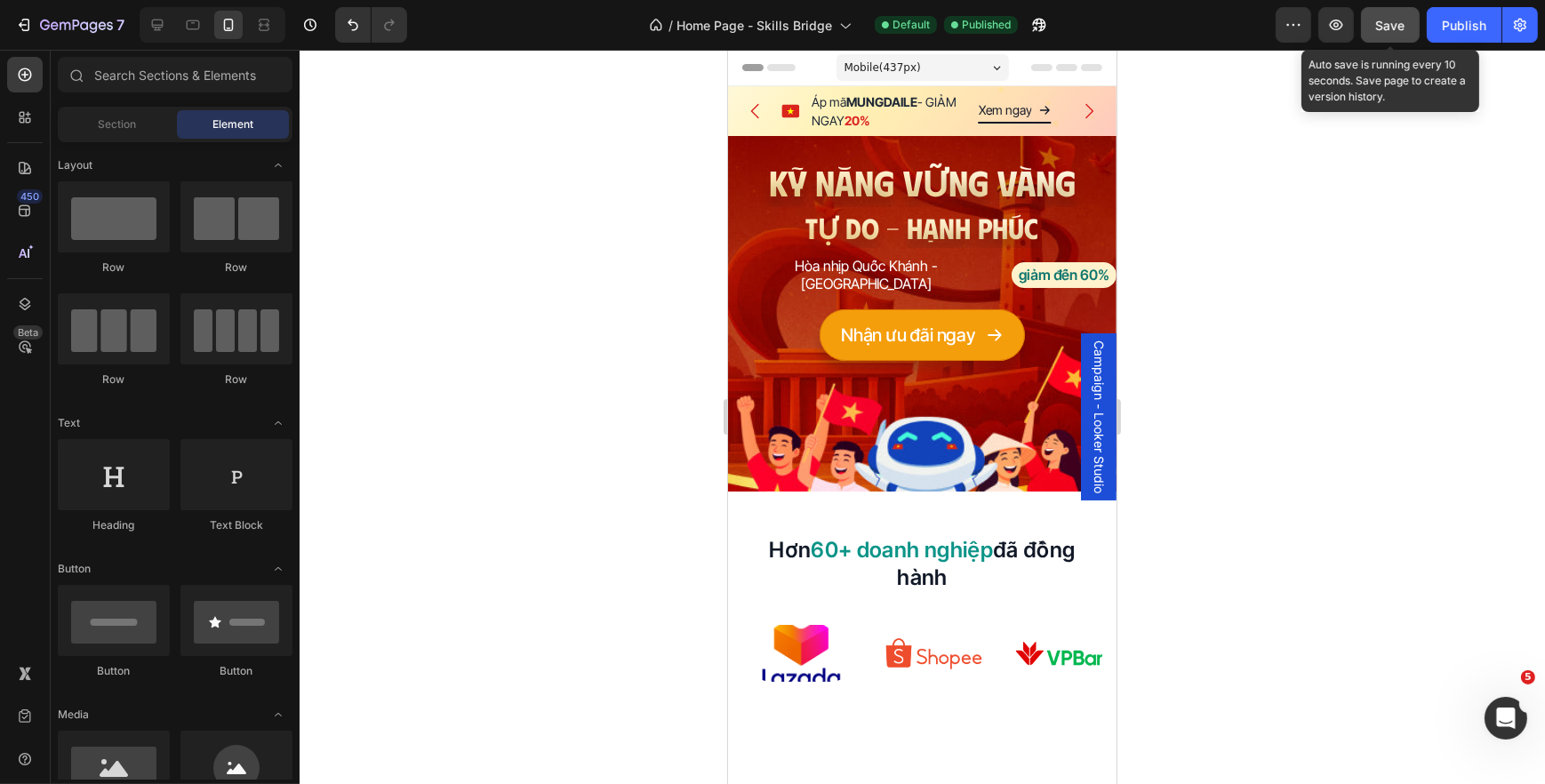
click at [1401, 39] on button "Save" at bounding box center [1390, 25] width 58 height 36
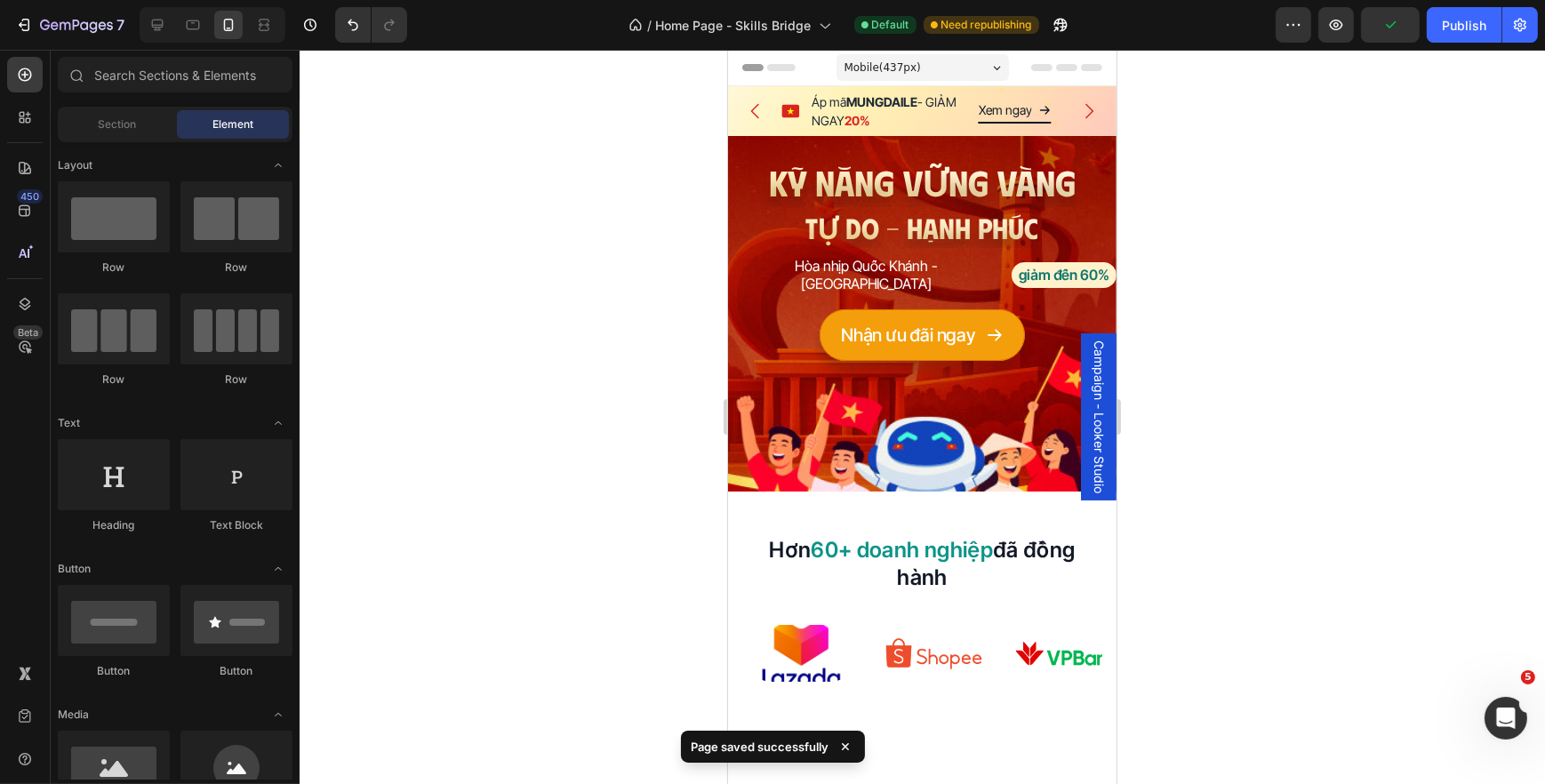
click at [404, 391] on div at bounding box center [922, 416] width 1246 height 734
click at [1440, 33] on button "Publish" at bounding box center [1464, 25] width 75 height 36
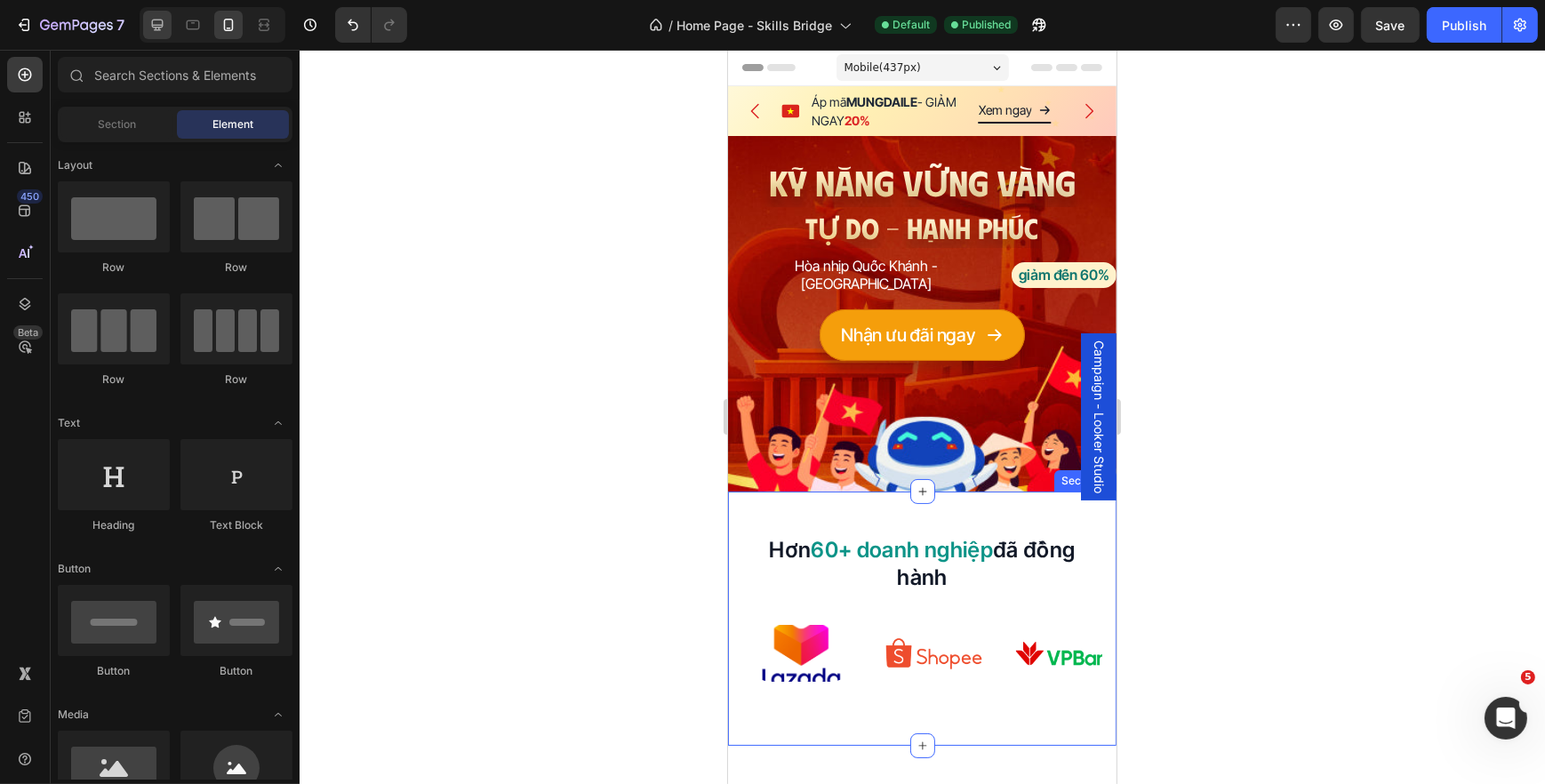
click at [171, 31] on div at bounding box center [157, 25] width 29 height 29
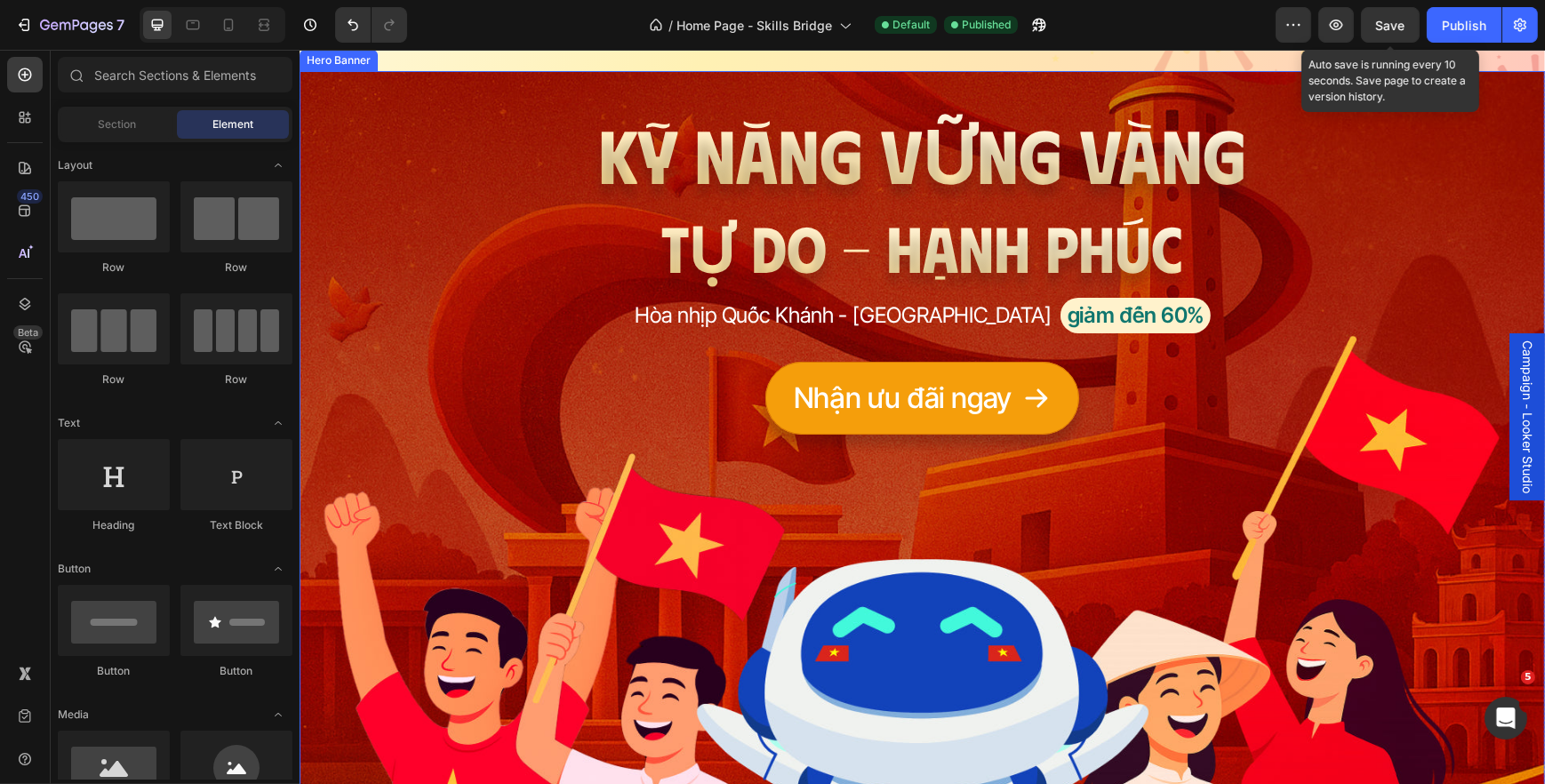
scroll to position [323, 0]
